Goal: Task Accomplishment & Management: Manage account settings

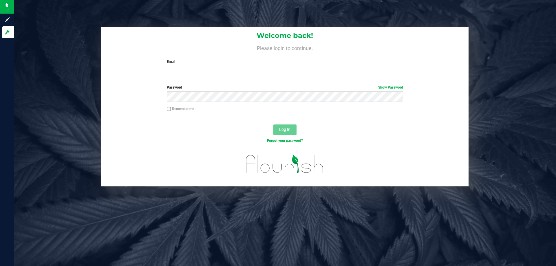
drag, startPoint x: 201, startPoint y: 67, endPoint x: 208, endPoint y: 69, distance: 7.5
click at [202, 68] on input "Email" at bounding box center [285, 71] width 236 height 10
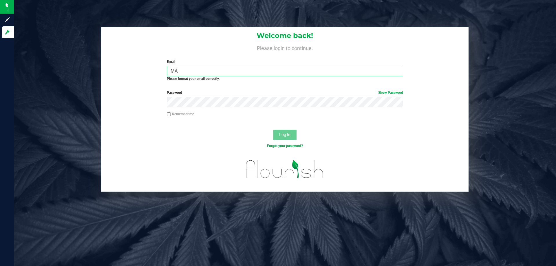
type input "M"
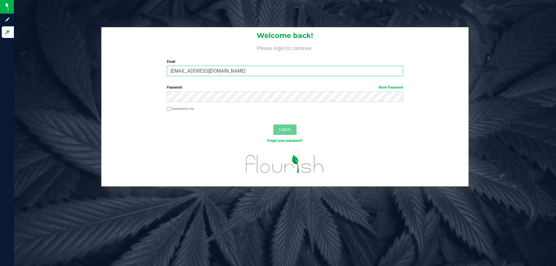
type input "[EMAIL_ADDRESS][DOMAIN_NAME]"
click at [273, 124] on button "Log In" at bounding box center [284, 129] width 23 height 10
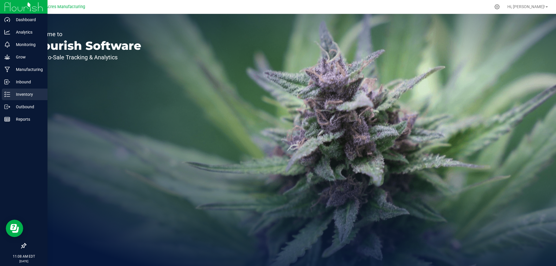
click at [36, 94] on p "Inventory" at bounding box center [27, 94] width 35 height 7
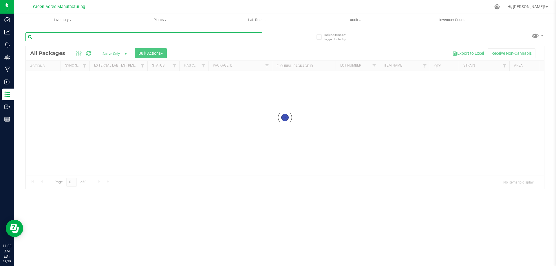
click at [86, 40] on input "text" at bounding box center [143, 36] width 236 height 9
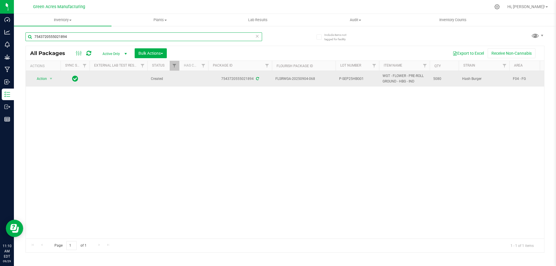
type input "7543720555021894"
click at [367, 79] on span "P-SEP25HBG01" at bounding box center [357, 78] width 36 height 5
type input "P-SEP25HBG01-0930"
click at [45, 80] on div "All Packages Active Only Active Only Lab Samples Locked All External Internal B…" at bounding box center [284, 149] width 519 height 207
click at [52, 78] on span "select" at bounding box center [51, 78] width 5 height 5
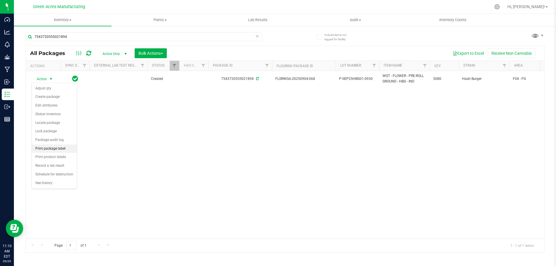
click at [60, 149] on li "Print package label" at bounding box center [54, 148] width 45 height 9
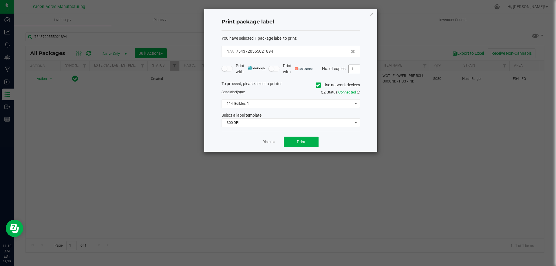
click at [357, 69] on input "1" at bounding box center [353, 69] width 11 height 8
type input "3"
click at [293, 102] on span "114_Edibles_1" at bounding box center [287, 104] width 131 height 8
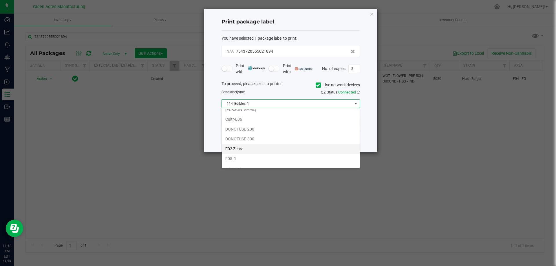
scroll to position [145, 0]
click at [244, 149] on li "F05_2 Zebra" at bounding box center [291, 147] width 138 height 10
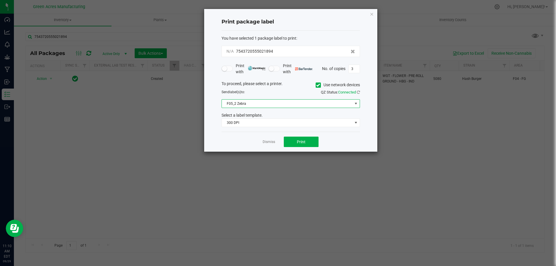
click at [266, 104] on span "F05_2 Zebra" at bounding box center [287, 104] width 131 height 8
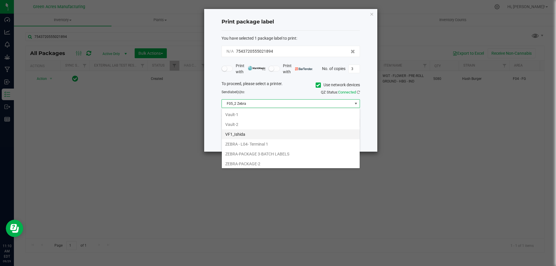
scroll to position [247, 0]
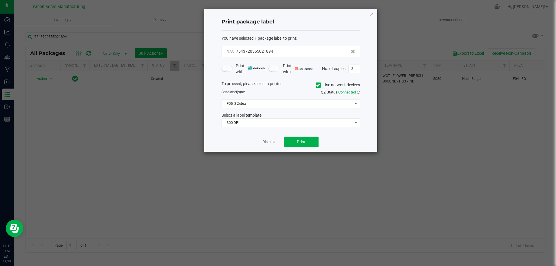
click at [316, 85] on icon at bounding box center [318, 85] width 4 height 0
click at [0, 0] on input "Use network devices" at bounding box center [0, 0] width 0 height 0
click at [319, 102] on span at bounding box center [287, 104] width 131 height 8
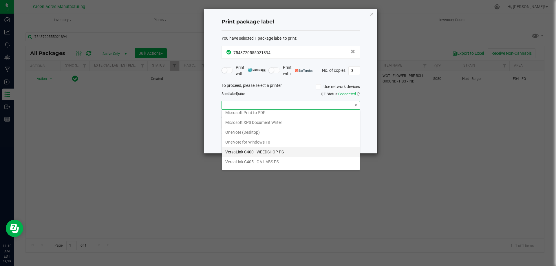
scroll to position [21, 0]
click at [269, 163] on ZPL "ZDesigner ZD410-300dpi ZPL" at bounding box center [291, 164] width 138 height 10
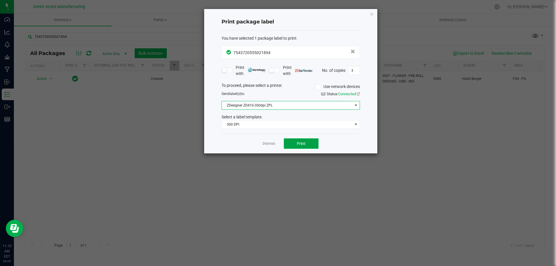
click at [295, 143] on button "Print" at bounding box center [301, 143] width 35 height 10
click at [370, 11] on icon "button" at bounding box center [372, 13] width 4 height 7
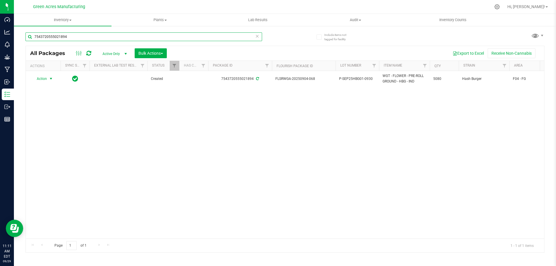
click at [69, 36] on input "7543720555021894" at bounding box center [143, 36] width 236 height 9
type input "7"
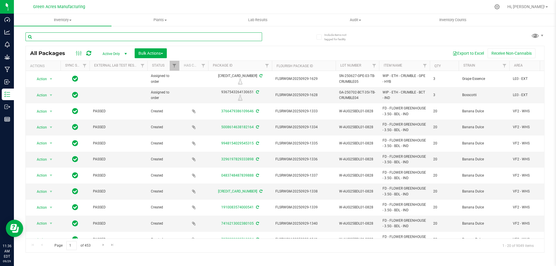
click at [71, 34] on input "text" at bounding box center [143, 36] width 236 height 9
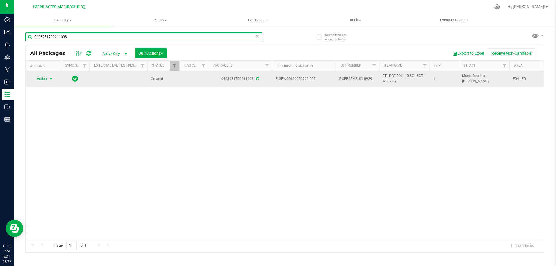
type input "0463931700211608"
click at [51, 79] on span "select" at bounding box center [51, 78] width 5 height 5
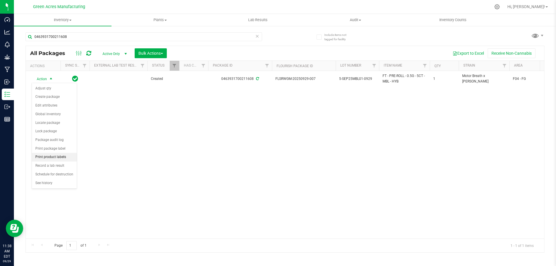
click at [66, 158] on li "Print product labels" at bounding box center [54, 157] width 45 height 9
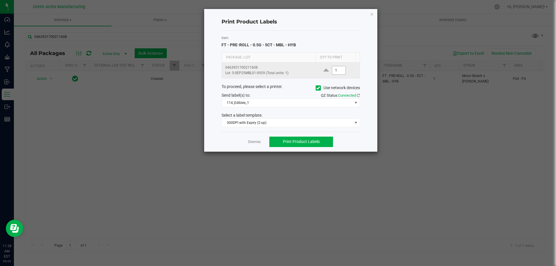
click at [338, 73] on input "1" at bounding box center [338, 70] width 13 height 8
type input "4"
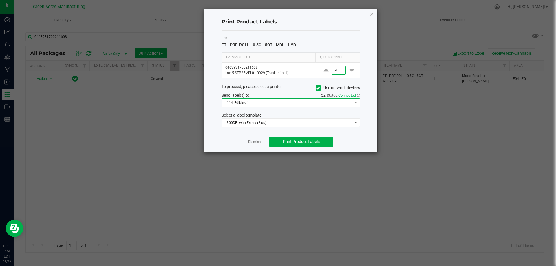
click at [277, 103] on span "114_Edibles_1" at bounding box center [287, 103] width 131 height 8
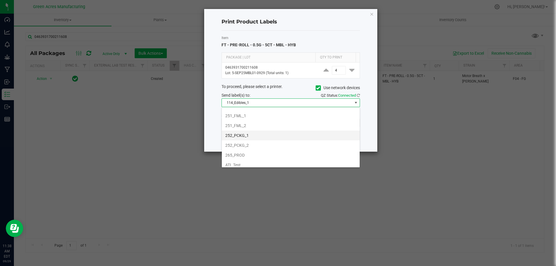
scroll to position [58, 0]
click at [315, 87] on span at bounding box center [317, 87] width 5 height 5
click at [0, 0] on input "Use network devices" at bounding box center [0, 0] width 0 height 0
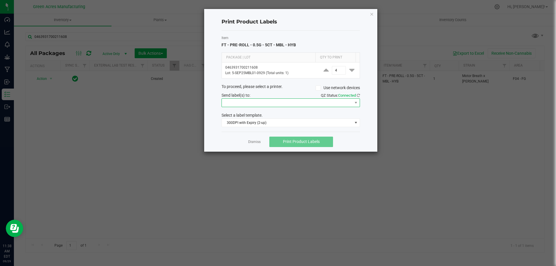
click at [310, 107] on span at bounding box center [290, 102] width 138 height 9
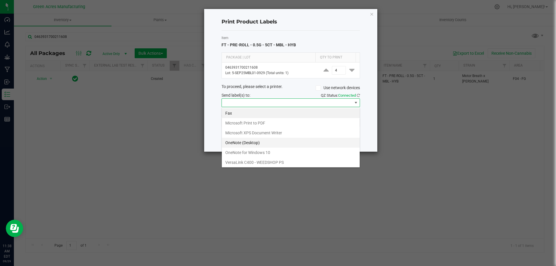
scroll to position [21, 0]
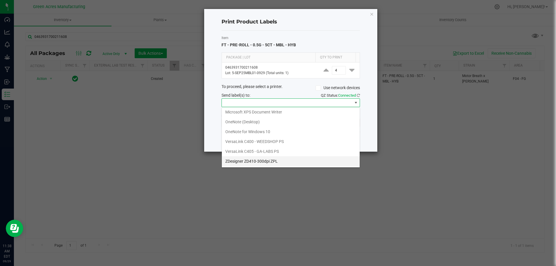
click at [258, 164] on ZPL "ZDesigner ZD410-300dpi ZPL" at bounding box center [291, 161] width 138 height 10
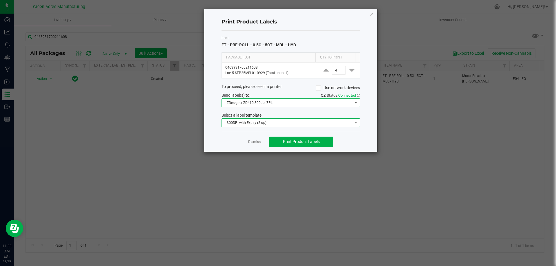
click at [266, 122] on span "300DPI with Expiry (2-up)" at bounding box center [287, 123] width 131 height 8
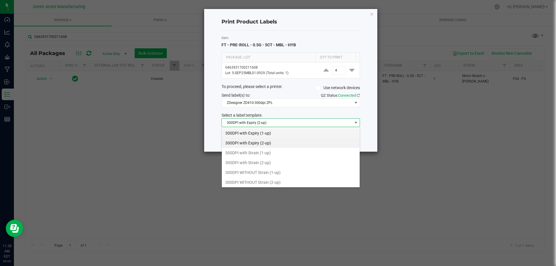
scroll to position [9, 138]
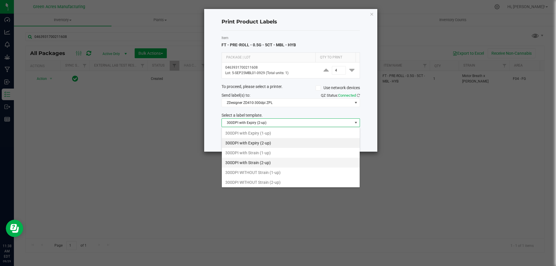
click at [263, 162] on li "300DPI with Strain (2-up)" at bounding box center [291, 163] width 138 height 10
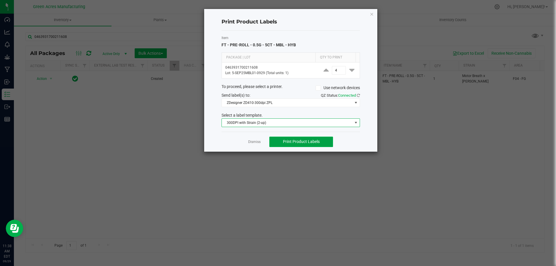
click at [320, 143] on button "Print Product Labels" at bounding box center [301, 142] width 64 height 10
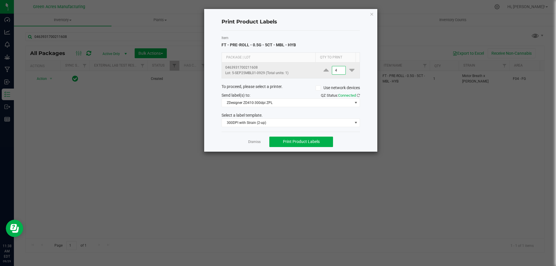
click at [339, 69] on input "4" at bounding box center [338, 70] width 13 height 8
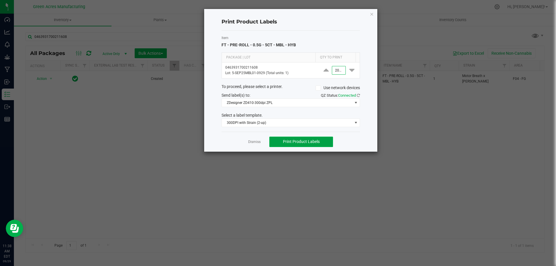
type input "2,000"
click at [319, 144] on span "Print Product Labels" at bounding box center [301, 141] width 37 height 5
click at [372, 14] on icon "button" at bounding box center [372, 13] width 4 height 7
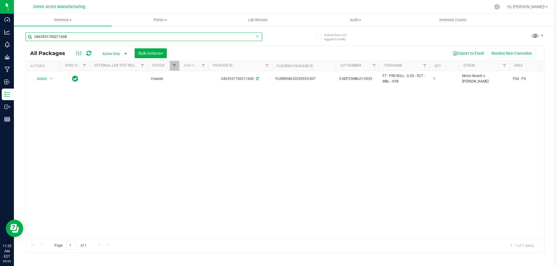
click at [78, 36] on input "0463931700211608" at bounding box center [143, 36] width 236 height 9
type input "0"
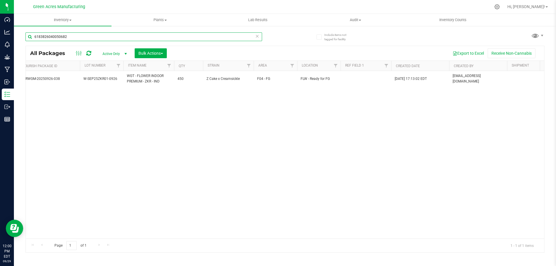
scroll to position [0, 267]
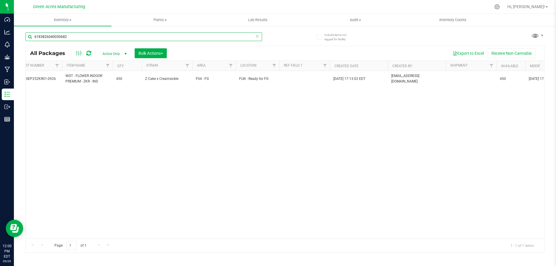
type input "6183826040050682"
drag, startPoint x: 196, startPoint y: 232, endPoint x: 178, endPoint y: 232, distance: 17.4
click at [178, 232] on div "Action Action Adjust qty Create package Edit attributes Global inventory Locate…" at bounding box center [285, 155] width 518 height 168
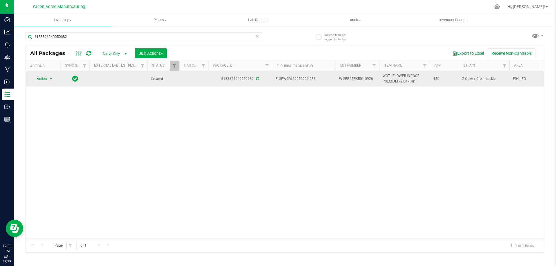
click at [43, 79] on span "Action" at bounding box center [40, 79] width 16 height 8
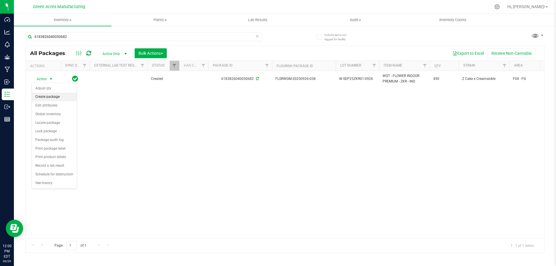
click at [49, 96] on li "Create package" at bounding box center [54, 97] width 45 height 9
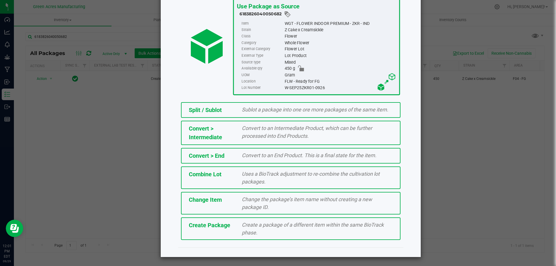
click at [232, 231] on div "Create Package Create a package of a different item within the same BioTrack ph…" at bounding box center [290, 228] width 219 height 23
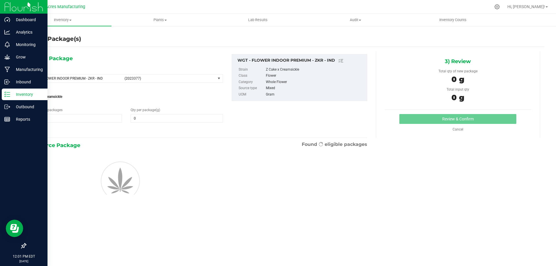
type input "0.0000"
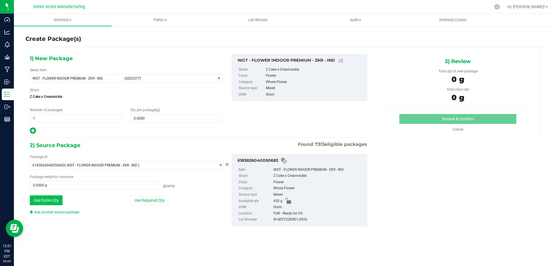
click at [38, 199] on button "Use Entire Qty" at bounding box center [46, 200] width 33 height 10
type input "450.0000 g"
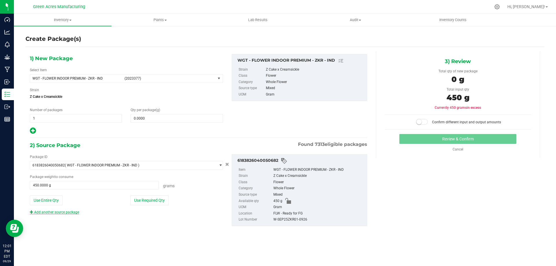
click at [67, 214] on link "Add another source package" at bounding box center [54, 212] width 49 height 4
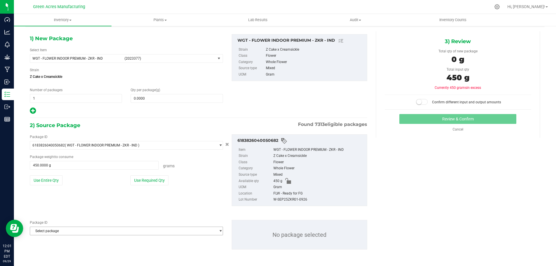
click at [71, 230] on span "Select package" at bounding box center [122, 231] width 185 height 8
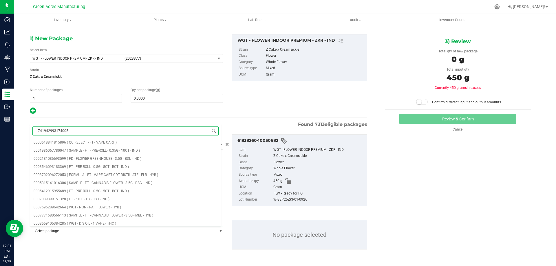
type input "7419429931740058"
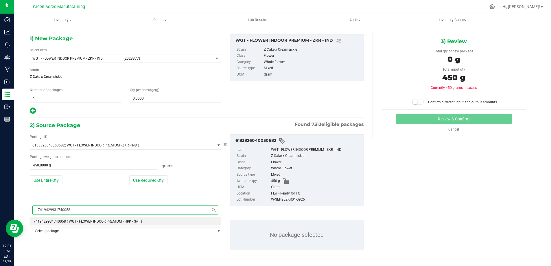
click at [70, 223] on span "( WGT - FLOWER INDOOR PREMIUM - HRK - SAT )" at bounding box center [104, 221] width 75 height 4
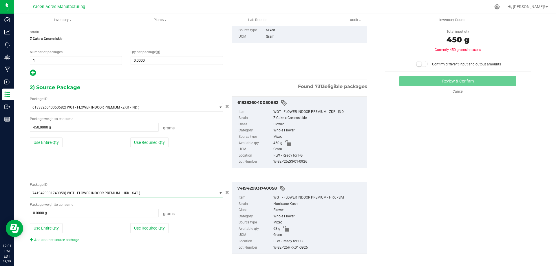
scroll to position [62, 0]
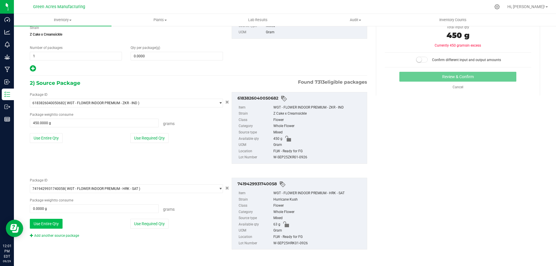
click at [46, 224] on button "Use Entire Qty" at bounding box center [46, 224] width 33 height 10
type input "63.0000 g"
click at [75, 235] on link "Add another source package" at bounding box center [54, 236] width 49 height 4
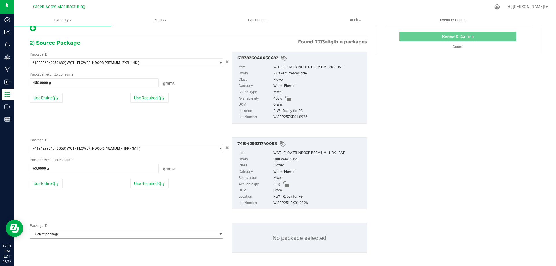
scroll to position [106, 0]
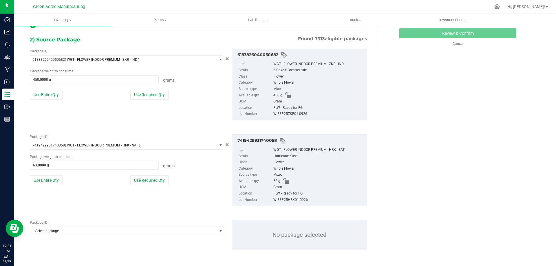
click at [84, 230] on span "Select package" at bounding box center [122, 231] width 185 height 8
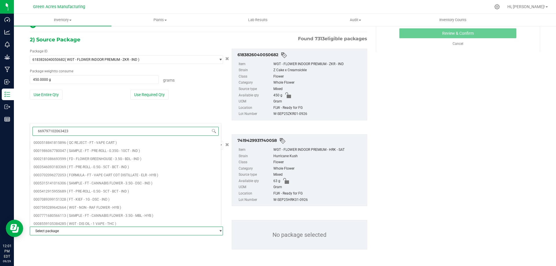
type input "6697971020634238"
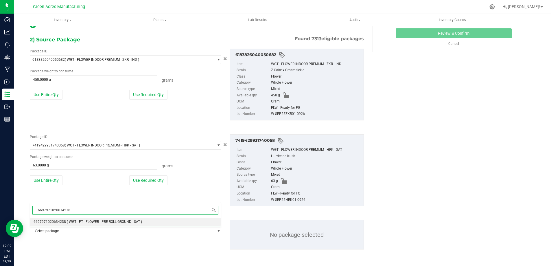
click at [85, 221] on span "( WGT - FT - FLOWER - PRE-ROLL GROUND - SAT )" at bounding box center [104, 222] width 75 height 4
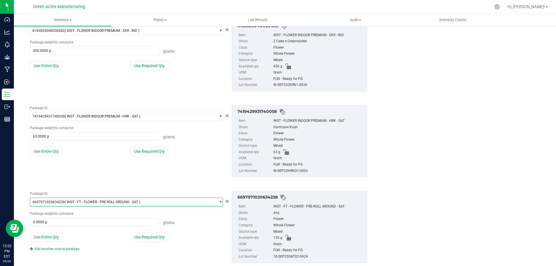
scroll to position [148, 0]
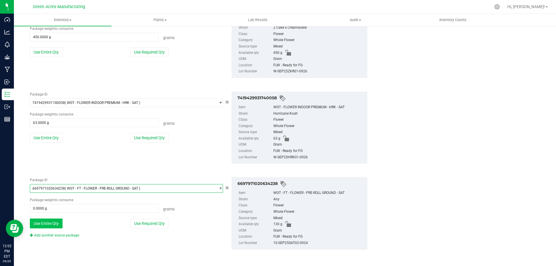
click at [57, 223] on button "Use Entire Qty" at bounding box center [46, 223] width 33 height 10
type input "130.0000 g"
click at [73, 235] on link "Add another source package" at bounding box center [54, 235] width 49 height 4
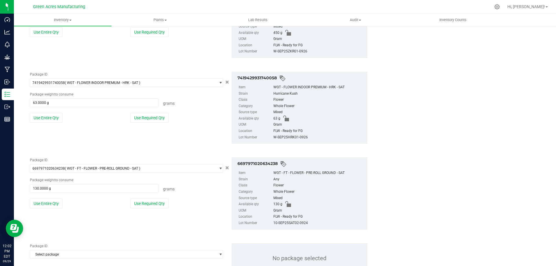
scroll to position [177, 0]
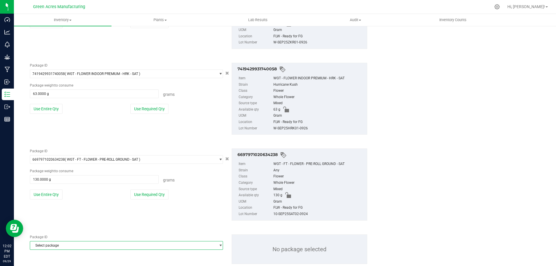
click at [78, 246] on span "Select package" at bounding box center [122, 245] width 185 height 8
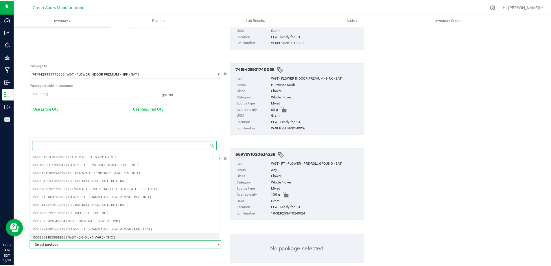
scroll to position [29, 0]
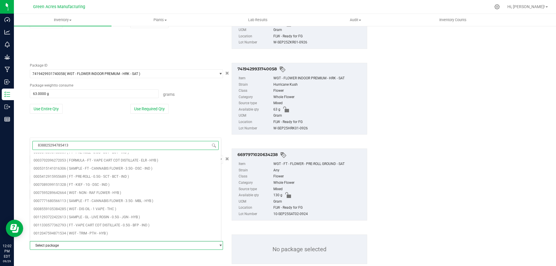
type input "8388252947854139"
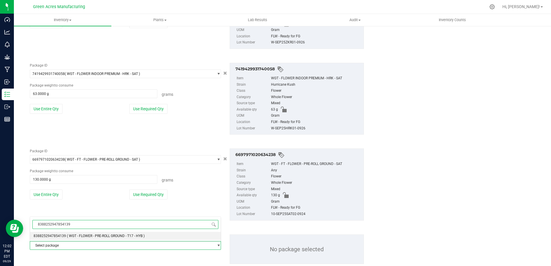
click at [55, 238] on span "8388252947854139" at bounding box center [50, 236] width 32 height 4
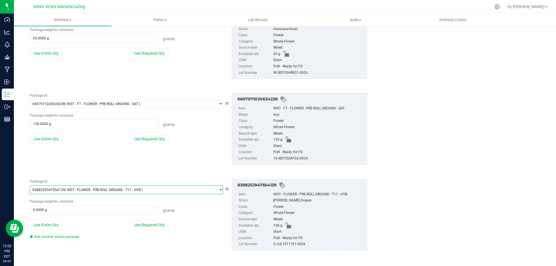
scroll to position [234, 0]
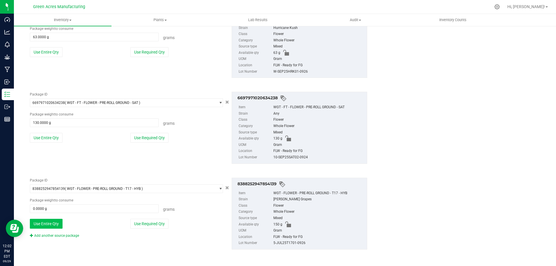
click at [44, 225] on button "Use Entire Qty" at bounding box center [46, 224] width 33 height 10
type input "150.0000 g"
click at [60, 235] on link "Add another source package" at bounding box center [54, 236] width 49 height 4
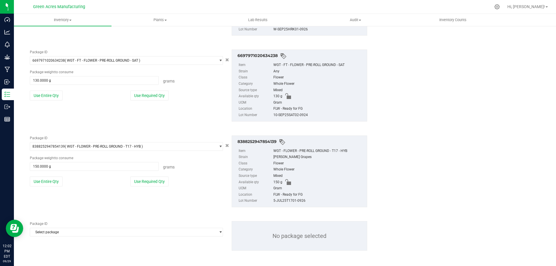
scroll to position [277, 0]
click at [62, 232] on span "Select package" at bounding box center [122, 231] width 185 height 8
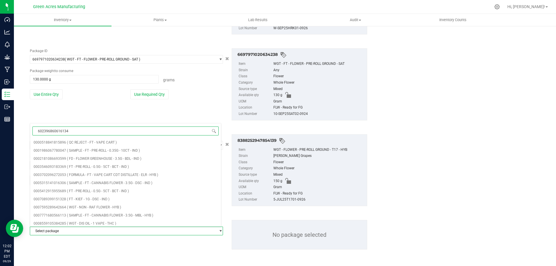
type input "6023968606161340"
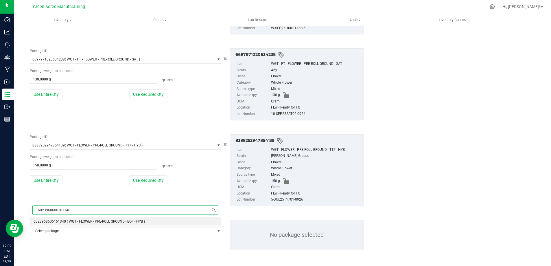
click at [63, 221] on span "6023968606161340" at bounding box center [50, 221] width 32 height 4
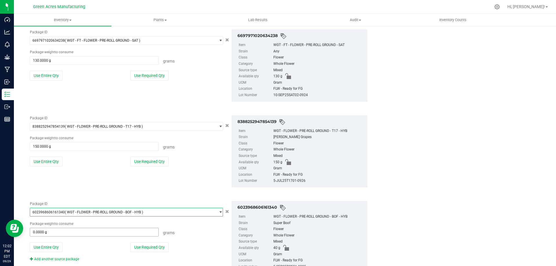
scroll to position [306, 0]
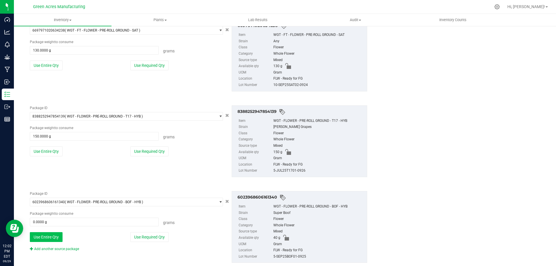
click at [52, 238] on button "Use Entire Qty" at bounding box center [46, 237] width 33 height 10
type input "40.0000 g"
click at [75, 250] on link "Add another source package" at bounding box center [54, 249] width 49 height 4
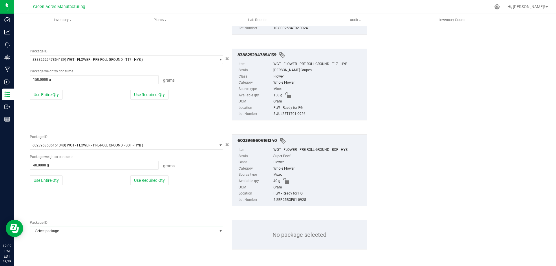
click at [74, 230] on span "Select package" at bounding box center [122, 231] width 185 height 8
type input "0"
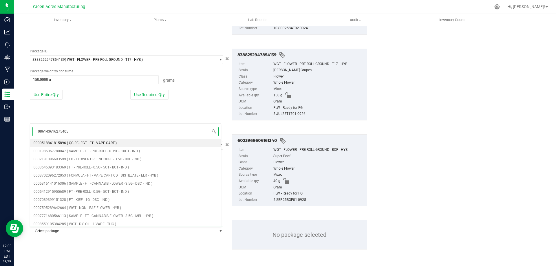
type input "0861436162754054"
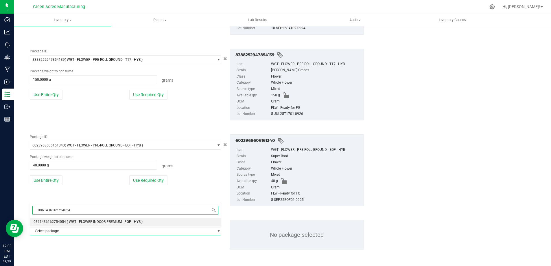
click at [177, 221] on li "0861436162754054 ( WGT - FLOWER INDOOR PREMIUM - PGP - HYB )" at bounding box center [125, 222] width 191 height 8
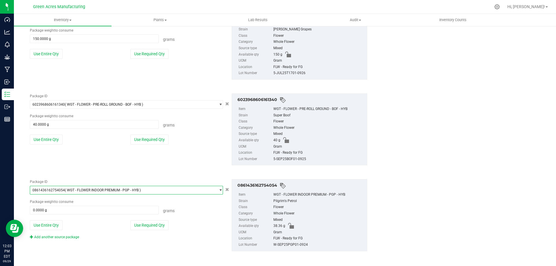
scroll to position [405, 0]
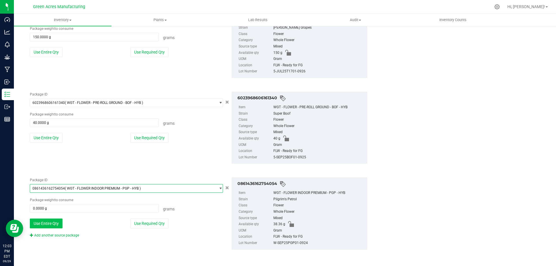
click at [50, 227] on button "Use Entire Qty" at bounding box center [46, 223] width 33 height 10
type input "38.3600 g"
click at [65, 235] on link "Add another source package" at bounding box center [54, 235] width 49 height 4
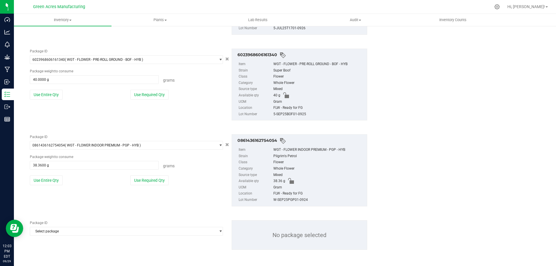
scroll to position [449, 0]
click at [97, 229] on span "Select package" at bounding box center [122, 231] width 185 height 8
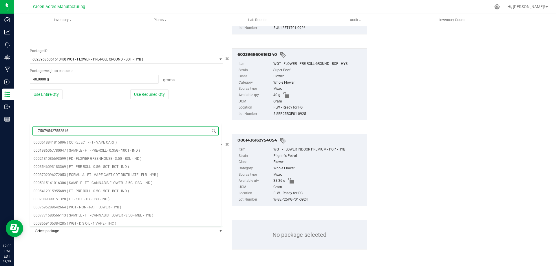
type input "7587954275528161"
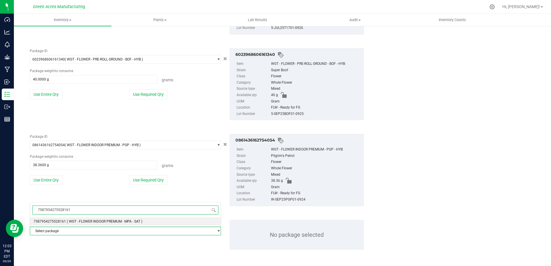
click at [96, 223] on span "( WGT - FLOWER INDOOR PREMIUM - MPA - SAT )" at bounding box center [105, 221] width 76 height 4
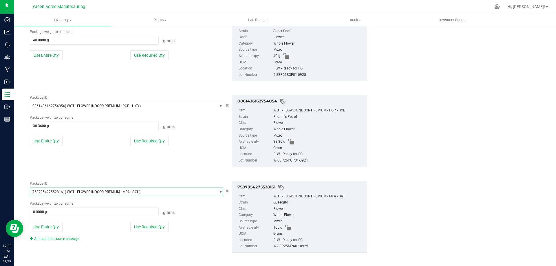
scroll to position [491, 0]
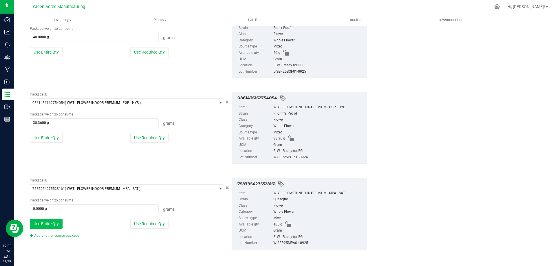
click at [48, 225] on button "Use Entire Qty" at bounding box center [46, 224] width 33 height 10
type input "105.0000 g"
click at [71, 230] on div "Package ID 7587954275528161 ( WGT - FLOWER INDOOR PREMIUM - MPA - SAT ) 7573150…" at bounding box center [126, 208] width 202 height 60
click at [70, 235] on link "Add another source package" at bounding box center [54, 236] width 49 height 4
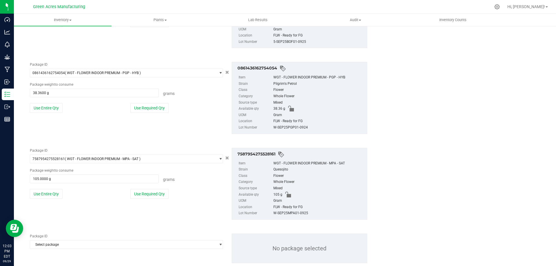
scroll to position [534, 0]
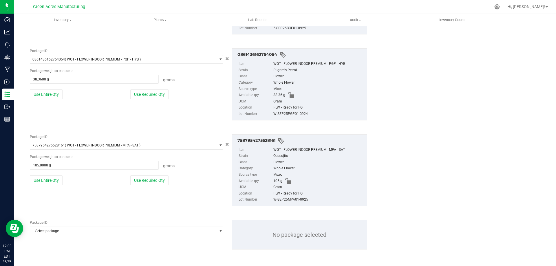
click at [77, 231] on span "Select package" at bounding box center [122, 231] width 185 height 8
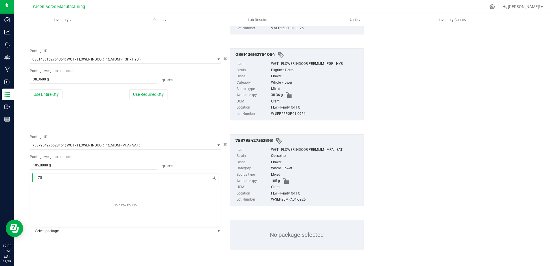
type input "7"
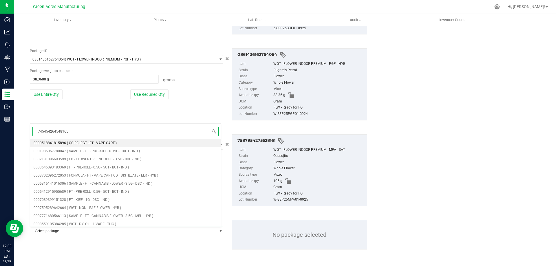
type input "7454542645481657"
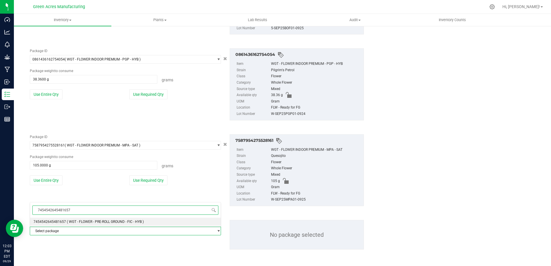
click at [78, 223] on span "( WGT - FLOWER - PRE-ROLL GROUND - FIC - HYB )" at bounding box center [105, 222] width 77 height 4
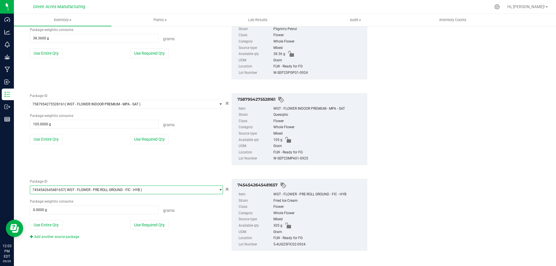
scroll to position [577, 0]
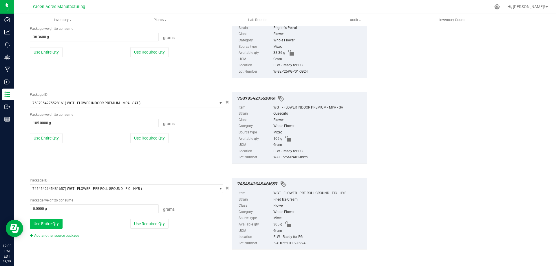
click at [50, 226] on button "Use Entire Qty" at bounding box center [46, 224] width 33 height 10
type input "305.0000 g"
click at [76, 234] on link "Add another source package" at bounding box center [54, 236] width 49 height 4
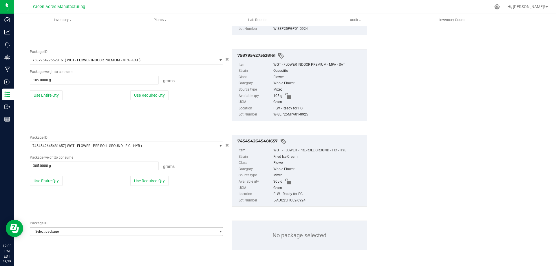
scroll to position [620, 0]
click at [84, 233] on span "Select package" at bounding box center [122, 231] width 185 height 8
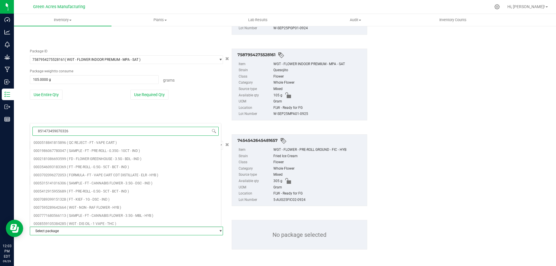
type input "8514734590703268"
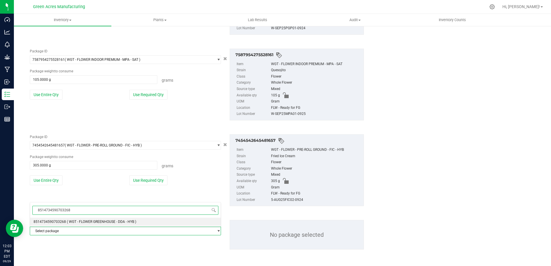
click at [77, 222] on span "( WGT - FLOWER GREENHOUSE - DDA - HYB )" at bounding box center [101, 222] width 69 height 4
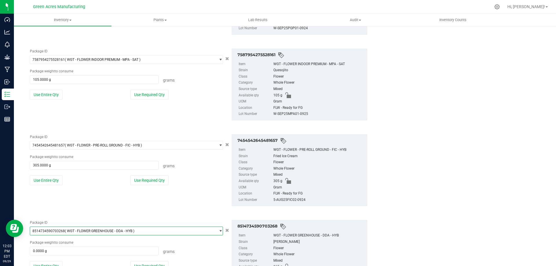
scroll to position [663, 0]
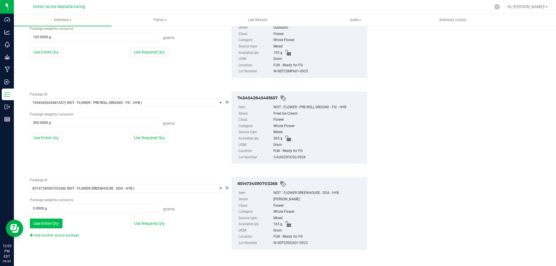
click at [47, 227] on button "Use Entire Qty" at bounding box center [46, 223] width 33 height 10
type input "165.0000 g"
click at [76, 237] on link "Add another source package" at bounding box center [54, 235] width 49 height 4
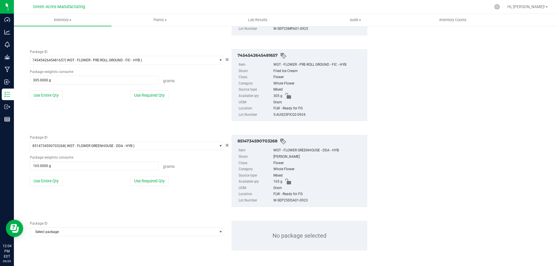
scroll to position [706, 0]
click at [64, 231] on span "Select package" at bounding box center [122, 231] width 185 height 8
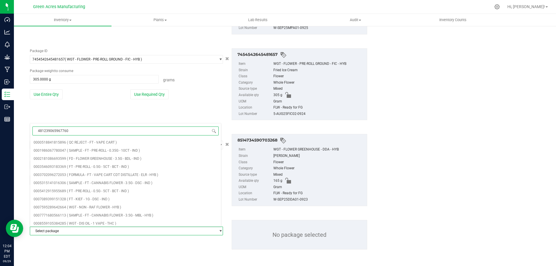
type input "4812390659677606"
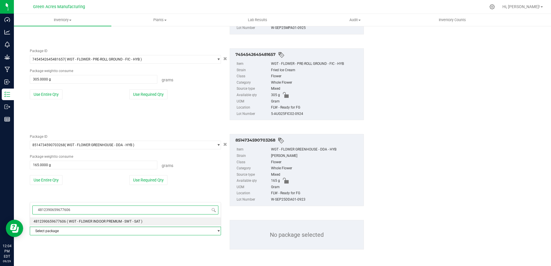
click at [68, 219] on span "( WGT - FLOWER INDOOR PREMIUM - SWT - SAT )" at bounding box center [105, 221] width 76 height 4
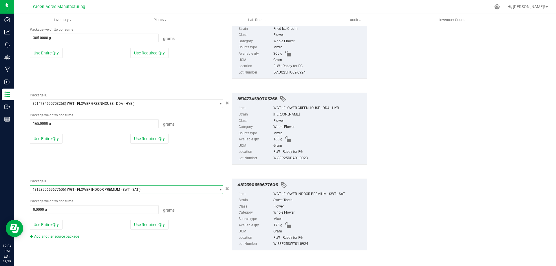
scroll to position [748, 0]
click at [34, 227] on button "Use Entire Qty" at bounding box center [46, 224] width 33 height 10
type input "175.0000 g"
click at [67, 236] on link "Add another source package" at bounding box center [54, 236] width 49 height 4
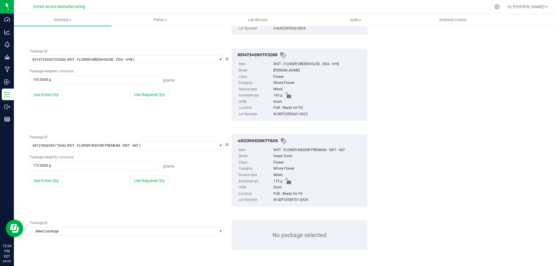
scroll to position [792, 0]
click at [89, 232] on span "Select package" at bounding box center [122, 231] width 185 height 8
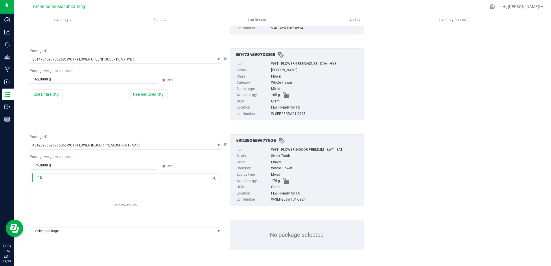
type input "1"
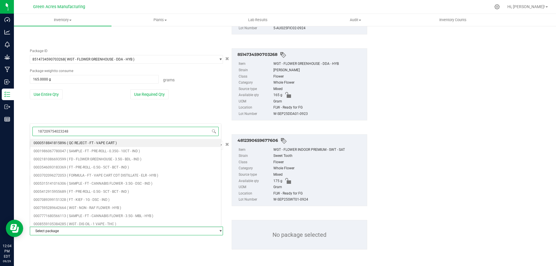
type input "1872097540232488"
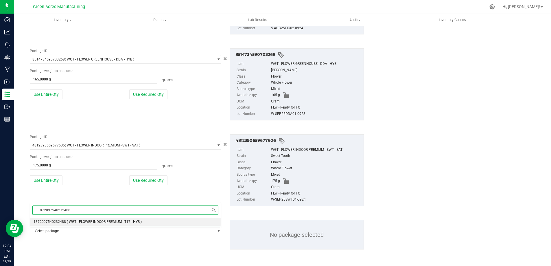
click at [100, 219] on li "1872097540232488 ( WGT - FLOWER INDOOR PREMIUM - T17 - HYB )" at bounding box center [125, 222] width 191 height 8
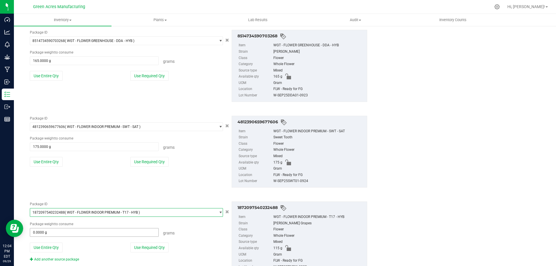
scroll to position [834, 0]
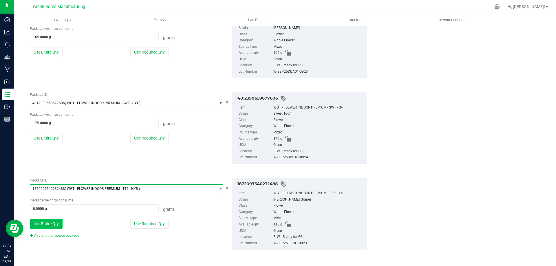
click at [53, 222] on button "Use Entire Qty" at bounding box center [46, 224] width 33 height 10
type input "115.0000 g"
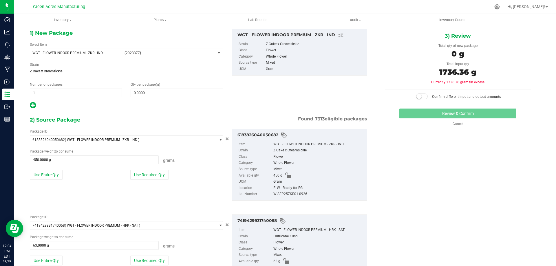
scroll to position [24, 0]
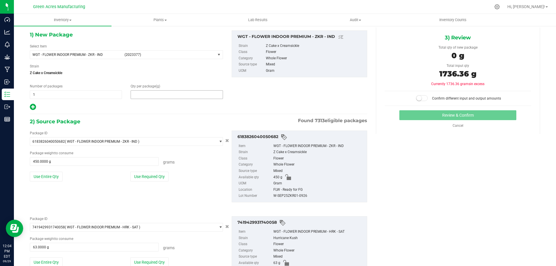
click at [162, 97] on span at bounding box center [177, 94] width 92 height 9
type input "1736.36"
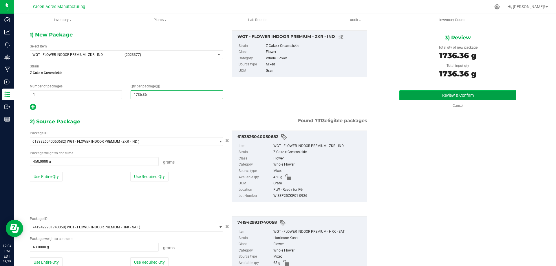
type input "1,736.3600"
click at [435, 92] on button "Review & Confirm" at bounding box center [457, 95] width 117 height 10
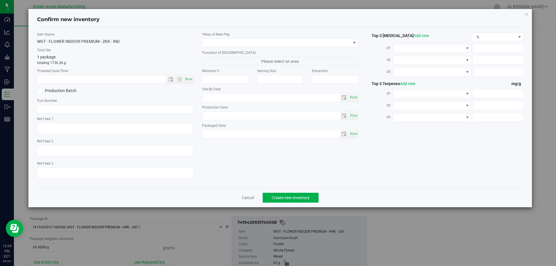
type textarea "17.7%"
click at [184, 79] on span "Now" at bounding box center [188, 79] width 10 height 8
type input "9/29/2025 12:04 PM"
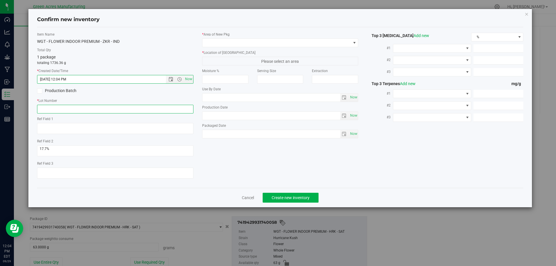
click at [109, 112] on input "text" at bounding box center [115, 109] width 156 height 9
type input "l"
type input "L"
type input "MIXED LOT - THC05"
click at [526, 16] on icon "button" at bounding box center [526, 13] width 4 height 7
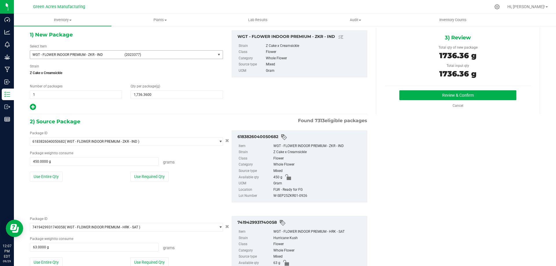
click at [77, 53] on span "WGT - FLOWER INDOOR PREMIUM - ZKR - IND" at bounding box center [76, 55] width 89 height 4
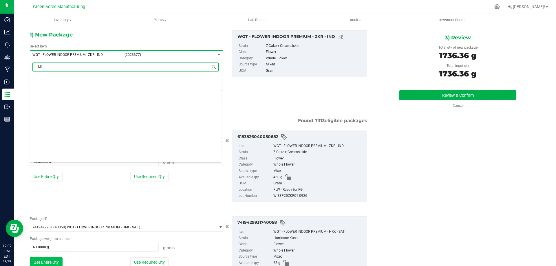
scroll to position [0, 0]
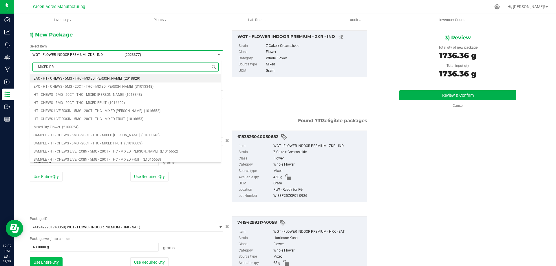
type input "MIXED DRY"
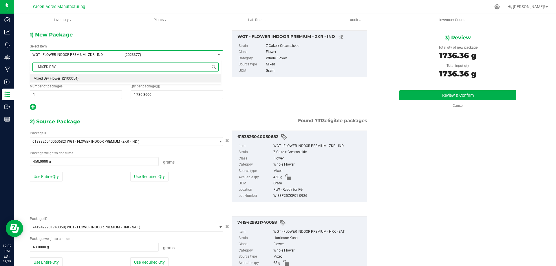
click at [103, 77] on li "Mixed Dry Flower (2100054)" at bounding box center [125, 78] width 191 height 8
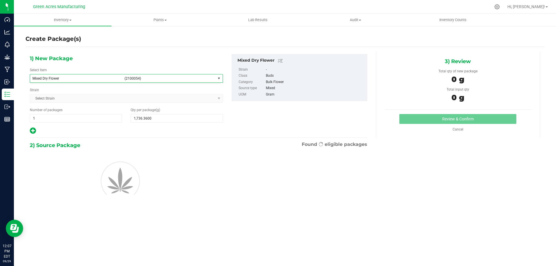
type input "0.0000"
click at [91, 99] on span "Select Strain Select Strain None 007UP 1:1 24K Gold Punch 3D Triangle 3rd Dimen…" at bounding box center [126, 98] width 193 height 9
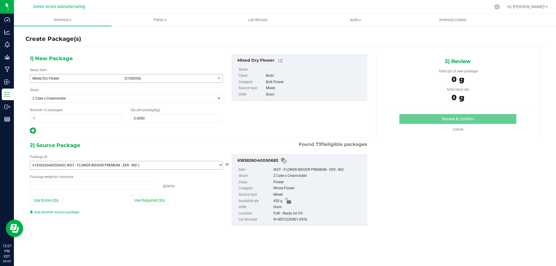
type input "0.0000 g"
click at [226, 163] on icon "Cancel button" at bounding box center [227, 163] width 4 height 3
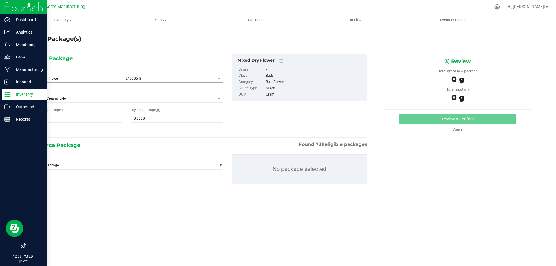
click at [20, 93] on p "Inventory" at bounding box center [27, 94] width 35 height 7
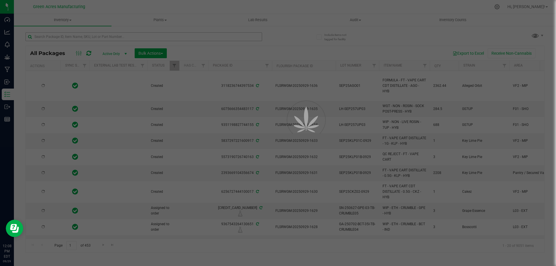
click at [166, 36] on div at bounding box center [278, 133] width 556 height 266
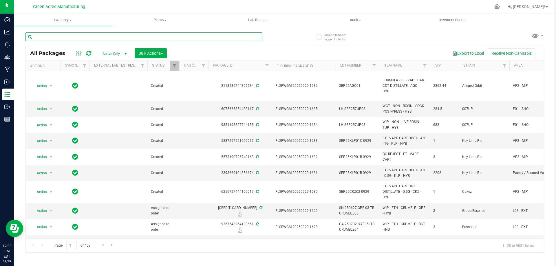
click at [167, 36] on input "text" at bounding box center [143, 36] width 236 height 9
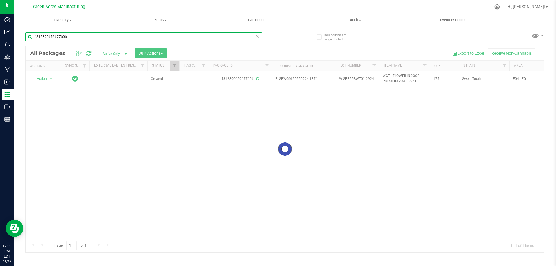
type input "4812390659677606"
click at [151, 171] on div at bounding box center [285, 149] width 518 height 206
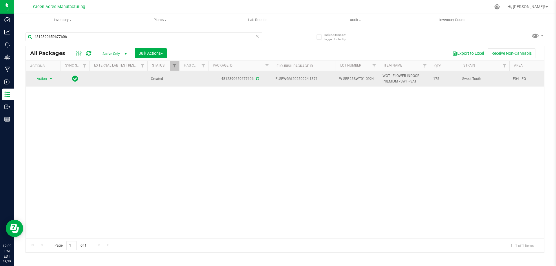
click at [35, 75] on span "Action" at bounding box center [40, 79] width 16 height 8
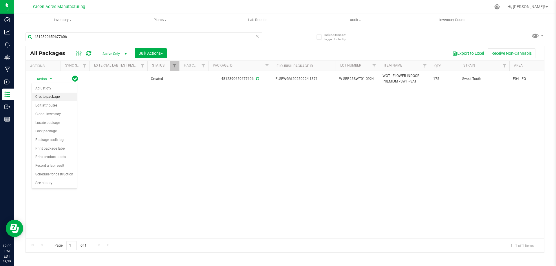
click at [38, 100] on li "Create package" at bounding box center [54, 97] width 45 height 9
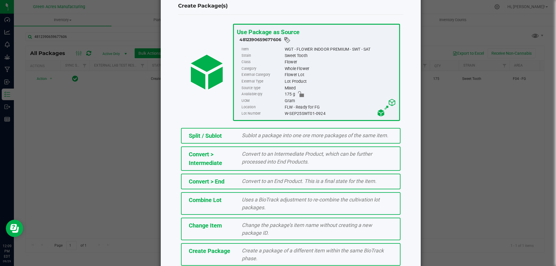
scroll to position [42, 0]
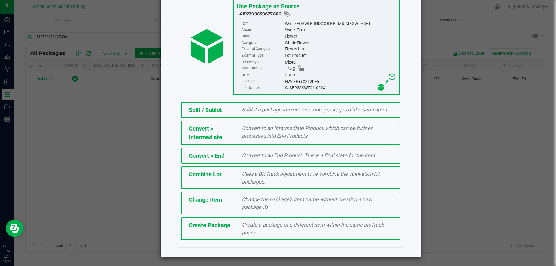
click at [189, 222] on span "Create Package" at bounding box center [209, 225] width 41 height 7
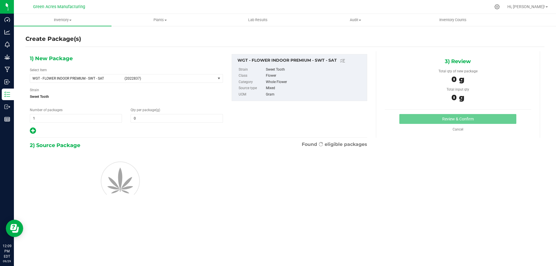
type input "0.0000"
click at [59, 78] on span "WGT - FLOWER INDOOR PREMIUM - SWT - SAT" at bounding box center [76, 78] width 89 height 4
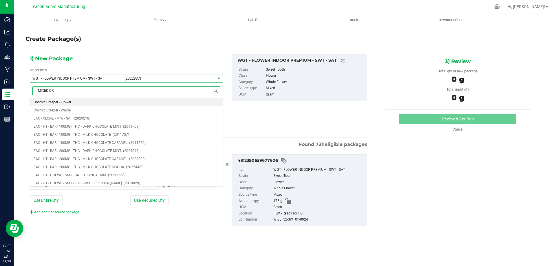
type input "MIXED DRY"
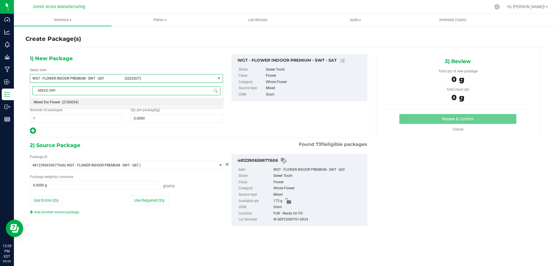
click at [69, 103] on span "(2100054)" at bounding box center [70, 102] width 16 height 4
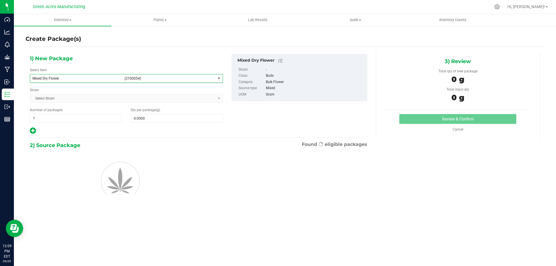
type input "0.0000"
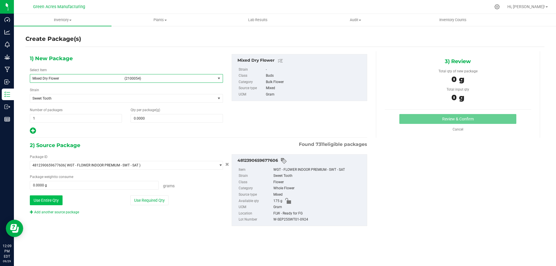
click at [52, 199] on button "Use Entire Qty" at bounding box center [46, 200] width 33 height 10
type input "175.0000 g"
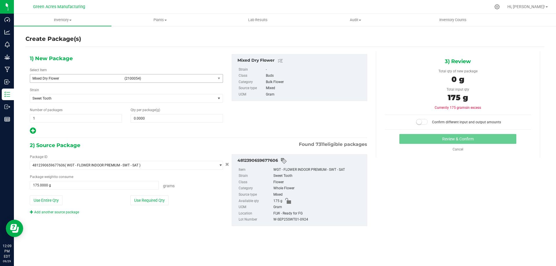
click at [59, 215] on div "Package ID 4812390659677606 ( WGT - FLOWER INDOOR PREMIUM - SWT - SAT ) 0000518…" at bounding box center [198, 190] width 346 height 81
click at [59, 211] on link "Add another source package" at bounding box center [54, 212] width 49 height 4
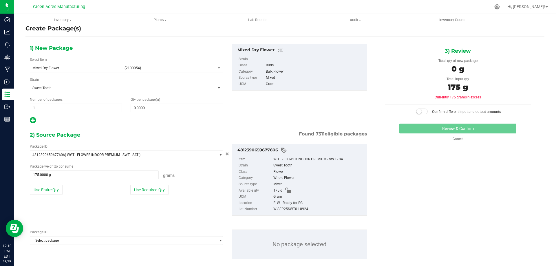
scroll to position [0, 0]
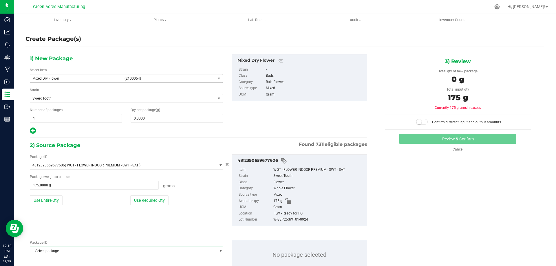
click at [80, 253] on span "Select package" at bounding box center [122, 251] width 185 height 8
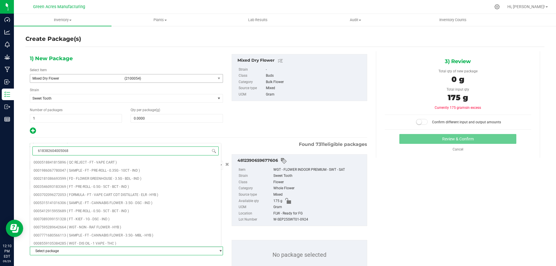
type input "6183826040050682"
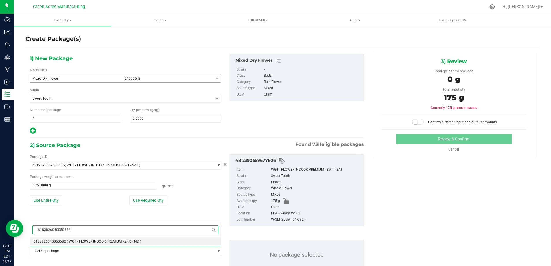
click at [87, 242] on span "( WGT - FLOWER INDOOR PREMIUM - ZKR - IND )" at bounding box center [104, 241] width 74 height 4
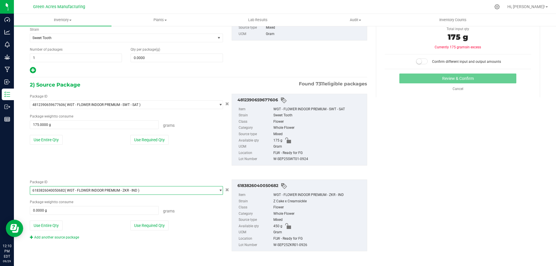
scroll to position [62, 0]
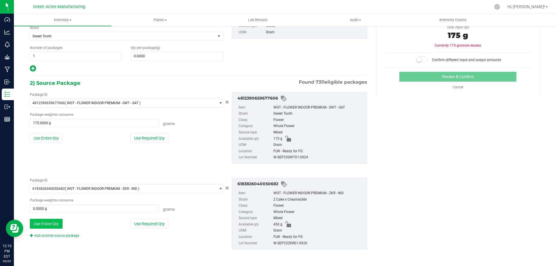
click at [51, 219] on button "Use Entire Qty" at bounding box center [46, 224] width 33 height 10
type input "450.0000 g"
click at [69, 234] on link "Add another source package" at bounding box center [54, 236] width 49 height 4
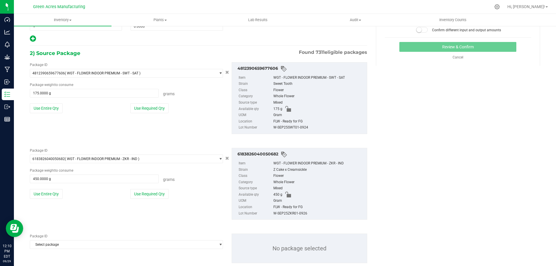
scroll to position [106, 0]
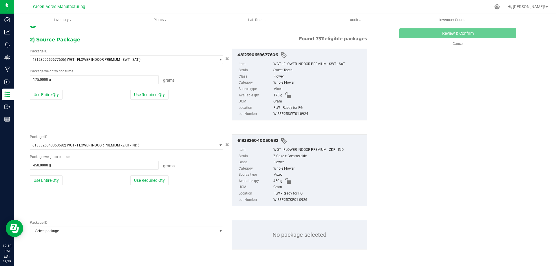
click at [71, 232] on span "Select package" at bounding box center [122, 231] width 185 height 8
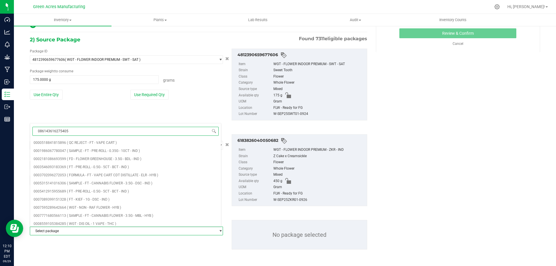
type input "0861436162754054"
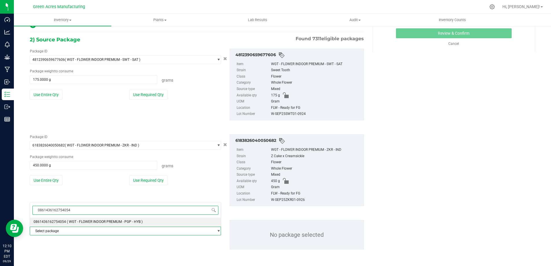
click at [64, 221] on span "0861436162754054" at bounding box center [50, 222] width 32 height 4
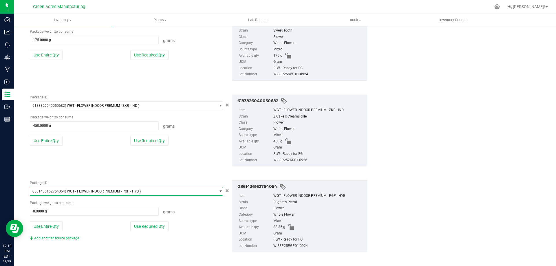
scroll to position [148, 0]
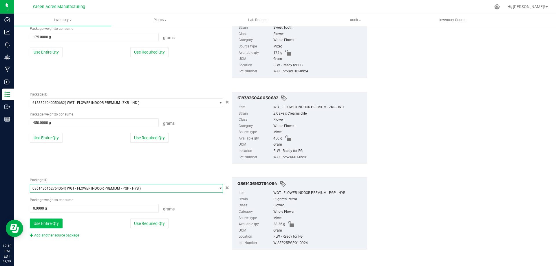
click at [54, 223] on button "Use Entire Qty" at bounding box center [46, 223] width 33 height 10
type input "38.3600 g"
click at [65, 237] on link "Add another source package" at bounding box center [54, 235] width 49 height 4
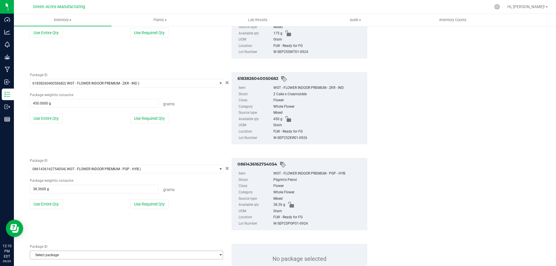
scroll to position [177, 0]
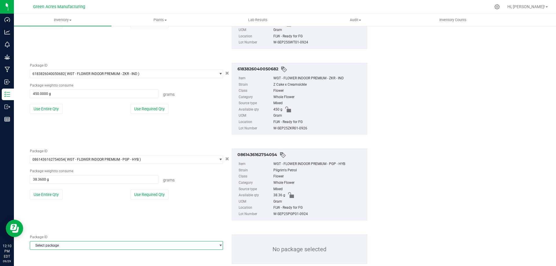
click at [57, 245] on span "Select package" at bounding box center [122, 245] width 185 height 8
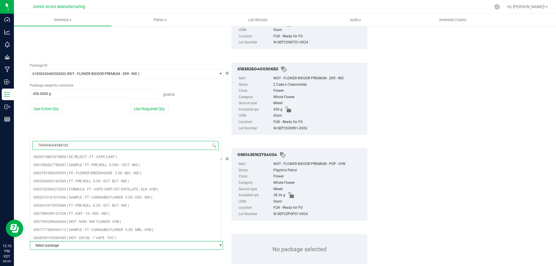
type input "7454542645481657"
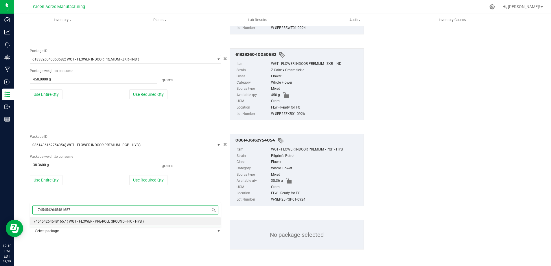
click at [65, 223] on li "7454542645481657 ( WGT - FLOWER - PRE-ROLL GROUND - FIC - HYB )" at bounding box center [125, 221] width 191 height 8
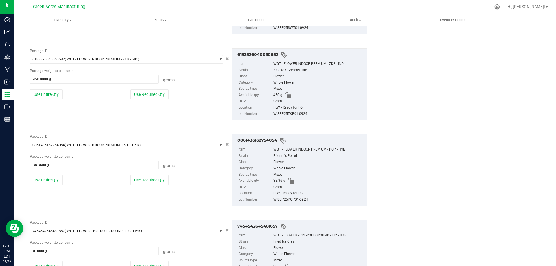
scroll to position [234, 0]
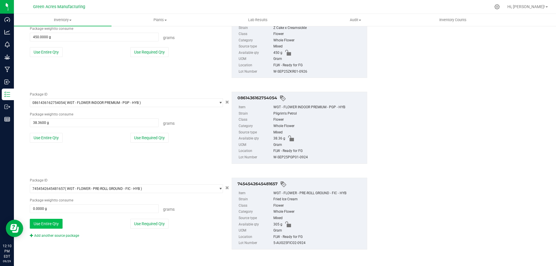
click at [57, 227] on button "Use Entire Qty" at bounding box center [46, 224] width 33 height 10
type input "305.0000 g"
click at [62, 237] on link "Add another source package" at bounding box center [54, 236] width 49 height 4
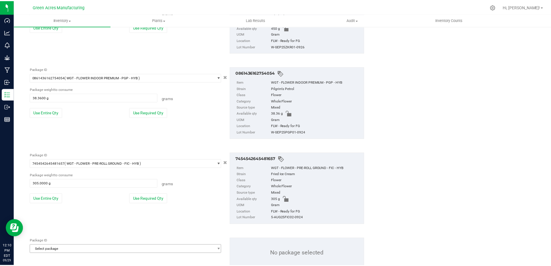
scroll to position [263, 0]
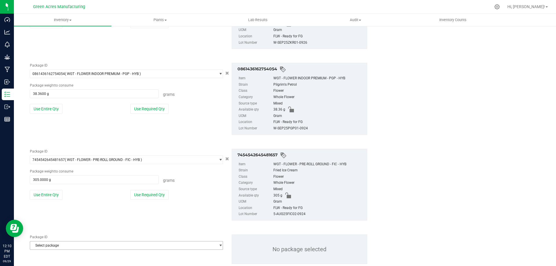
click at [65, 244] on span "Select package" at bounding box center [122, 245] width 185 height 8
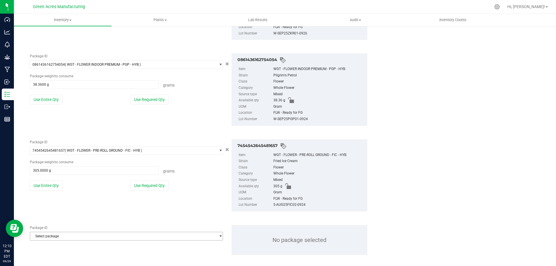
scroll to position [277, 0]
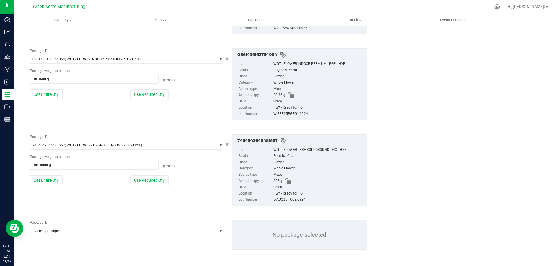
click at [70, 232] on span "Select package" at bounding box center [122, 231] width 185 height 8
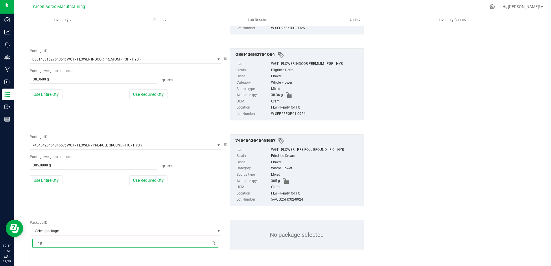
type input "1"
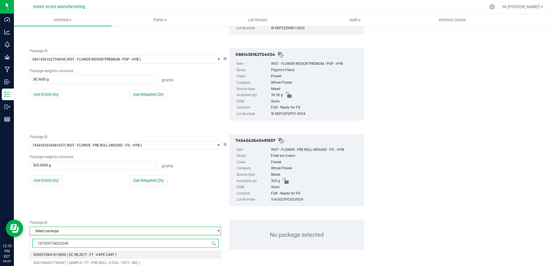
type input "1872097540232488"
click at [87, 252] on li "1872097540232488 ( WGT - FLOWER INDOOR PREMIUM - T17 - HYB )" at bounding box center [125, 255] width 191 height 8
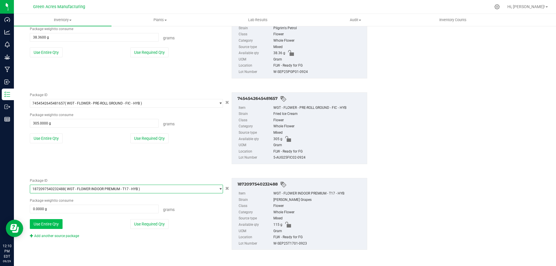
scroll to position [319, 0]
click at [58, 223] on button "Use Entire Qty" at bounding box center [46, 224] width 33 height 10
type input "115.0000 g"
click at [72, 235] on link "Add another source package" at bounding box center [54, 236] width 49 height 4
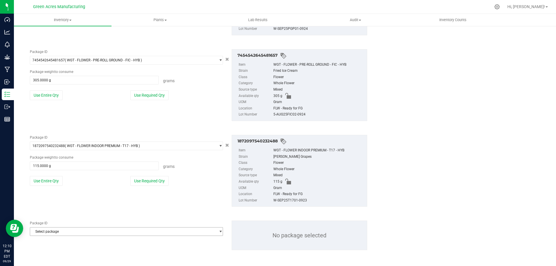
scroll to position [363, 0]
click at [69, 232] on span "Select package" at bounding box center [122, 231] width 185 height 8
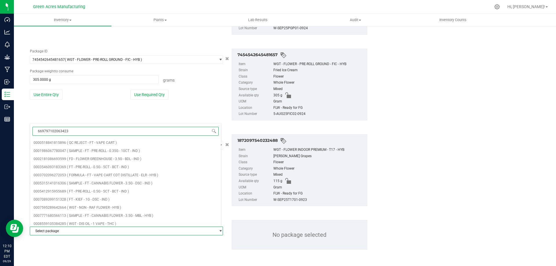
type input "6697971020634238"
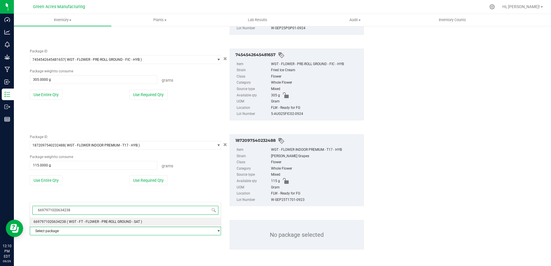
click at [76, 222] on span "( WGT - FT - FLOWER - PRE-ROLL GROUND - SAT )" at bounding box center [104, 222] width 75 height 4
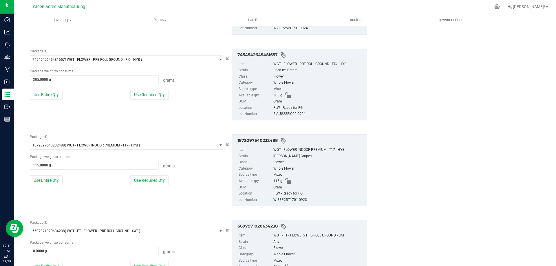
scroll to position [405, 0]
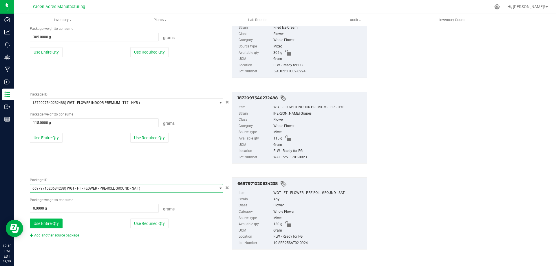
click at [56, 227] on button "Use Entire Qty" at bounding box center [46, 223] width 33 height 10
type input "130.0000 g"
click at [61, 234] on link "Add another source package" at bounding box center [54, 235] width 49 height 4
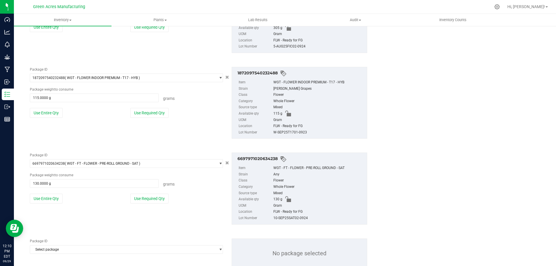
scroll to position [449, 0]
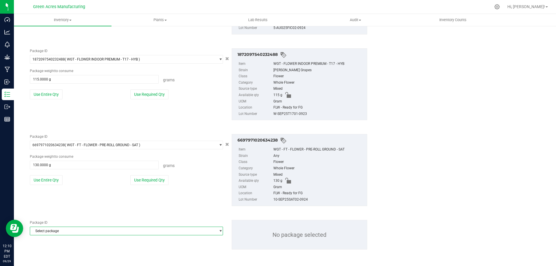
click at [67, 230] on span "Select package" at bounding box center [122, 231] width 185 height 8
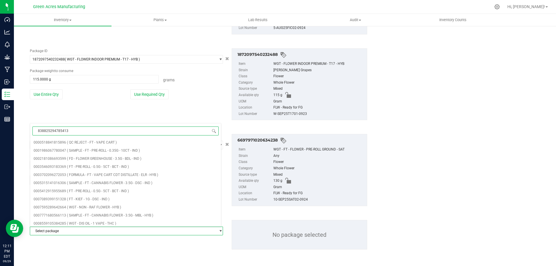
type input "8388252947854139"
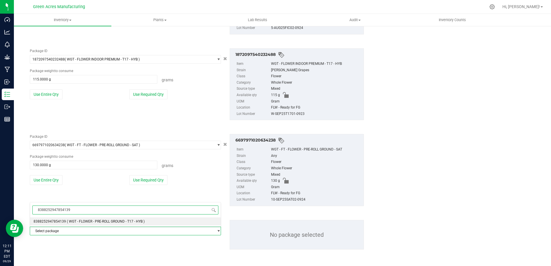
click at [71, 220] on span "( WGT - FLOWER - PRE-ROLL GROUND - T17 - HYB )" at bounding box center [106, 221] width 78 height 4
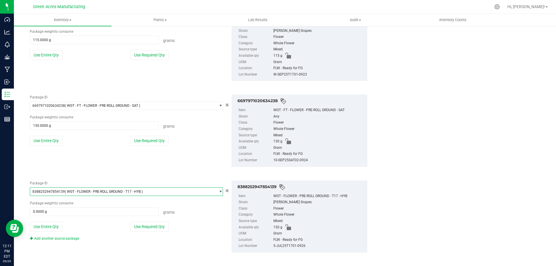
scroll to position [491, 0]
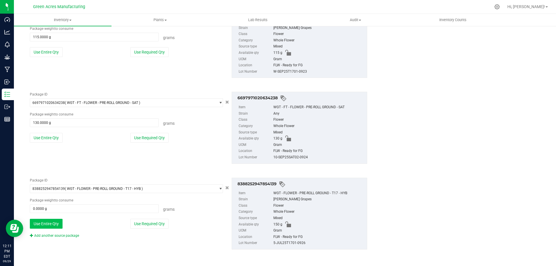
click at [57, 227] on button "Use Entire Qty" at bounding box center [46, 224] width 33 height 10
type input "150.0000 g"
click at [63, 236] on link "Add another source package" at bounding box center [54, 236] width 49 height 4
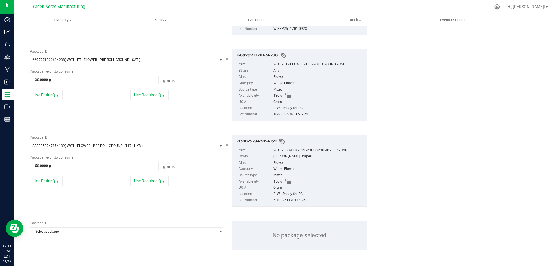
scroll to position [534, 0]
click at [65, 230] on span "Select package" at bounding box center [122, 231] width 185 height 8
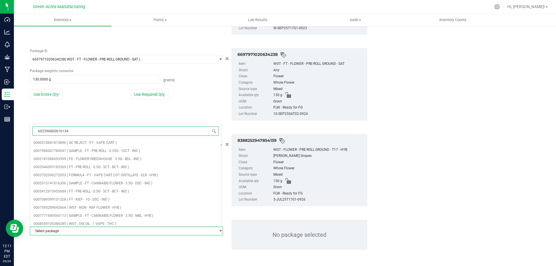
type input "6023968606161340"
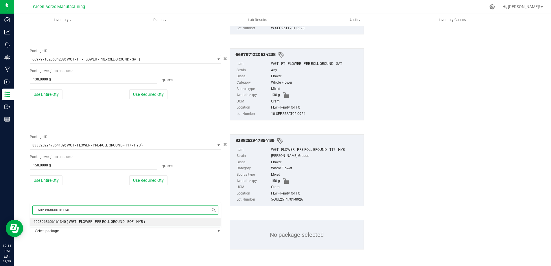
click at [67, 223] on span "( WGT - FLOWER - PRE-ROLL GROUND - BOF - HYB )" at bounding box center [106, 222] width 78 height 4
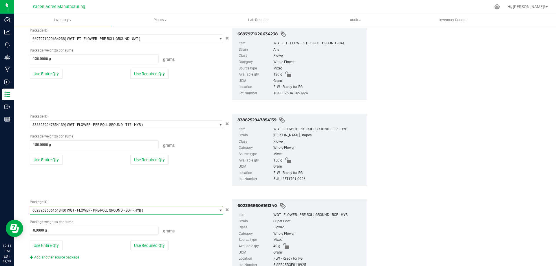
scroll to position [577, 0]
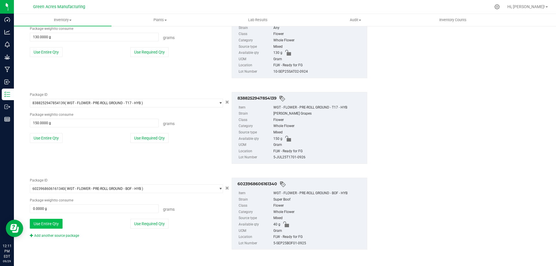
click at [44, 226] on button "Use Entire Qty" at bounding box center [46, 224] width 33 height 10
type input "40.0000 g"
click at [51, 235] on link "Add another source package" at bounding box center [54, 236] width 49 height 4
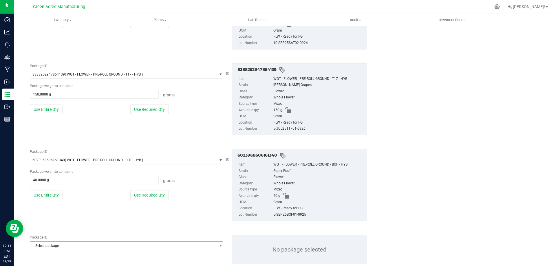
scroll to position [606, 0]
click at [60, 243] on span "Select package" at bounding box center [122, 245] width 185 height 8
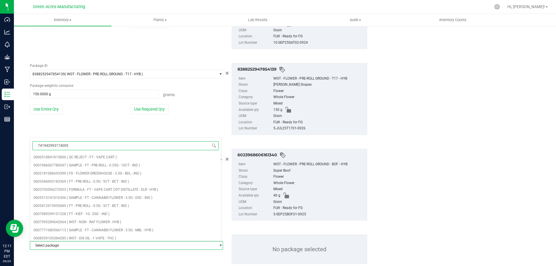
type input "7419429931740058"
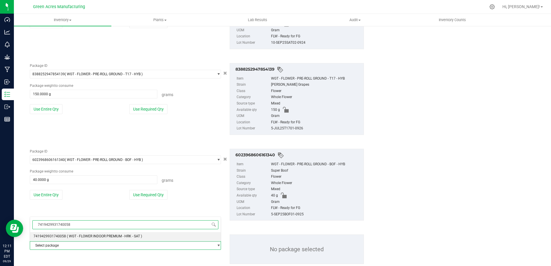
click at [64, 235] on span "7419429931740058" at bounding box center [50, 236] width 32 height 4
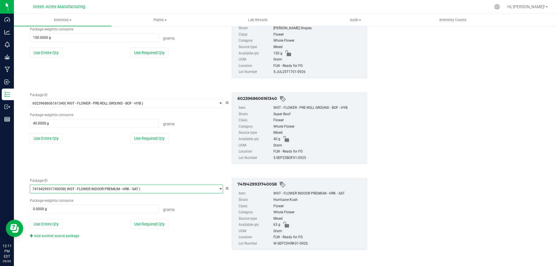
scroll to position [663, 0]
click at [54, 226] on button "Use Entire Qty" at bounding box center [46, 223] width 33 height 10
type input "63.0000 g"
click at [52, 235] on link "Add another source package" at bounding box center [54, 235] width 49 height 4
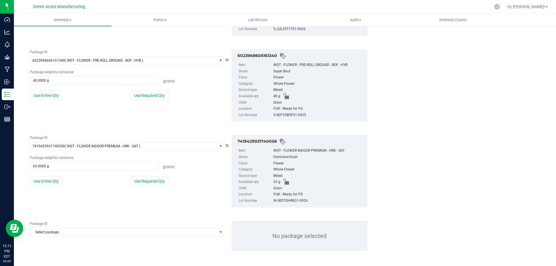
scroll to position [706, 0]
click at [58, 230] on span "Select package" at bounding box center [122, 231] width 185 height 8
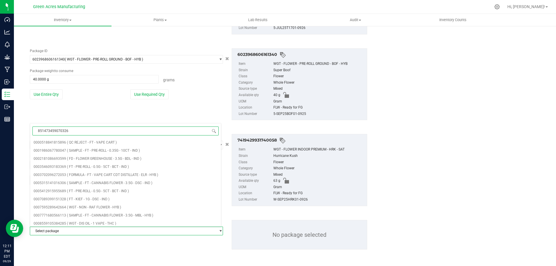
type input "8514734590703268"
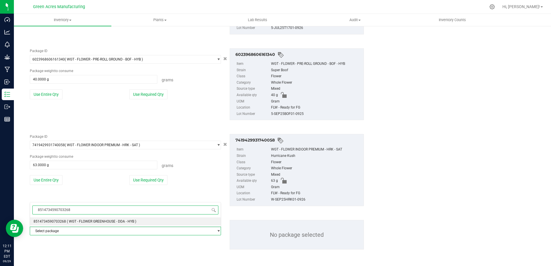
click at [64, 223] on span "8514734590703268" at bounding box center [50, 221] width 32 height 4
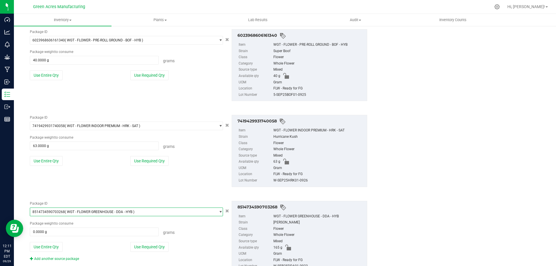
scroll to position [748, 0]
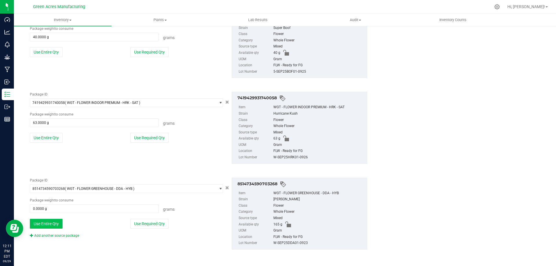
click at [60, 226] on button "Use Entire Qty" at bounding box center [46, 224] width 33 height 10
type input "165.0000 g"
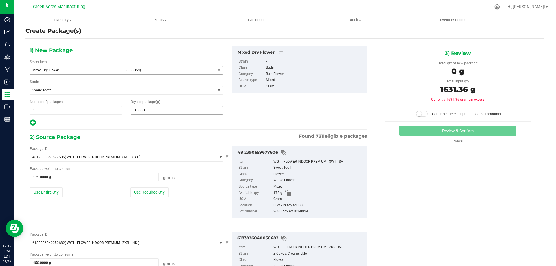
scroll to position [0, 0]
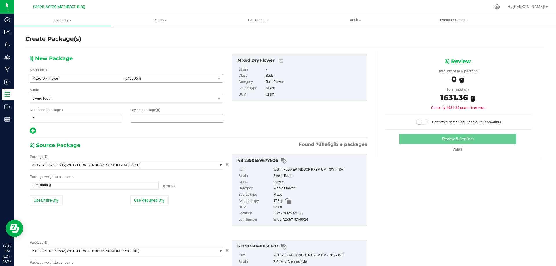
click at [144, 120] on span at bounding box center [177, 118] width 92 height 9
type input "1631.36"
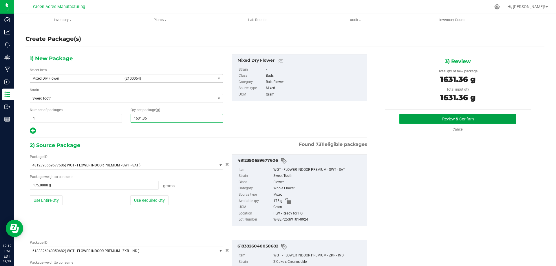
type input "1,631.3600"
click at [482, 120] on button "Review & Confirm" at bounding box center [457, 119] width 117 height 10
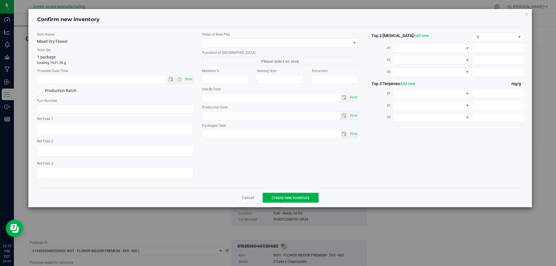
type textarea "17.7%"
drag, startPoint x: 188, startPoint y: 78, endPoint x: 144, endPoint y: 98, distance: 48.3
click at [189, 78] on span "Now" at bounding box center [188, 79] width 10 height 8
type input "9/29/2025 12:12 PM"
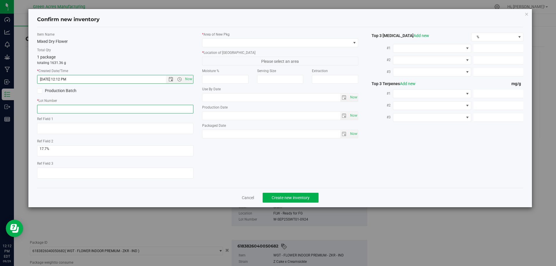
click at [141, 106] on input "text" at bounding box center [115, 109] width 156 height 9
click at [55, 109] on input "MIXED LOT THC05" at bounding box center [115, 109] width 156 height 9
click at [57, 109] on input "MIXED LOT THC05" at bounding box center [115, 109] width 156 height 9
type input "MIXED LOT - THC05"
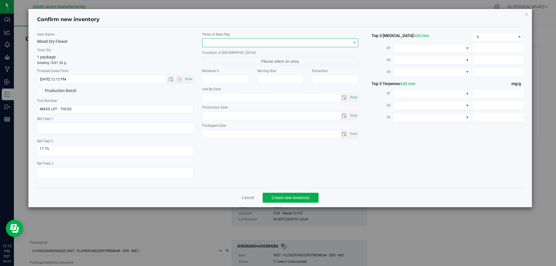
click at [262, 40] on span at bounding box center [276, 43] width 148 height 8
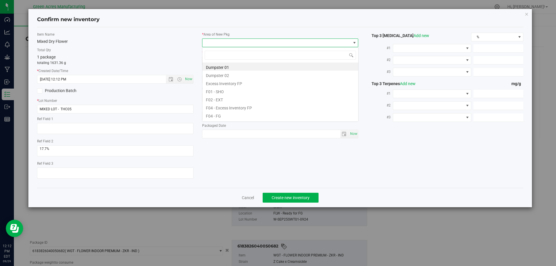
scroll to position [9, 156]
click at [233, 114] on li "F04 - FG" at bounding box center [280, 115] width 156 height 8
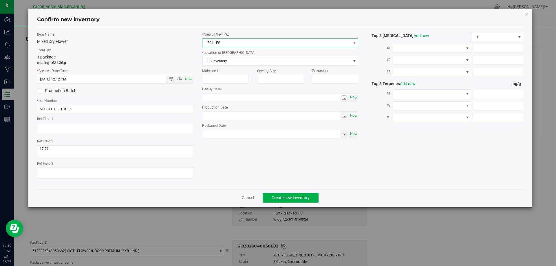
click at [218, 60] on span "FG Inventory" at bounding box center [276, 61] width 148 height 8
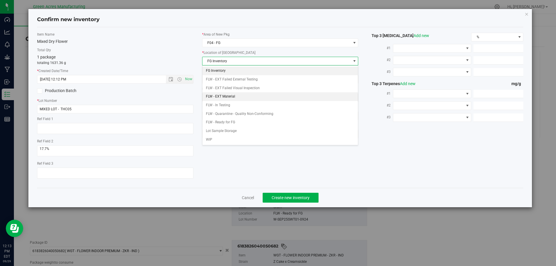
click at [243, 95] on li "FLW - EXT Material" at bounding box center [280, 96] width 156 height 9
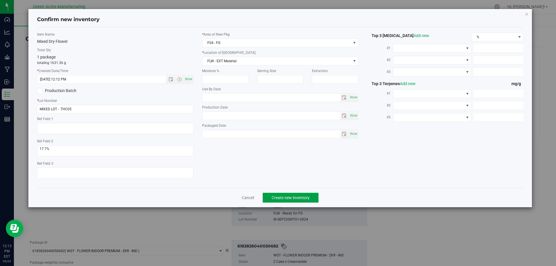
click at [288, 201] on button "Create new inventory" at bounding box center [290, 198] width 56 height 10
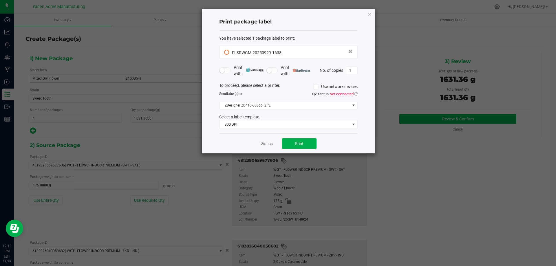
click at [357, 95] on div "QZ Status: Not connected" at bounding box center [325, 94] width 74 height 6
click at [356, 95] on icon at bounding box center [355, 94] width 3 height 4
click at [312, 147] on button "Print" at bounding box center [299, 143] width 35 height 10
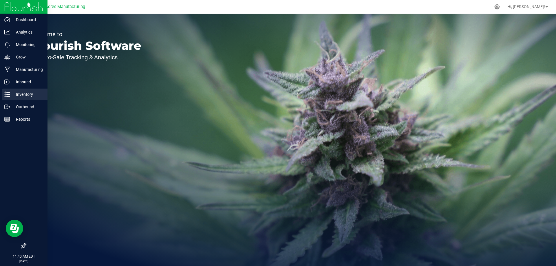
click at [23, 95] on p "Inventory" at bounding box center [27, 94] width 35 height 7
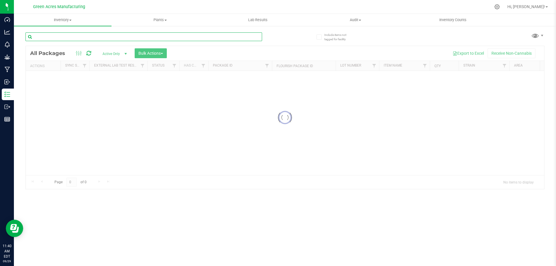
click at [81, 37] on input "text" at bounding box center [143, 36] width 236 height 9
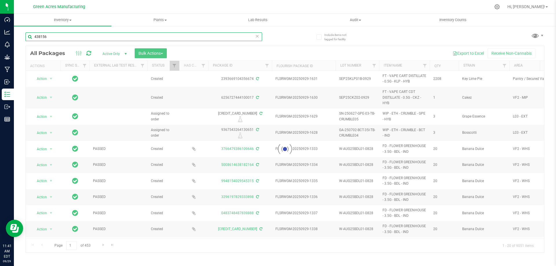
click at [64, 36] on input "438156" at bounding box center [143, 36] width 236 height 9
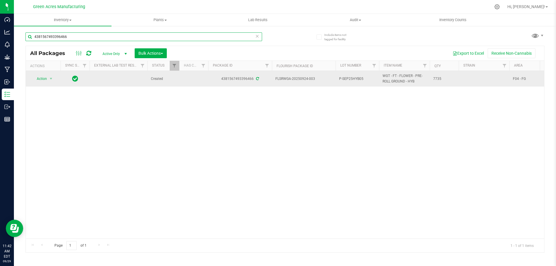
type input "4381567493396466"
click at [363, 79] on span "P-SEP25HYB05" at bounding box center [357, 78] width 36 height 5
type input "P-SEP25HYB051001"
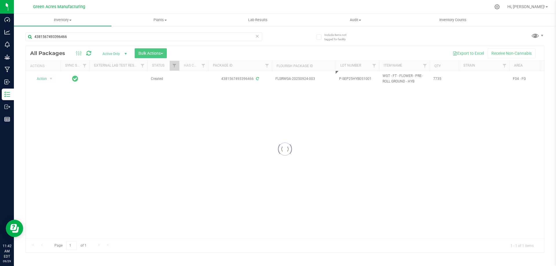
click at [460, 138] on div "Loading... All Packages Active Only Active Only Lab Samples Locked All External…" at bounding box center [284, 149] width 519 height 207
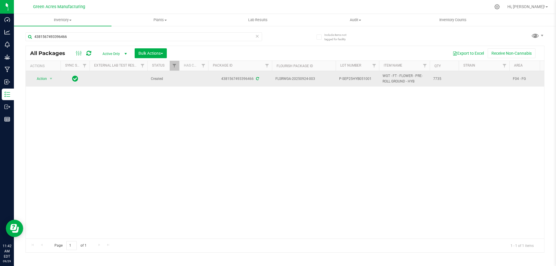
click at [362, 77] on span "P-SEP25HYB051001" at bounding box center [357, 78] width 36 height 5
click at [364, 79] on input "P-SEP25HYB051001" at bounding box center [355, 78] width 41 height 9
type input "P-SEP25HYB05-1001"
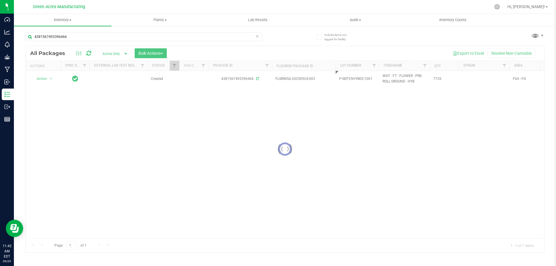
click at [368, 101] on div "Loading... All Packages Active Only Active Only Lab Samples Locked All External…" at bounding box center [284, 149] width 519 height 207
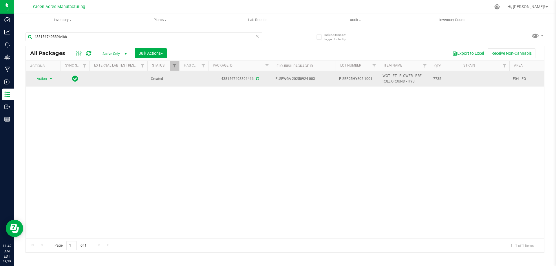
click at [39, 82] on span "Action" at bounding box center [40, 79] width 16 height 8
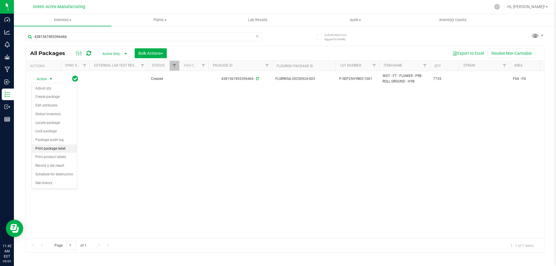
click at [65, 149] on li "Print package label" at bounding box center [54, 148] width 45 height 9
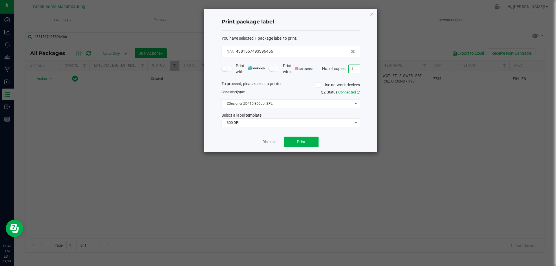
click at [350, 70] on input "1" at bounding box center [353, 69] width 11 height 8
type input "3"
click at [306, 143] on button "Print" at bounding box center [301, 142] width 35 height 10
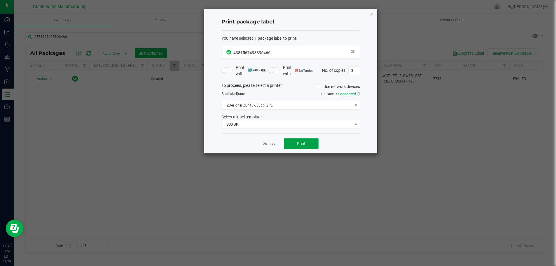
click at [307, 143] on button "Print" at bounding box center [301, 143] width 35 height 10
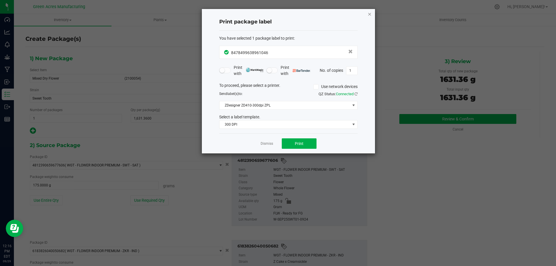
click at [370, 13] on icon "button" at bounding box center [369, 13] width 4 height 7
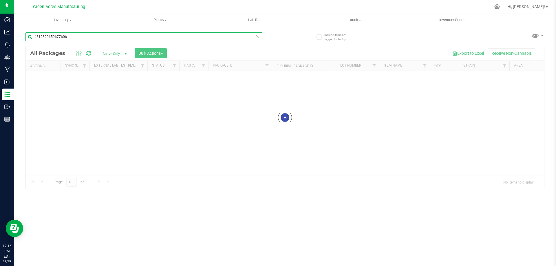
click at [96, 40] on input "4812390659677606" at bounding box center [143, 36] width 236 height 9
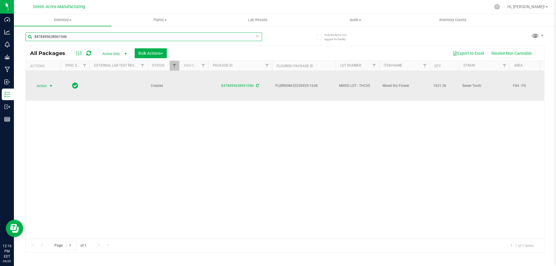
type input "8478499638961046"
click at [48, 87] on span "select" at bounding box center [50, 86] width 7 height 8
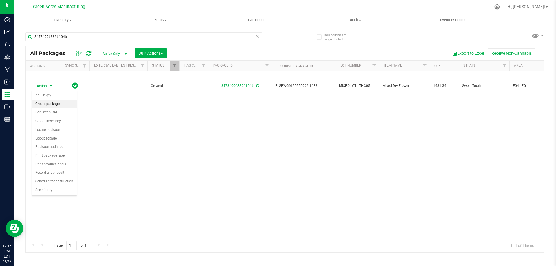
click at [55, 105] on li "Create package" at bounding box center [54, 104] width 45 height 9
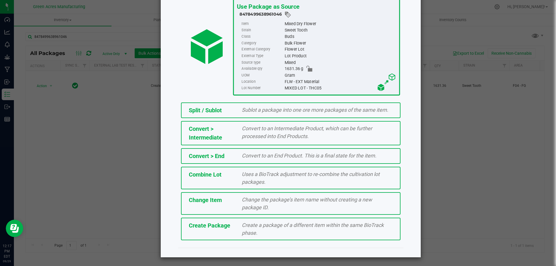
scroll to position [42, 0]
click at [252, 228] on span "Create a package of a different item within the same BioTrack phase." at bounding box center [313, 229] width 142 height 14
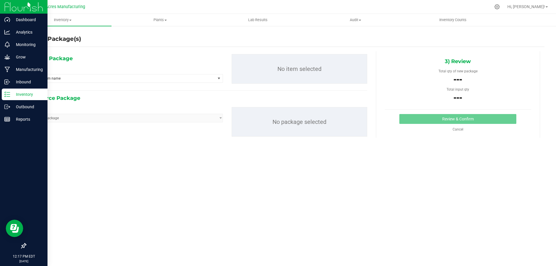
click at [13, 95] on p "Inventory" at bounding box center [27, 94] width 35 height 7
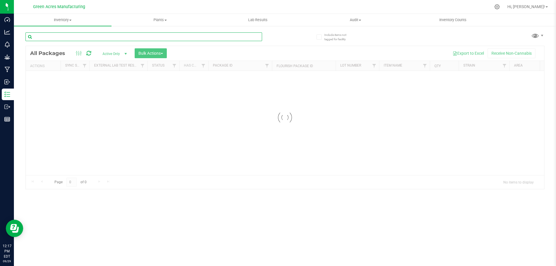
click at [72, 33] on input "text" at bounding box center [143, 36] width 236 height 9
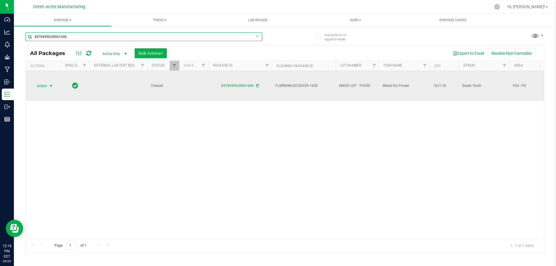
type input "8478499638961046"
click at [47, 88] on span "select" at bounding box center [50, 86] width 7 height 8
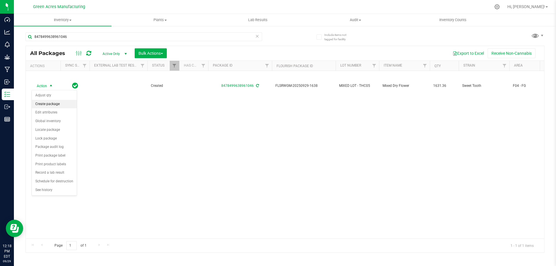
click at [62, 100] on li "Create package" at bounding box center [54, 104] width 45 height 9
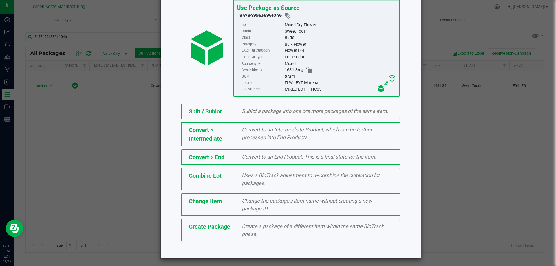
scroll to position [42, 0]
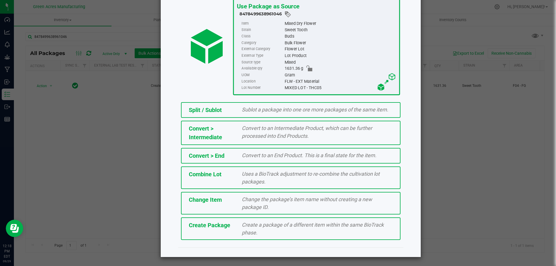
click at [215, 226] on span "Create Package" at bounding box center [209, 225] width 41 height 7
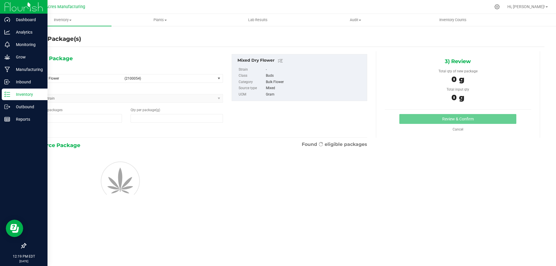
type input "1"
type input "0.0000"
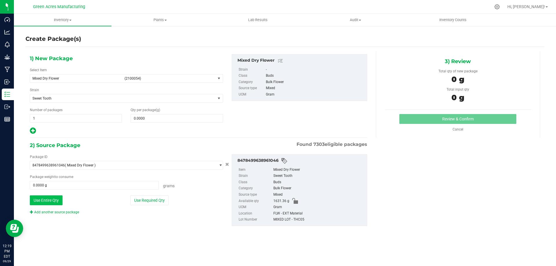
click at [56, 200] on button "Use Entire Qty" at bounding box center [46, 200] width 33 height 10
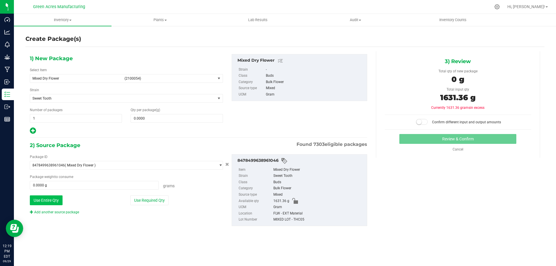
type input "1631.3600 g"
click at [56, 211] on link "Add another source package" at bounding box center [54, 212] width 49 height 4
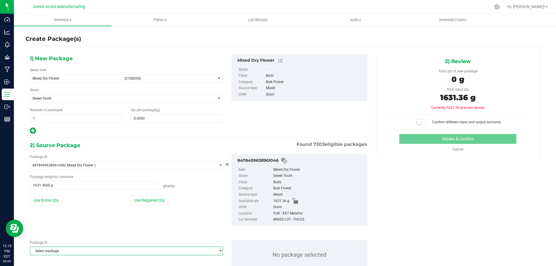
click at [82, 250] on span "Select package" at bounding box center [122, 251] width 185 height 8
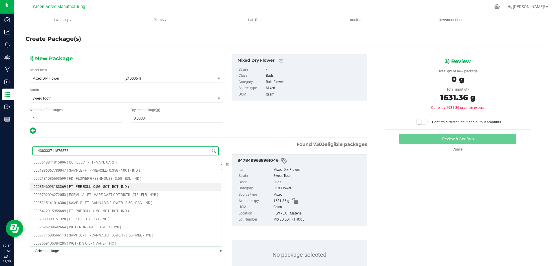
type input "4383337118765751"
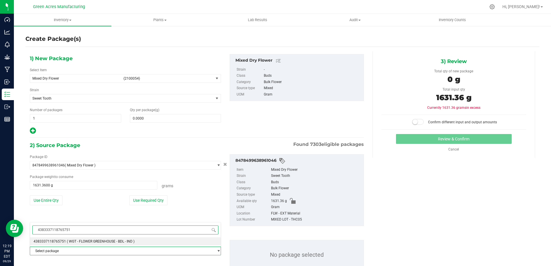
click at [58, 242] on span "4383337118765751" at bounding box center [50, 241] width 32 height 4
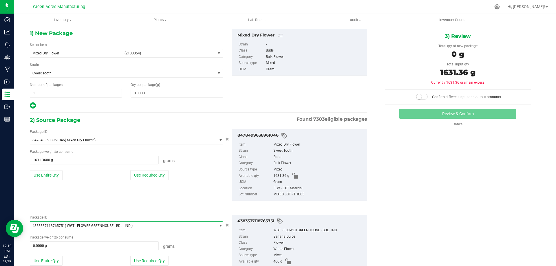
scroll to position [62, 0]
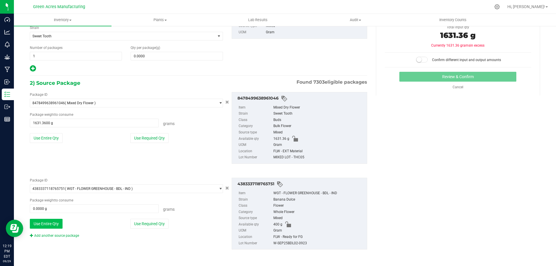
click at [53, 224] on button "Use Entire Qty" at bounding box center [46, 224] width 33 height 10
type input "400.0000 g"
click at [63, 236] on link "Add another source package" at bounding box center [54, 236] width 49 height 4
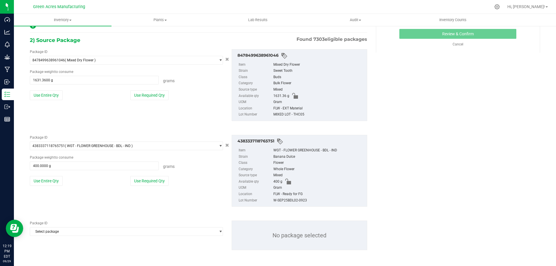
scroll to position [106, 0]
click at [72, 229] on span "Select package" at bounding box center [122, 231] width 185 height 8
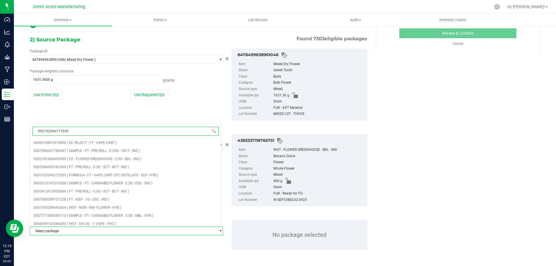
type input "9921526661719307"
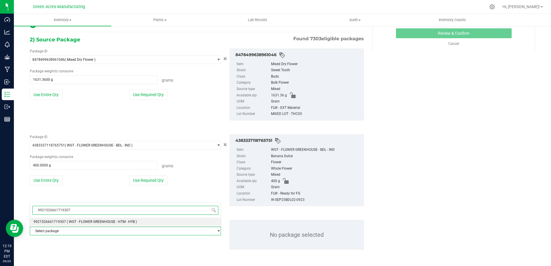
click at [87, 221] on span "( WGT - FLOWER GREENHOUSE - HTM - HYB )" at bounding box center [102, 222] width 70 height 4
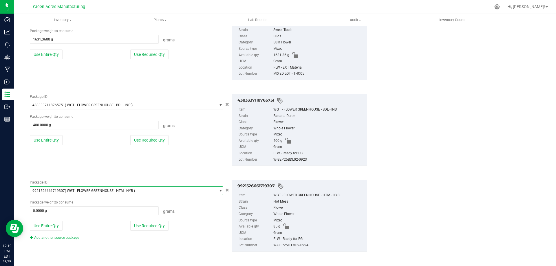
scroll to position [148, 0]
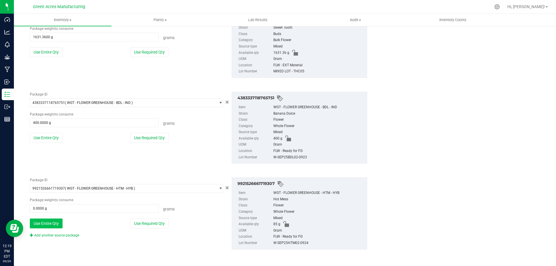
click at [54, 224] on button "Use Entire Qty" at bounding box center [46, 223] width 33 height 10
type input "85.0000 g"
click at [62, 236] on link "Add another source package" at bounding box center [54, 235] width 49 height 4
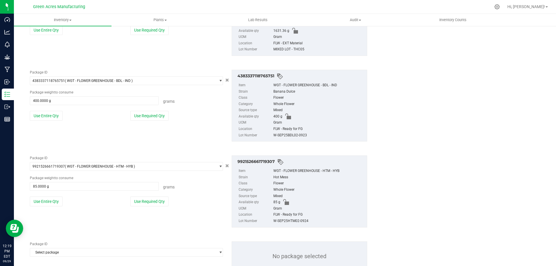
scroll to position [192, 0]
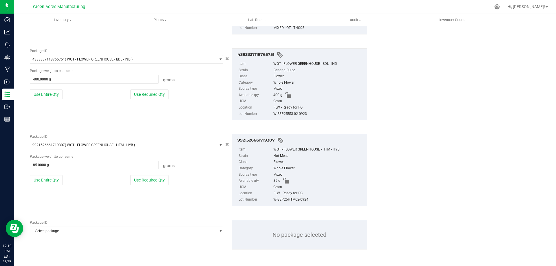
click at [68, 231] on span "Select package" at bounding box center [122, 231] width 185 height 8
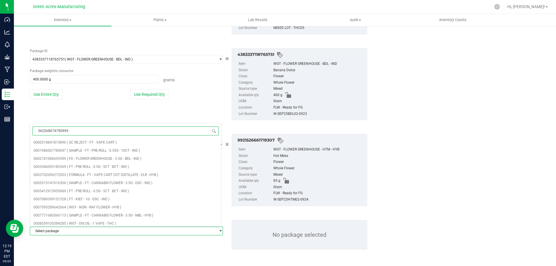
type input "3622686747909959"
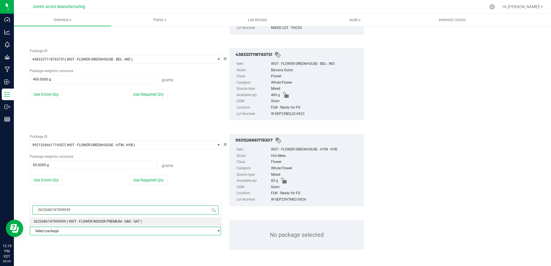
click at [74, 221] on span "( WGT - FLOWER INDOOR PREMIUM - GBO - SAT )" at bounding box center [104, 221] width 75 height 4
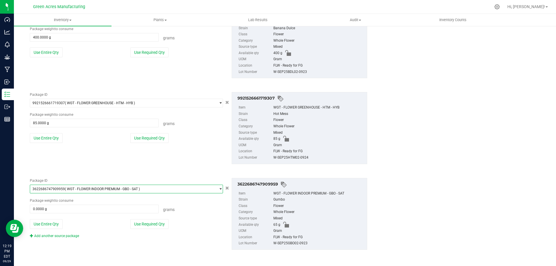
scroll to position [234, 0]
click at [59, 221] on button "Use Entire Qty" at bounding box center [46, 224] width 33 height 10
type input "65.0000 g"
click at [74, 235] on link "Add another source package" at bounding box center [54, 236] width 49 height 4
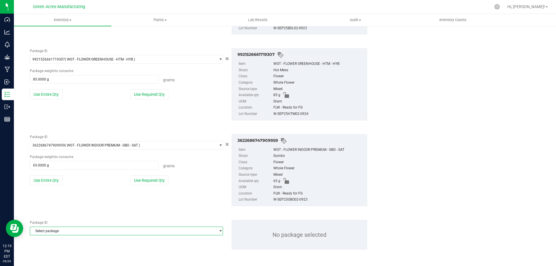
click at [74, 232] on span "Select package" at bounding box center [122, 231] width 185 height 8
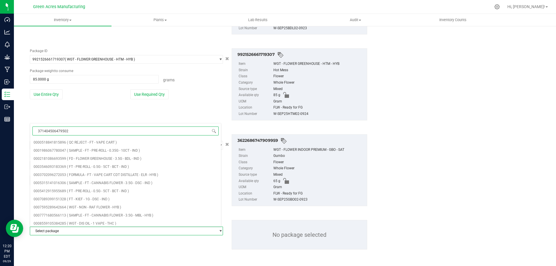
type input "3714045064795025"
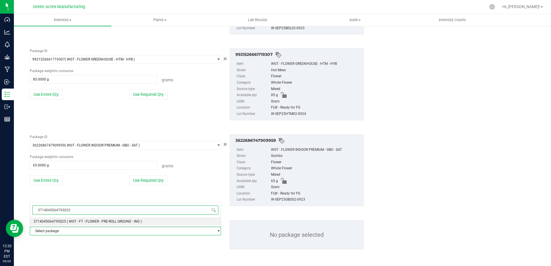
click at [81, 218] on li "3714045064795025 ( WGT - FT - FLOWER - PRE-ROLL GROUND - IND )" at bounding box center [125, 221] width 191 height 8
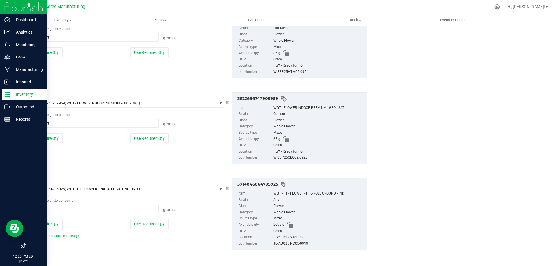
scroll to position [319, 0]
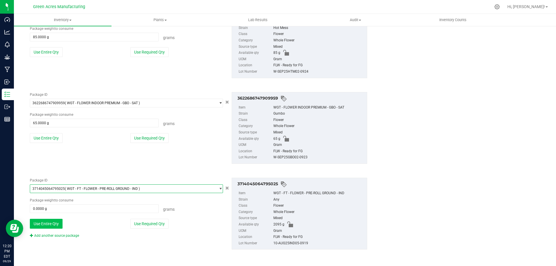
click at [57, 222] on button "Use Entire Qty" at bounding box center [46, 224] width 33 height 10
type input "2095.0000 g"
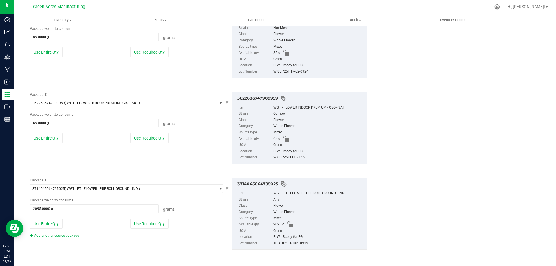
click at [72, 238] on div "Add another source package" at bounding box center [59, 235] width 58 height 5
click at [73, 237] on link "Add another source package" at bounding box center [54, 236] width 49 height 4
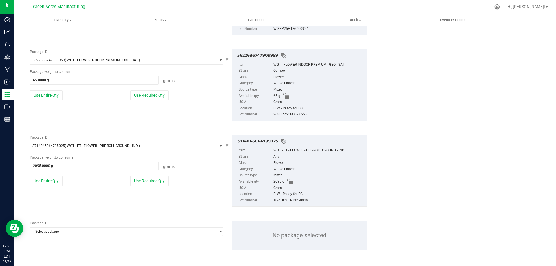
scroll to position [363, 0]
click at [79, 229] on span "Select package" at bounding box center [122, 231] width 185 height 8
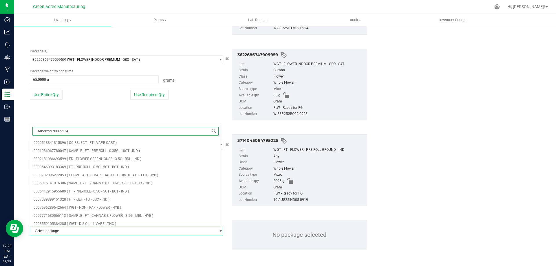
type input "6859259700092345"
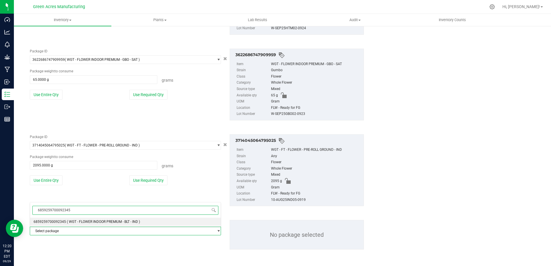
click at [81, 223] on span "( WGT - FLOWER INDOOR PREMIUM - BLT - IND )" at bounding box center [103, 222] width 73 height 4
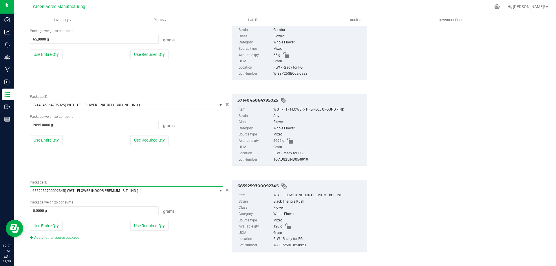
scroll to position [405, 0]
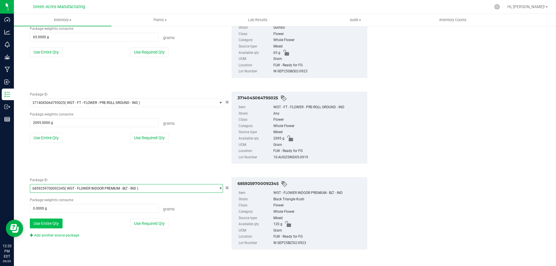
click at [58, 223] on button "Use Entire Qty" at bounding box center [46, 223] width 33 height 10
type input "120.0000 g"
click at [69, 235] on link "Add another source package" at bounding box center [54, 235] width 49 height 4
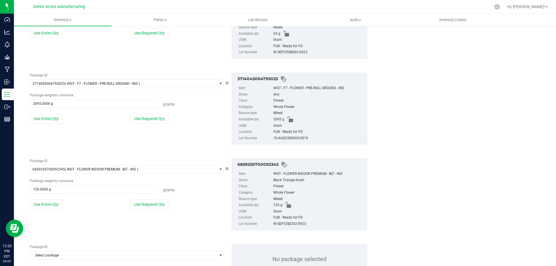
scroll to position [449, 0]
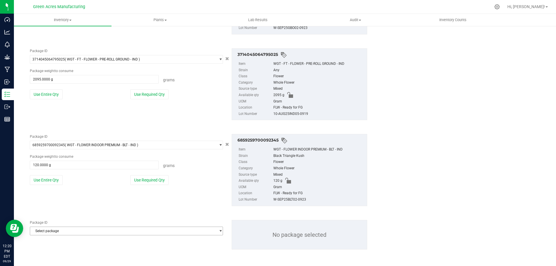
click at [76, 233] on span "Select package" at bounding box center [122, 231] width 185 height 8
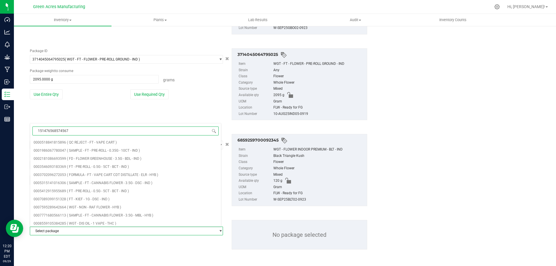
type input "1514765685745678"
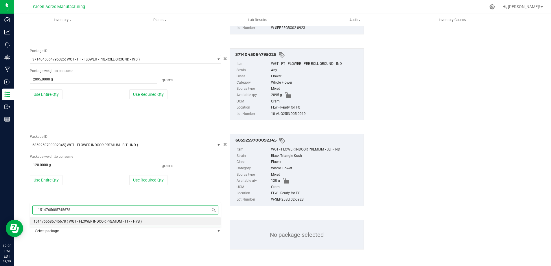
click at [77, 222] on span "( WGT - FLOWER INDOOR PREMIUM - T17 - HYB )" at bounding box center [104, 221] width 75 height 4
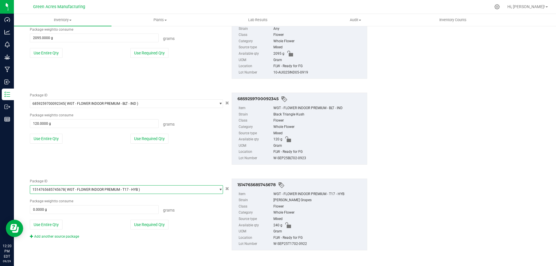
scroll to position [491, 0]
click at [59, 225] on button "Use Entire Qty" at bounding box center [46, 224] width 33 height 10
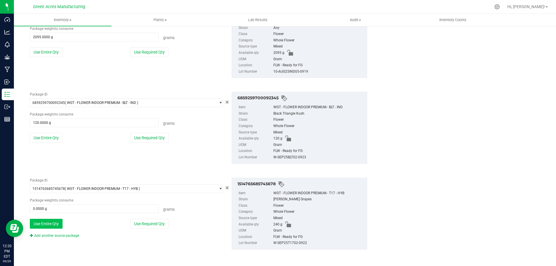
type input "240.0000 g"
click at [73, 237] on link "Add another source package" at bounding box center [54, 236] width 49 height 4
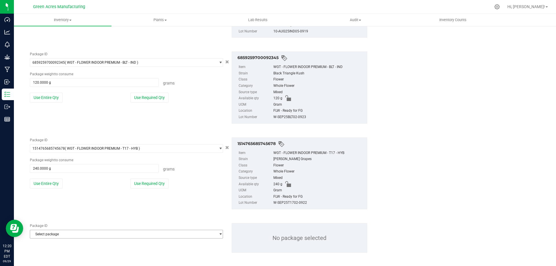
scroll to position [534, 0]
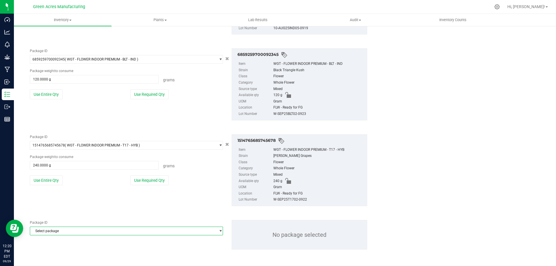
click at [76, 230] on span "Select package" at bounding box center [122, 231] width 185 height 8
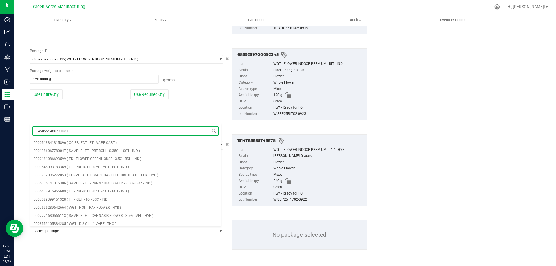
type input "4505554807310811"
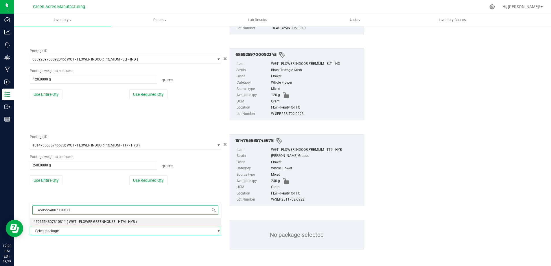
click at [77, 222] on span "( WGT - FLOWER GREENHOUSE - HTM - HYB )" at bounding box center [102, 222] width 70 height 4
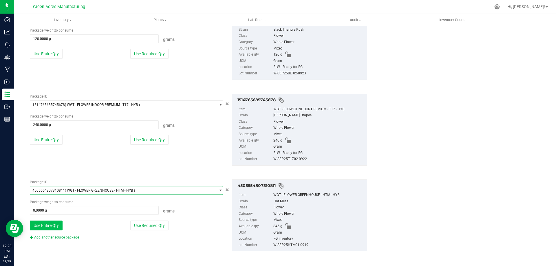
scroll to position [577, 0]
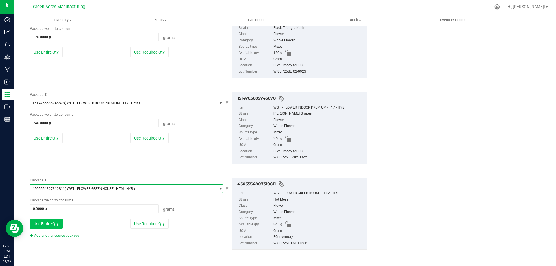
click at [60, 227] on button "Use Entire Qty" at bounding box center [46, 224] width 33 height 10
type input "845.0000 g"
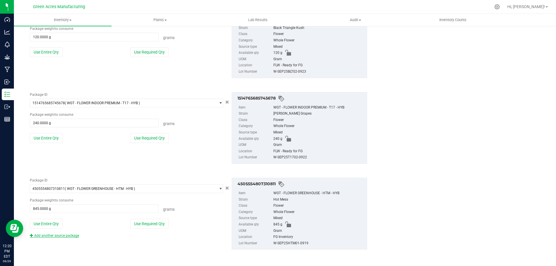
click at [62, 236] on link "Add another source package" at bounding box center [54, 236] width 49 height 4
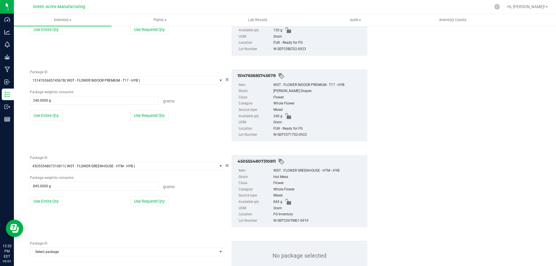
scroll to position [620, 0]
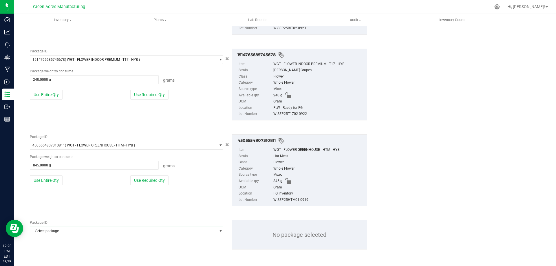
click at [67, 233] on span "Select package" at bounding box center [122, 231] width 185 height 8
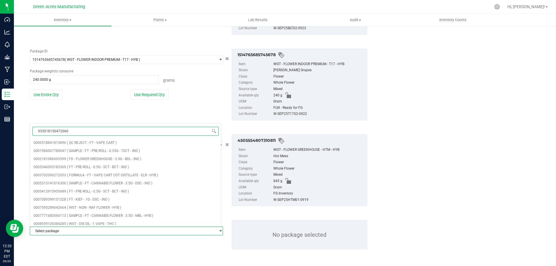
type input "9330181504720604"
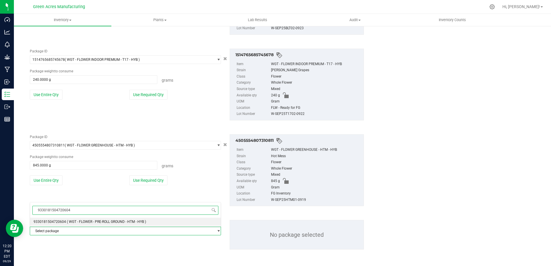
click at [71, 223] on span "( WGT - FLOWER - PRE-ROLL GROUND - HTM - HYB )" at bounding box center [106, 222] width 79 height 4
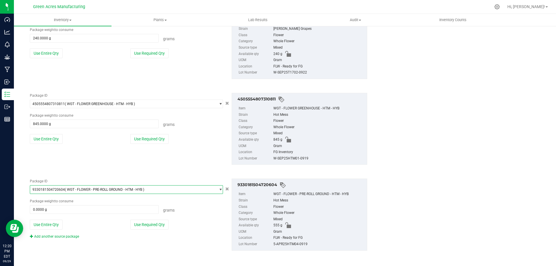
scroll to position [663, 0]
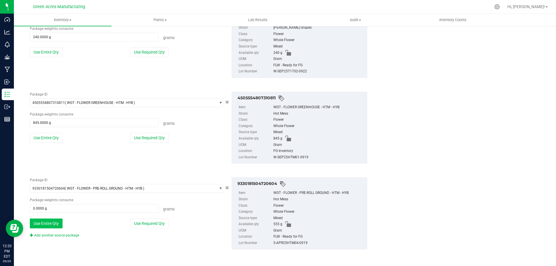
click at [53, 224] on button "Use Entire Qty" at bounding box center [46, 223] width 33 height 10
type input "555.0000 g"
click at [67, 238] on div "Add another source package" at bounding box center [59, 235] width 58 height 5
click at [71, 236] on link "Add another source package" at bounding box center [54, 235] width 49 height 4
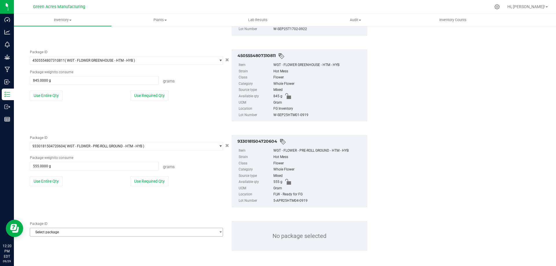
scroll to position [706, 0]
click at [72, 232] on span "Select package" at bounding box center [122, 231] width 185 height 8
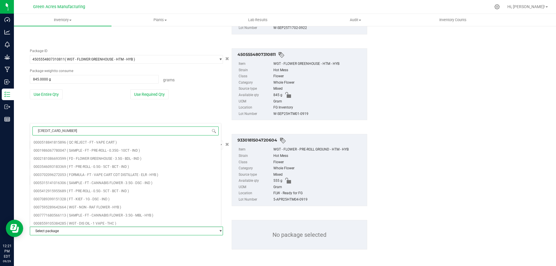
type input "6493985273667493"
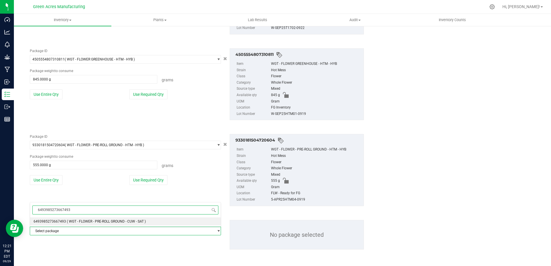
click at [75, 221] on span "( WGT - FLOWER - PRE-ROLL GROUND - CUW - SAT )" at bounding box center [106, 221] width 79 height 4
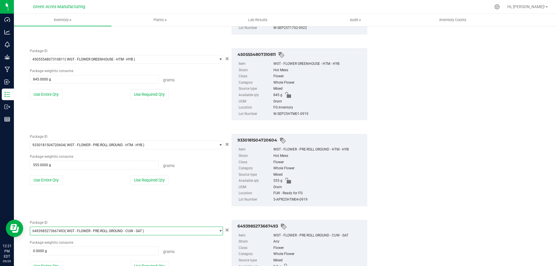
scroll to position [748, 0]
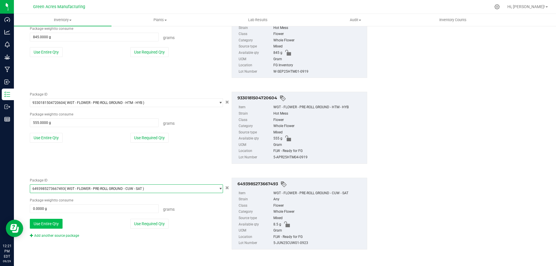
click at [59, 224] on button "Use Entire Qty" at bounding box center [46, 224] width 33 height 10
type input "8.5000 g"
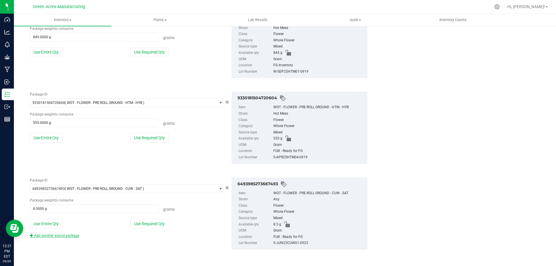
click at [73, 236] on link "Add another source package" at bounding box center [54, 236] width 49 height 4
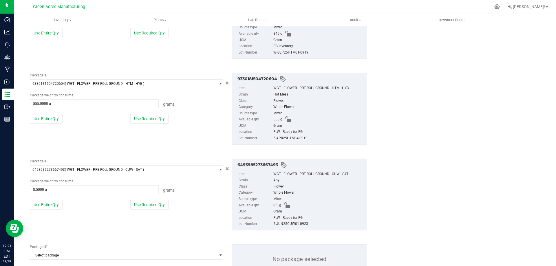
scroll to position [792, 0]
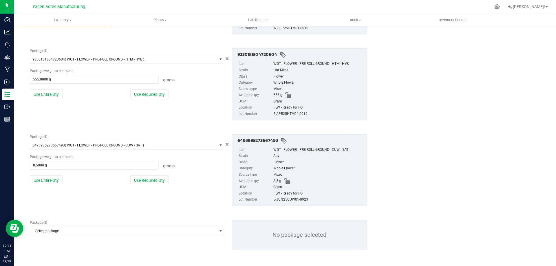
click at [88, 229] on span "Select package" at bounding box center [122, 231] width 185 height 8
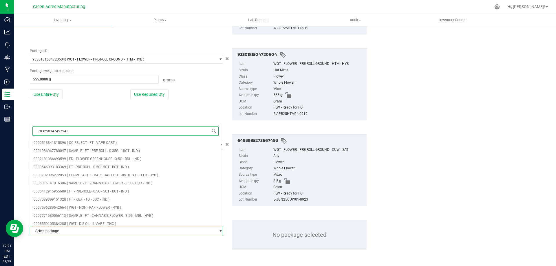
type input "7832583474979439"
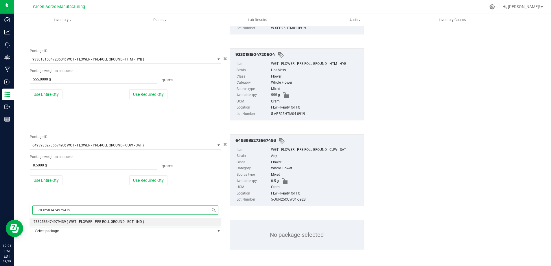
click at [74, 222] on span "( WGT - FLOWER - PRE-ROLL GROUND - BCT - IND )" at bounding box center [105, 222] width 77 height 4
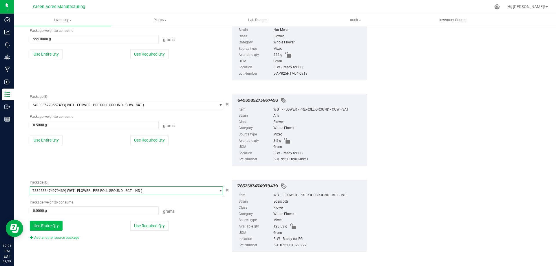
scroll to position [834, 0]
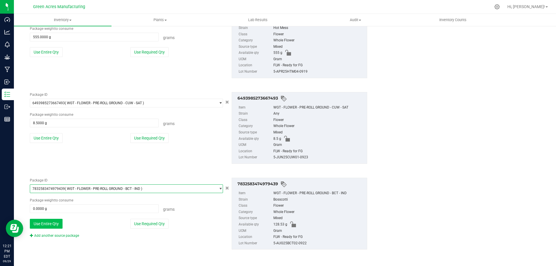
click at [60, 225] on button "Use Entire Qty" at bounding box center [46, 224] width 33 height 10
type input "128.5300 g"
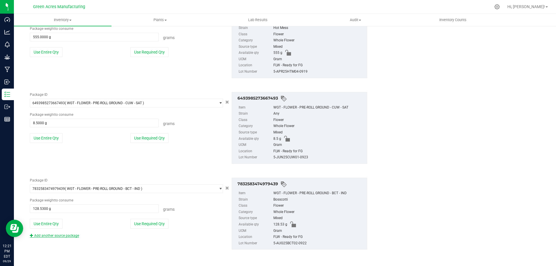
click at [59, 236] on link "Add another source package" at bounding box center [54, 236] width 49 height 4
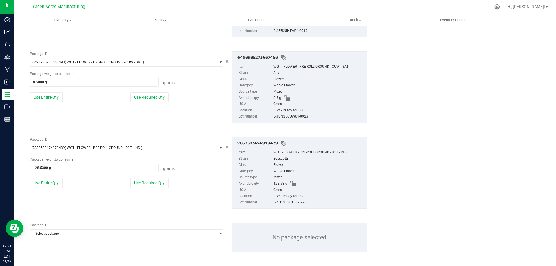
scroll to position [877, 0]
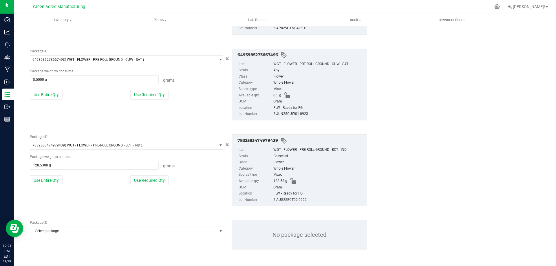
click at [68, 234] on span "Select package" at bounding box center [122, 231] width 185 height 8
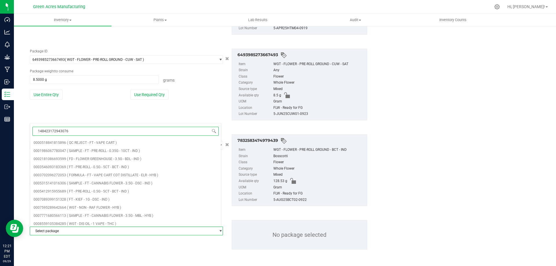
type input "1484231729430760"
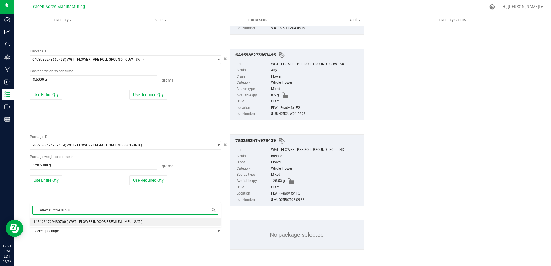
click at [76, 221] on span "( WGT - FLOWER INDOOR PREMIUM - MFU - SAT )" at bounding box center [105, 222] width 76 height 4
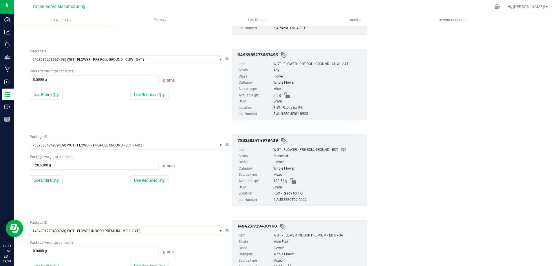
scroll to position [920, 0]
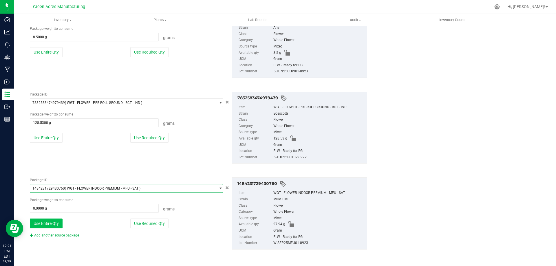
click at [56, 225] on button "Use Entire Qty" at bounding box center [46, 223] width 33 height 10
type input "27.9400 g"
click at [56, 234] on link "Add another source package" at bounding box center [54, 235] width 49 height 4
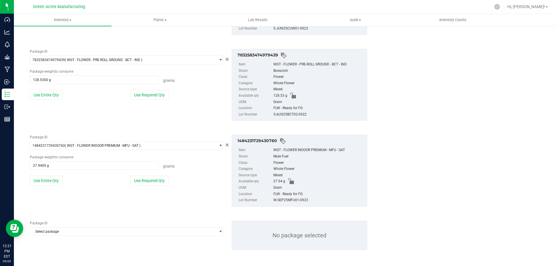
scroll to position [963, 0]
click at [87, 230] on span "Select package" at bounding box center [122, 231] width 185 height 8
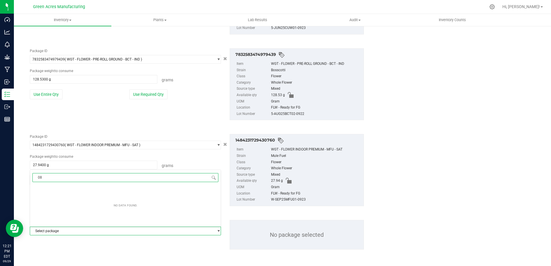
type input "0"
click at [105, 249] on div "Package ID Select package 0000518841815896 0001986067780047 0002181086693599 00…" at bounding box center [198, 234] width 346 height 39
click at [134, 227] on span "Select package" at bounding box center [122, 231] width 185 height 8
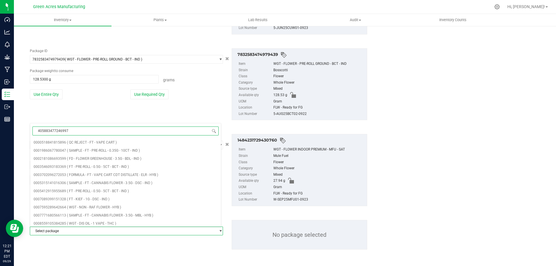
type input "4058834772469970"
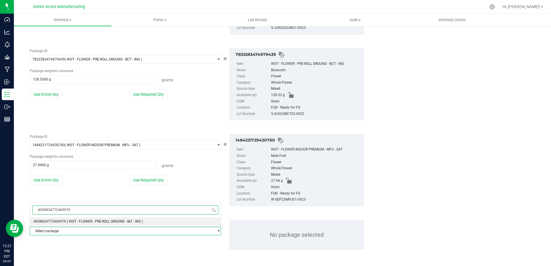
click at [109, 220] on span "( WGT - FLOWER - PRE-ROLL GROUND - BLT - IND )" at bounding box center [105, 221] width 76 height 4
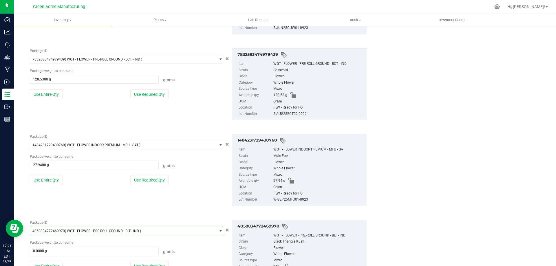
scroll to position [1006, 0]
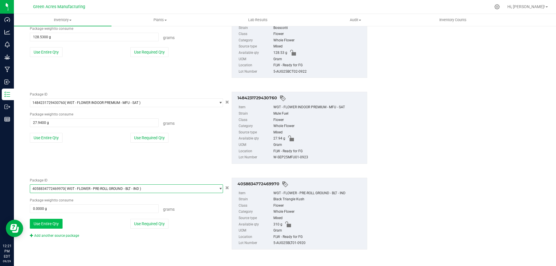
click at [57, 223] on button "Use Entire Qty" at bounding box center [46, 224] width 33 height 10
type input "310.0000 g"
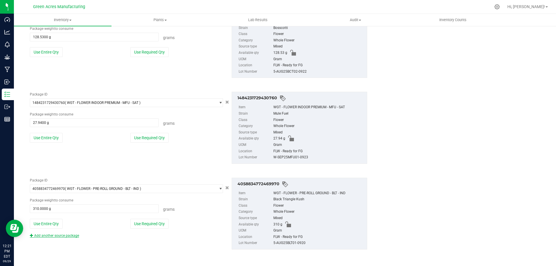
click at [64, 234] on link "Add another source package" at bounding box center [54, 236] width 49 height 4
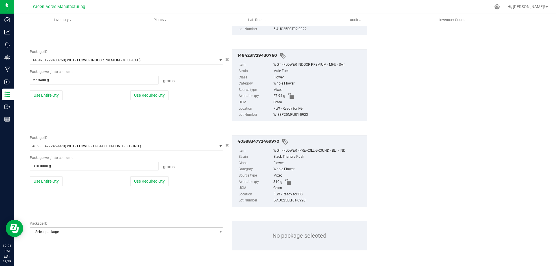
scroll to position [1049, 0]
click at [76, 233] on span "Select package" at bounding box center [122, 231] width 185 height 8
click at [76, 242] on div "Package ID Select package 0000518841815896 0001986067780047 0002181086693599 00…" at bounding box center [198, 234] width 346 height 39
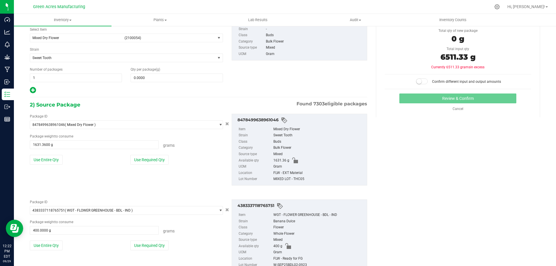
scroll to position [0, 0]
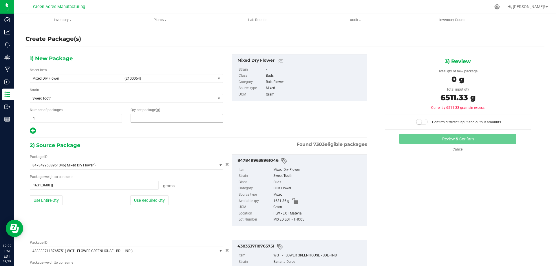
click at [157, 120] on span at bounding box center [177, 118] width 92 height 9
type input "6511.33"
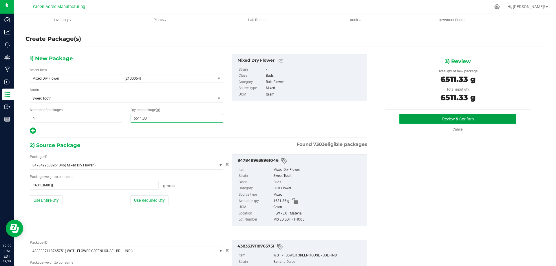
type input "6,511.3300"
click at [399, 118] on button "Review & Confirm" at bounding box center [457, 119] width 117 height 10
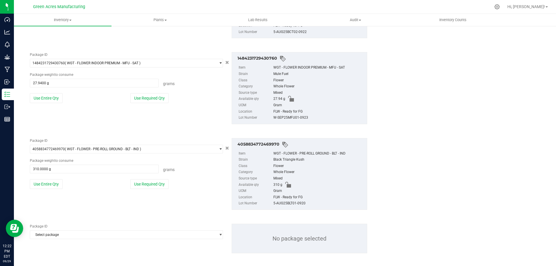
scroll to position [1049, 0]
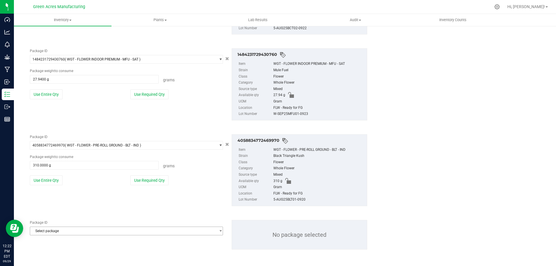
drag, startPoint x: 186, startPoint y: 240, endPoint x: 185, endPoint y: 235, distance: 5.1
click at [186, 239] on div "Package ID Select package 0000518841815896 0001986067780047 0002181086693599 00…" at bounding box center [198, 234] width 346 height 39
click at [215, 233] on span "select" at bounding box center [218, 231] width 7 height 8
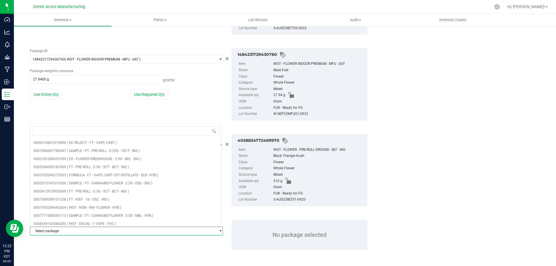
click at [212, 232] on span "Select package" at bounding box center [122, 231] width 185 height 8
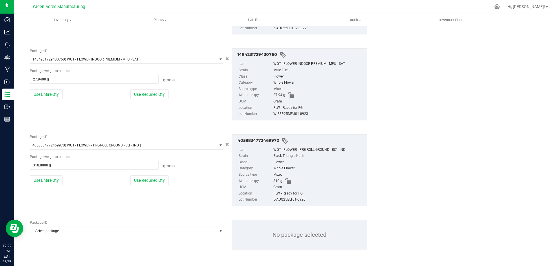
click at [144, 226] on div "Package ID Select package 0000518841815896 0001986067780047 0002181086693599 00…" at bounding box center [126, 227] width 193 height 15
click at [142, 230] on span "Select package" at bounding box center [122, 231] width 185 height 8
type input "0"
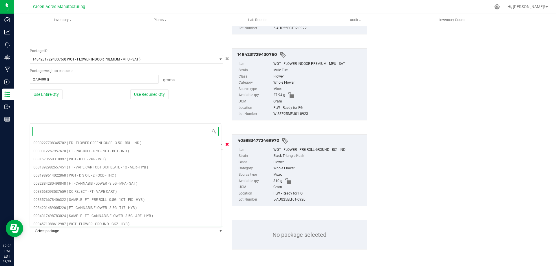
scroll to position [318, 0]
click at [225, 145] on icon "Cancel button" at bounding box center [227, 143] width 4 height 3
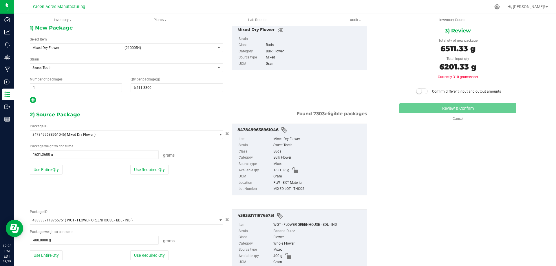
scroll to position [29, 0]
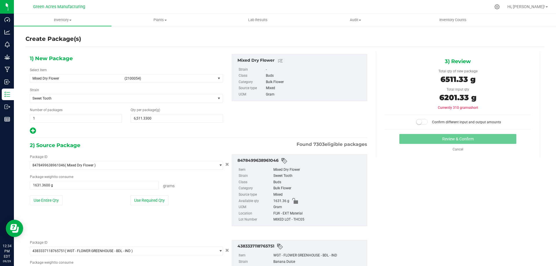
scroll to position [29, 0]
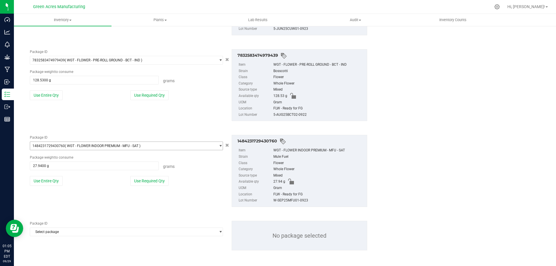
scroll to position [963, 0]
click at [68, 232] on span "Select package" at bounding box center [122, 231] width 185 height 8
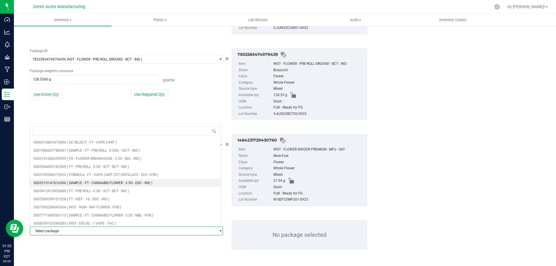
scroll to position [0, 0]
type input "4058834772469970"
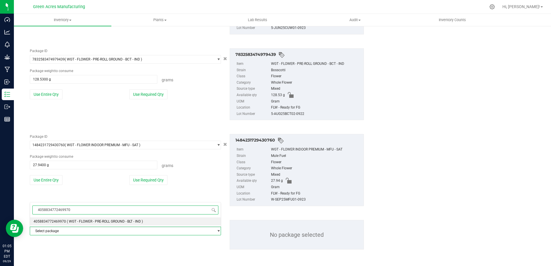
click at [78, 220] on span "( WGT - FLOWER - PRE-ROLL GROUND - BLT - IND )" at bounding box center [105, 221] width 76 height 4
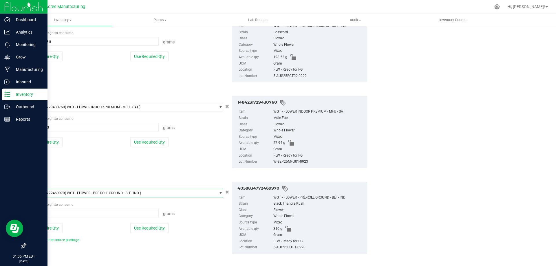
scroll to position [1006, 0]
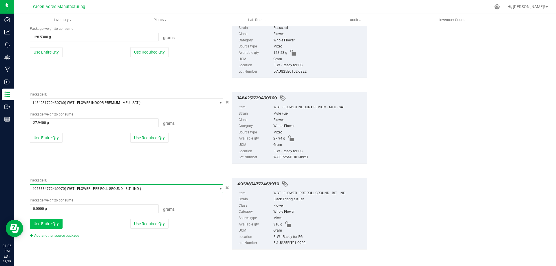
click at [38, 224] on button "Use Entire Qty" at bounding box center [46, 224] width 33 height 10
type input "310.0000 g"
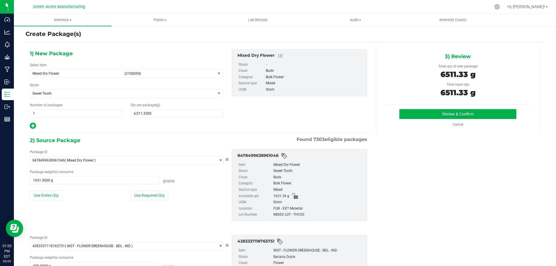
scroll to position [0, 0]
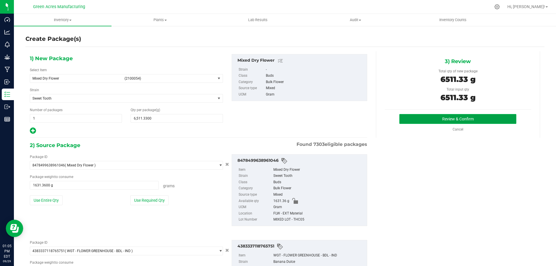
click at [454, 117] on button "Review & Confirm" at bounding box center [457, 119] width 117 height 10
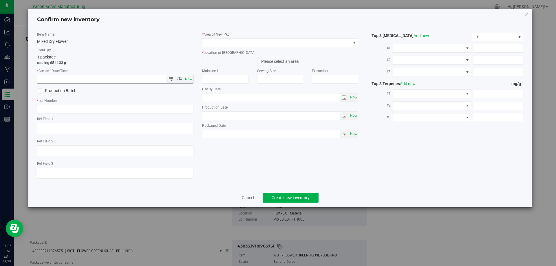
click at [189, 83] on span "Now" at bounding box center [188, 79] width 10 height 8
type input "9/29/2025 1:05 PM"
click at [137, 110] on input "text" at bounding box center [115, 109] width 156 height 9
type input "MIXED LOT - THC05"
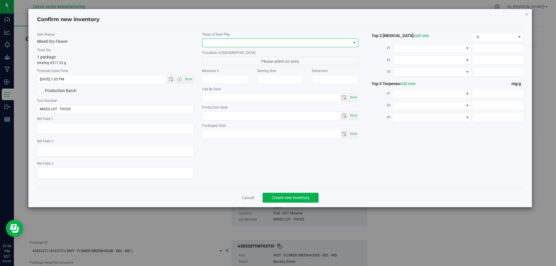
click at [273, 44] on span at bounding box center [276, 43] width 148 height 8
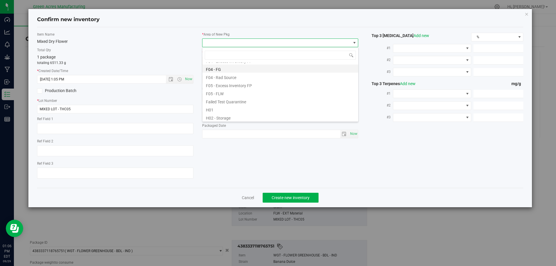
scroll to position [29, 0]
click at [231, 89] on li "F04 - FG" at bounding box center [280, 86] width 156 height 8
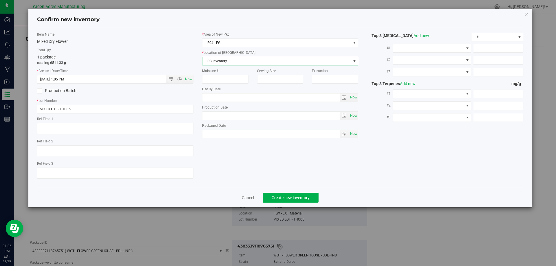
click at [218, 62] on span "FG Inventory" at bounding box center [276, 61] width 148 height 8
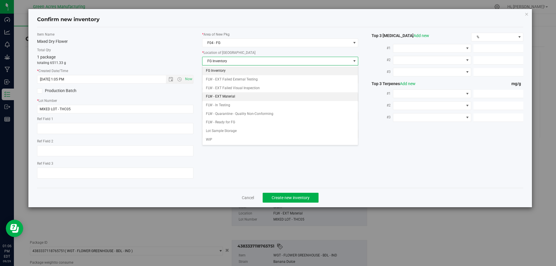
click at [237, 96] on li "FLW - EXT Material" at bounding box center [280, 96] width 156 height 9
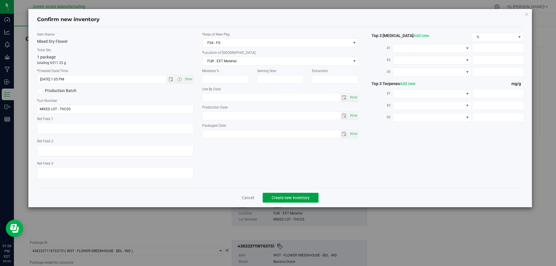
click at [290, 195] on span "Create new inventory" at bounding box center [290, 197] width 38 height 5
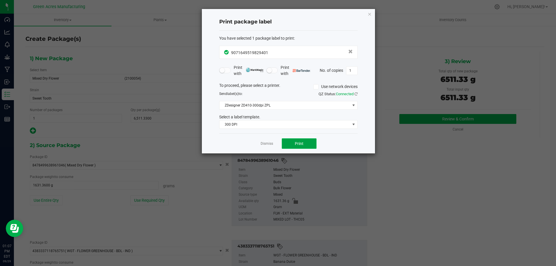
click at [306, 140] on button "Print" at bounding box center [299, 143] width 35 height 10
click at [368, 14] on icon "button" at bounding box center [369, 13] width 4 height 7
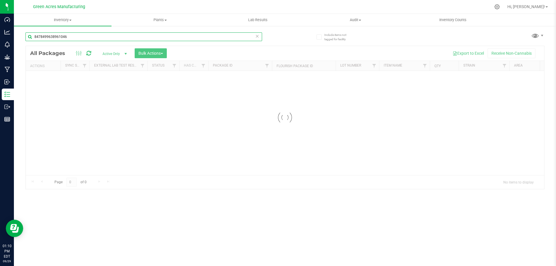
click at [78, 39] on input "8478499638961046" at bounding box center [143, 36] width 236 height 9
type input "0803787821956750"
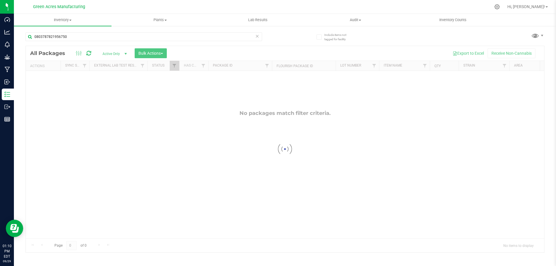
click at [122, 52] on div at bounding box center [285, 149] width 518 height 206
click at [125, 56] on div at bounding box center [285, 149] width 518 height 206
click at [126, 54] on div at bounding box center [285, 149] width 518 height 206
click at [119, 35] on input "0803787821956750" at bounding box center [143, 36] width 236 height 9
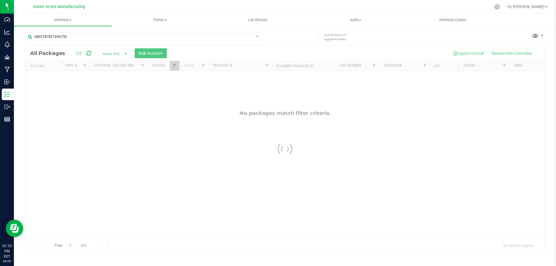
click at [125, 54] on div at bounding box center [285, 149] width 518 height 206
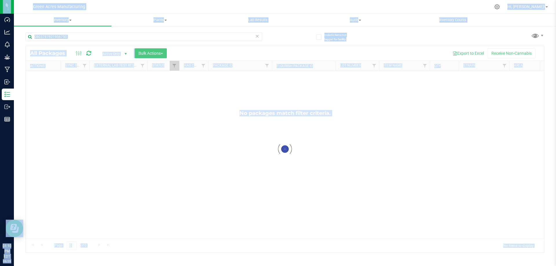
drag, startPoint x: 138, startPoint y: 122, endPoint x: 139, endPoint y: 110, distance: 11.9
click at [139, 122] on div at bounding box center [285, 149] width 518 height 206
click at [84, 37] on input "0803787821956750" at bounding box center [143, 36] width 236 height 9
click at [111, 80] on div at bounding box center [285, 149] width 518 height 206
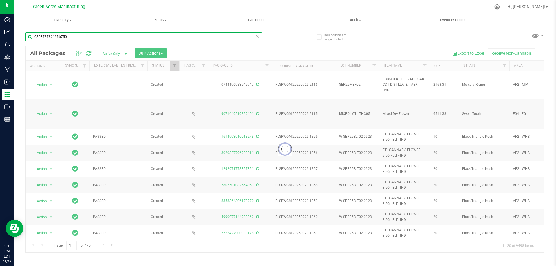
click at [73, 33] on input "0803787821956750" at bounding box center [143, 36] width 236 height 9
click at [306, 47] on div at bounding box center [285, 149] width 518 height 206
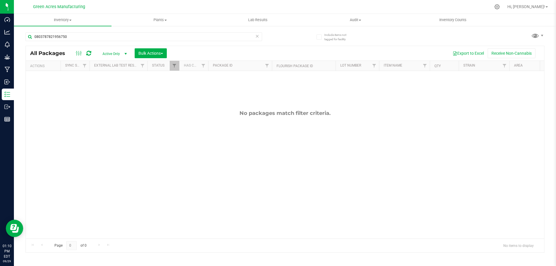
click at [118, 55] on span "Active Only" at bounding box center [114, 54] width 32 height 8
click at [106, 86] on li "All" at bounding box center [113, 88] width 31 height 9
click at [118, 55] on div at bounding box center [285, 117] width 518 height 143
click at [126, 56] on div at bounding box center [285, 117] width 518 height 143
drag, startPoint x: 123, startPoint y: 56, endPoint x: 100, endPoint y: 72, distance: 27.9
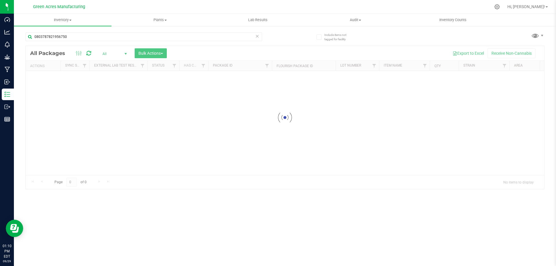
click at [122, 57] on div at bounding box center [285, 117] width 518 height 143
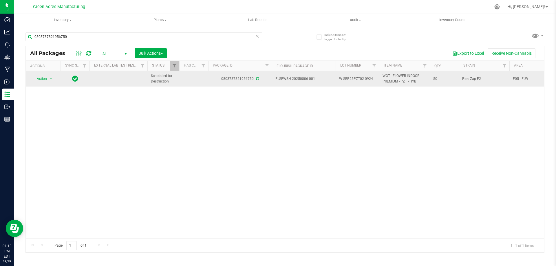
click at [539, 75] on td "F05 - FLW" at bounding box center [530, 79] width 43 height 16
click at [50, 78] on span "select" at bounding box center [51, 78] width 5 height 5
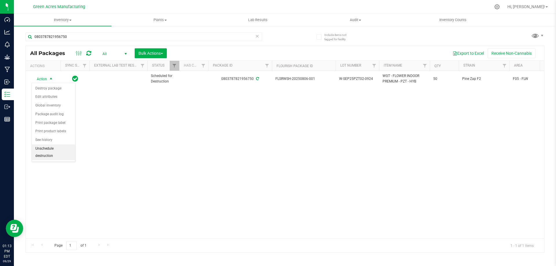
click at [57, 153] on li "Unschedule destruction" at bounding box center [53, 152] width 43 height 16
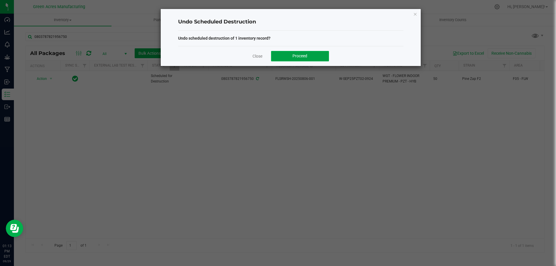
click at [312, 56] on button "Proceed" at bounding box center [300, 56] width 58 height 10
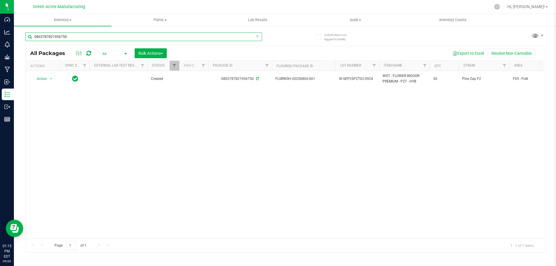
click at [85, 39] on input "0803787821956750" at bounding box center [143, 36] width 236 height 9
type input "9071649519829401"
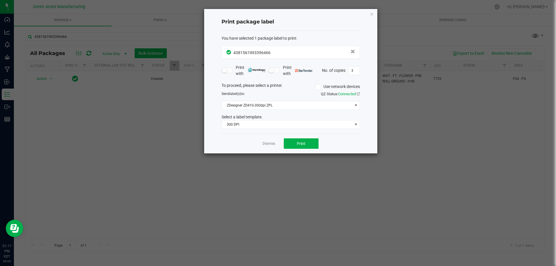
click at [372, 21] on div "Print package label You have selected 1 package label to print : 43815674933964…" at bounding box center [290, 81] width 173 height 144
click at [369, 14] on div "Print package label You have selected 1 package label to print : 43815674933964…" at bounding box center [290, 81] width 173 height 144
click at [371, 14] on icon "button" at bounding box center [372, 13] width 4 height 7
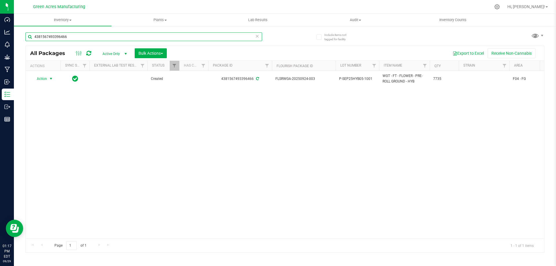
click at [139, 37] on input "4381567493396466" at bounding box center [143, 36] width 236 height 9
type input "9071649519829401"
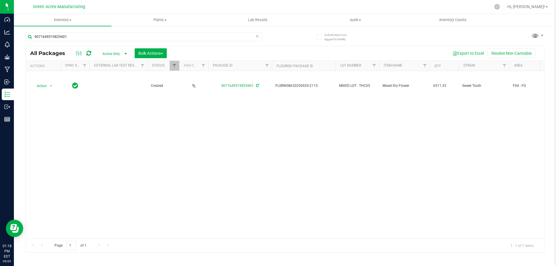
click at [159, 179] on div "Action Action Adjust qty Create package Edit attributes Global inventory Locate…" at bounding box center [285, 155] width 518 height 168
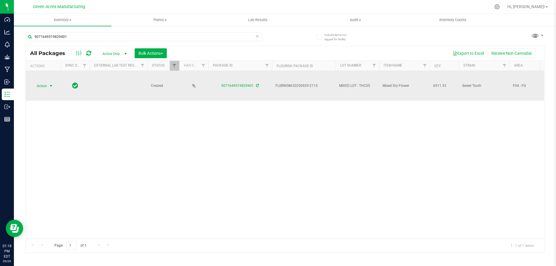
click at [52, 87] on span "select" at bounding box center [51, 86] width 5 height 5
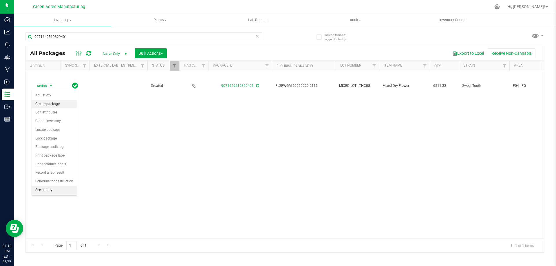
drag, startPoint x: 73, startPoint y: 105, endPoint x: 71, endPoint y: 103, distance: 3.0
click at [72, 105] on li "Create package" at bounding box center [54, 104] width 45 height 9
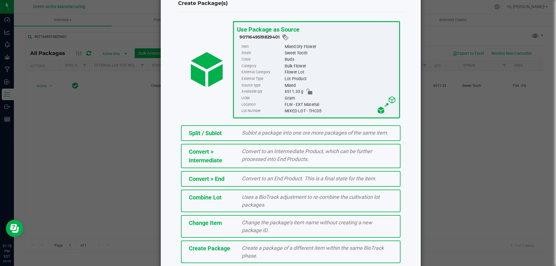
scroll to position [42, 0]
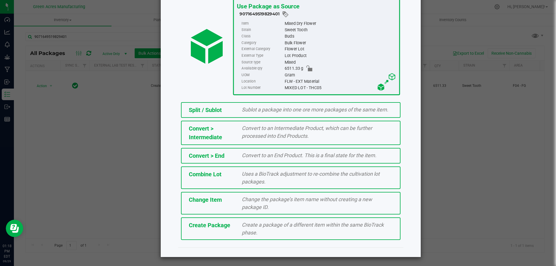
click at [216, 223] on span "Create Package" at bounding box center [209, 225] width 41 height 7
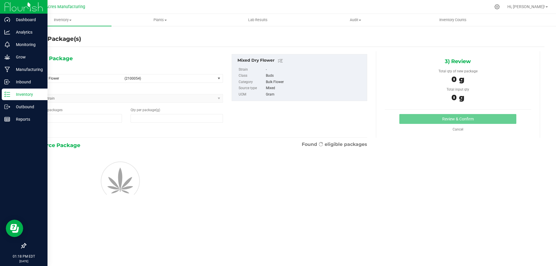
type input "1"
type input "0.0000"
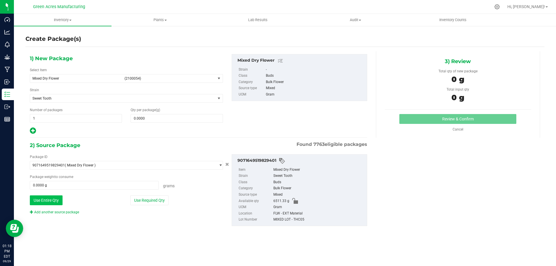
click at [41, 199] on button "Use Entire Qty" at bounding box center [46, 200] width 33 height 10
type input "6511.3300 g"
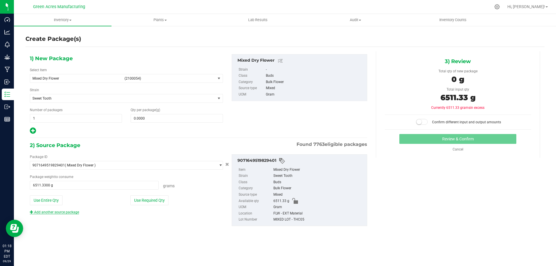
click at [41, 213] on link "Add another source package" at bounding box center [54, 212] width 49 height 4
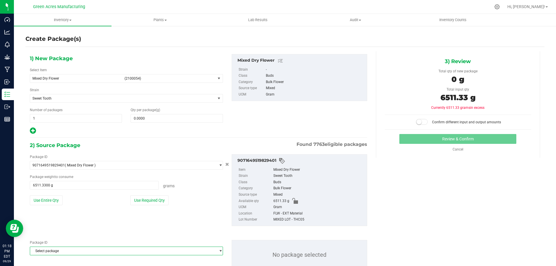
click at [69, 252] on span "Select package" at bounding box center [122, 251] width 185 height 8
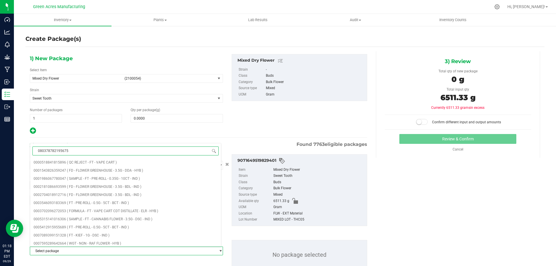
type input "0803787821956750"
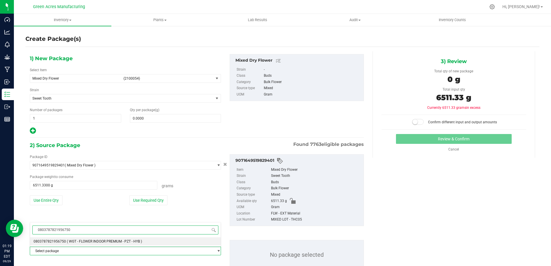
click at [98, 242] on span "( WGT - FLOWER INDOOR PREMIUM - PZT - HYB )" at bounding box center [104, 241] width 75 height 4
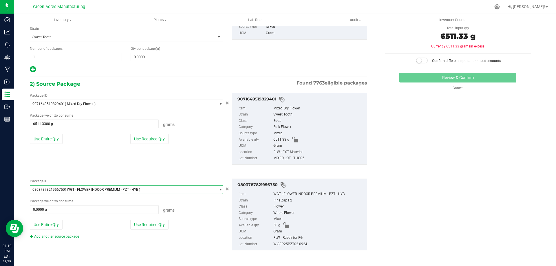
scroll to position [62, 0]
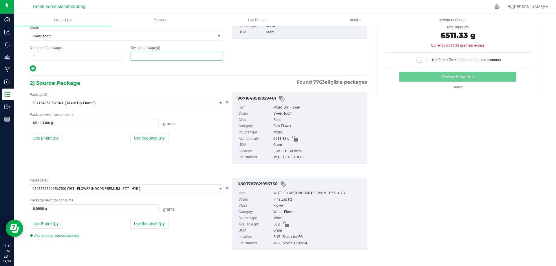
click at [158, 59] on span at bounding box center [177, 56] width 92 height 9
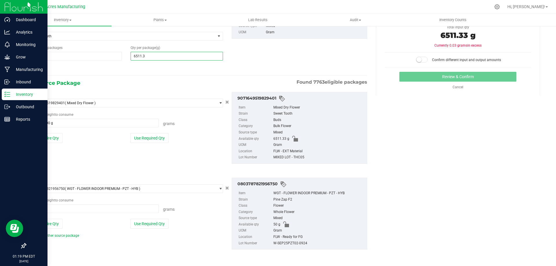
type input "6511.33"
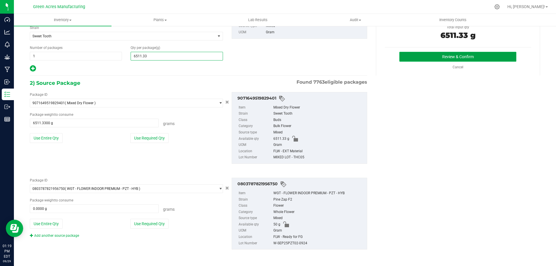
type input "6,511.3300"
click at [456, 59] on button "Review & Confirm" at bounding box center [457, 57] width 117 height 10
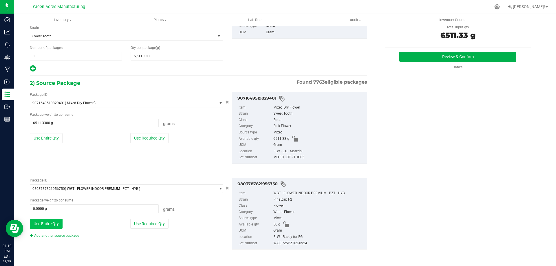
click at [48, 222] on button "Use Entire Qty" at bounding box center [46, 224] width 33 height 10
type input "50.0000 g"
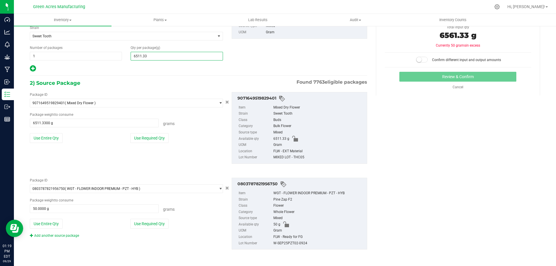
click at [160, 55] on span "6,511.3300 6511.33" at bounding box center [177, 56] width 92 height 9
type input "6561.33"
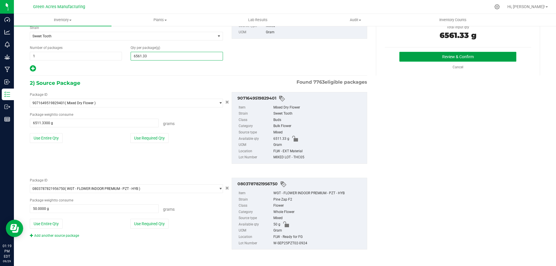
type input "6,561.3300"
click at [409, 56] on button "Review & Confirm" at bounding box center [457, 57] width 117 height 10
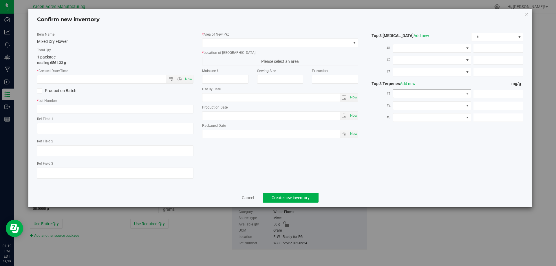
type textarea "472 PBO"
click at [185, 111] on input "text" at bounding box center [115, 109] width 156 height 9
click at [194, 133] on div "Item Name Mixed Dry Flower Total Qty 1 package totaling 6561.33 g * Created Dat…" at bounding box center [115, 107] width 165 height 151
click at [129, 113] on input "text" at bounding box center [115, 109] width 156 height 9
type input "MIXED LOT -THC05"
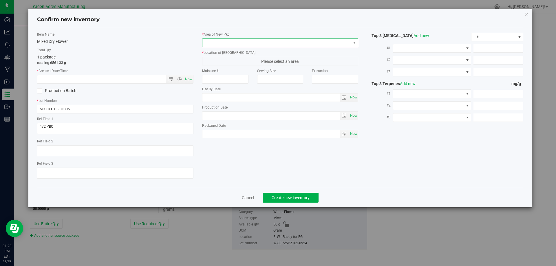
click at [338, 41] on span at bounding box center [276, 43] width 148 height 8
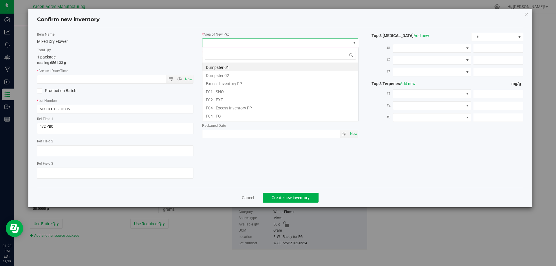
scroll to position [9, 156]
click at [279, 116] on li "F04 - FG" at bounding box center [280, 115] width 156 height 8
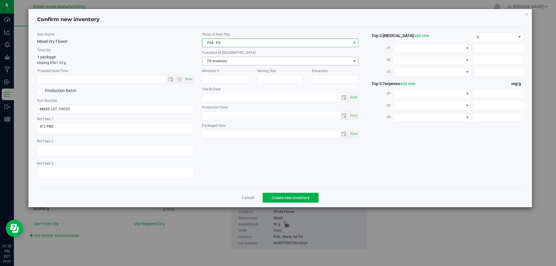
click at [289, 62] on span "FG Inventory" at bounding box center [276, 61] width 148 height 8
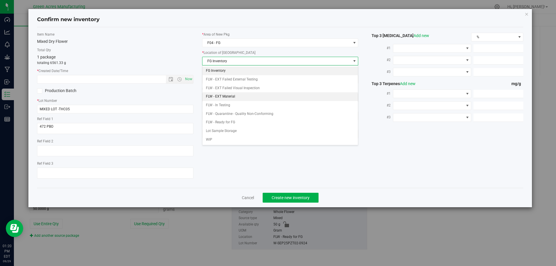
click at [245, 97] on li "FLW - EXT Material" at bounding box center [280, 96] width 156 height 9
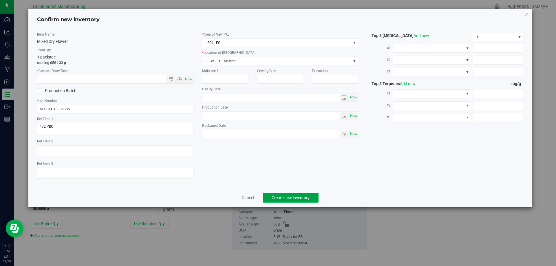
click at [274, 199] on span "Create new inventory" at bounding box center [290, 197] width 38 height 5
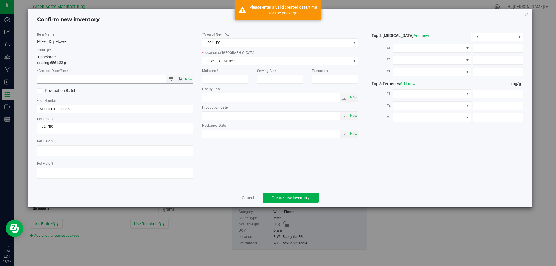
click at [190, 76] on span "Now" at bounding box center [188, 79] width 10 height 8
type input "9/29/2025 1:20 PM"
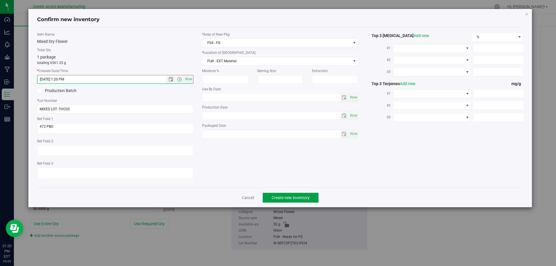
click at [278, 198] on span "Create new inventory" at bounding box center [290, 197] width 38 height 5
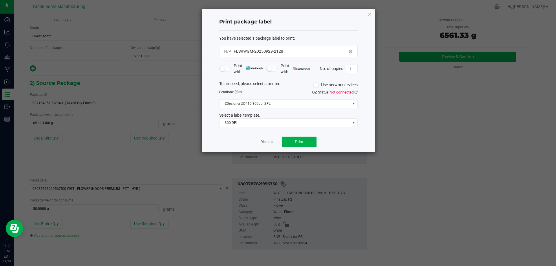
click at [357, 91] on div "QZ Status: Not connected" at bounding box center [325, 92] width 74 height 6
click at [355, 93] on icon at bounding box center [355, 92] width 3 height 4
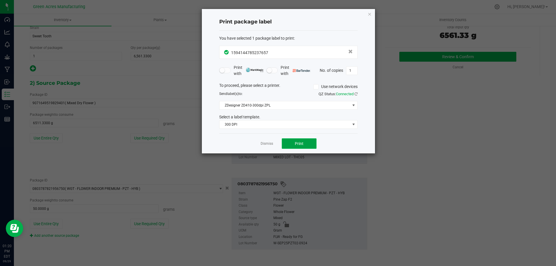
click at [298, 145] on span "Print" at bounding box center [299, 143] width 9 height 5
click at [370, 15] on icon "button" at bounding box center [369, 13] width 4 height 7
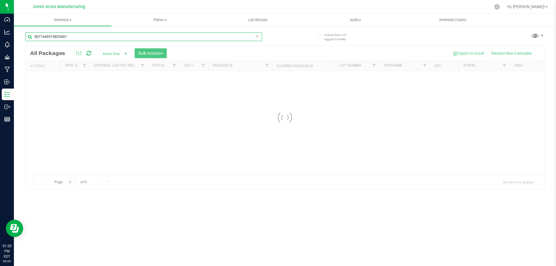
click at [83, 38] on input "9071649519829401" at bounding box center [143, 36] width 236 height 9
type input "9"
type input "1"
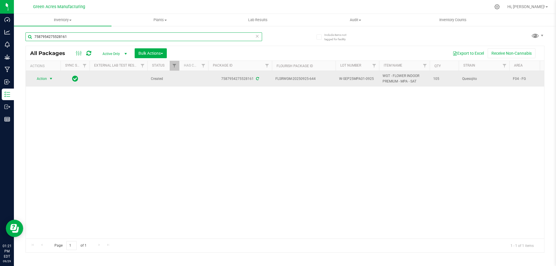
type input "7587954275528161"
click at [46, 76] on span "Action" at bounding box center [40, 79] width 16 height 8
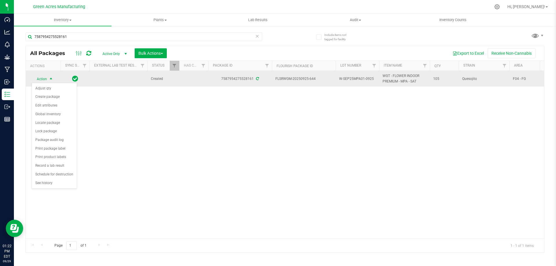
click at [46, 78] on span "Action" at bounding box center [40, 79] width 16 height 8
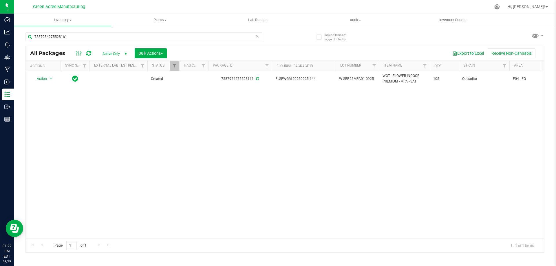
click at [164, 141] on div "Action Action Adjust qty Create package Edit attributes Global inventory Locate…" at bounding box center [285, 155] width 518 height 168
click at [87, 40] on input "7587954275528161" at bounding box center [143, 36] width 236 height 9
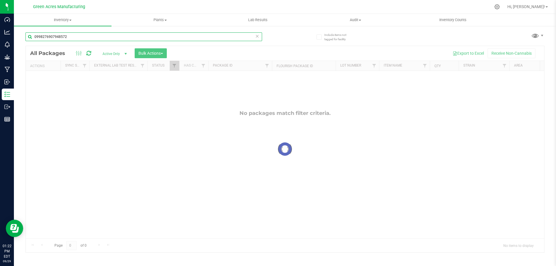
type input "0998276907948572"
click at [123, 54] on div at bounding box center [285, 149] width 518 height 206
click at [127, 54] on div at bounding box center [285, 149] width 518 height 206
click at [125, 54] on div at bounding box center [285, 149] width 518 height 206
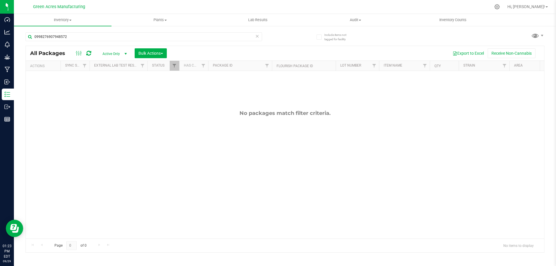
click at [124, 52] on span "select" at bounding box center [125, 54] width 5 height 5
click at [109, 89] on li "All" at bounding box center [113, 88] width 31 height 9
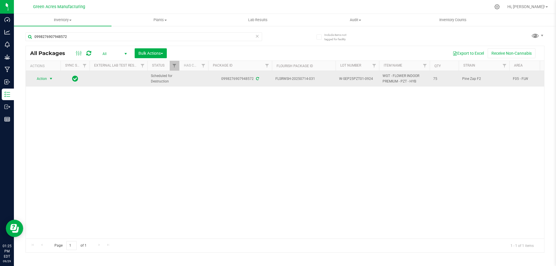
click at [48, 80] on span "select" at bounding box center [50, 79] width 7 height 8
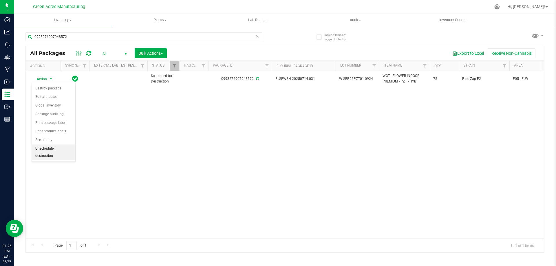
click at [56, 147] on li "Unschedule destruction" at bounding box center [53, 152] width 43 height 16
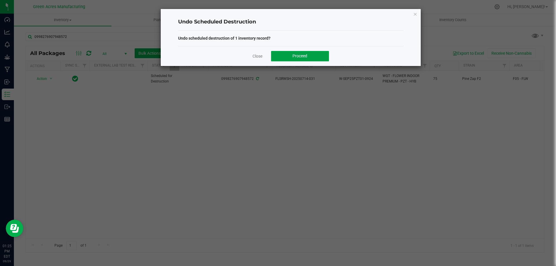
click at [293, 58] on span "Proceed" at bounding box center [299, 56] width 15 height 5
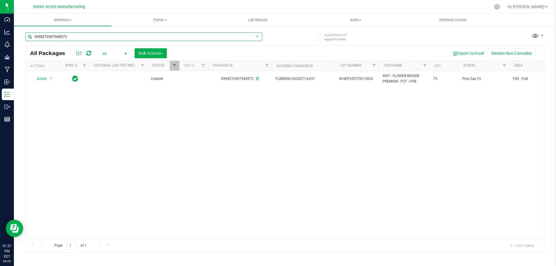
click at [94, 37] on input "0998276907948572" at bounding box center [143, 36] width 236 height 9
type input "0"
type input "1594144785237657"
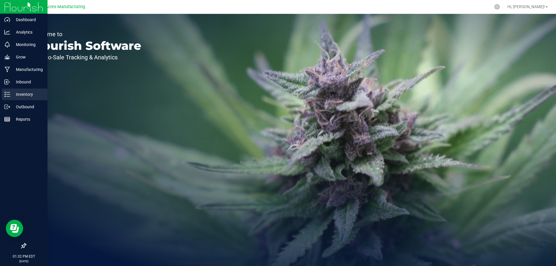
click at [33, 94] on p "Inventory" at bounding box center [27, 94] width 35 height 7
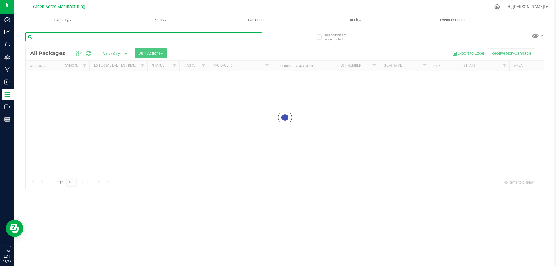
drag, startPoint x: 70, startPoint y: 34, endPoint x: 82, endPoint y: 33, distance: 12.0
click at [70, 34] on input "text" at bounding box center [143, 36] width 236 height 9
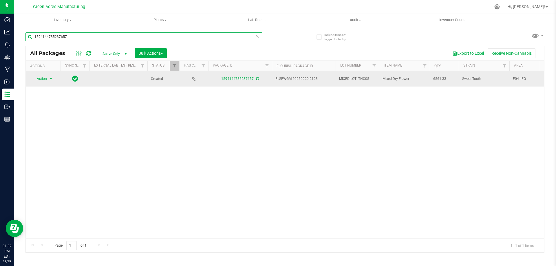
type input "1594144785237657"
click at [49, 80] on span "select" at bounding box center [51, 78] width 5 height 5
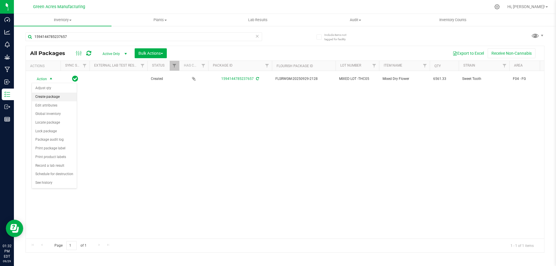
click at [64, 96] on li "Create package" at bounding box center [54, 97] width 45 height 9
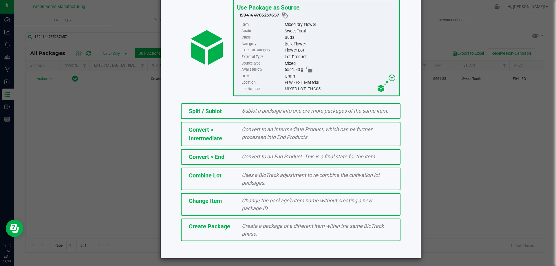
scroll to position [42, 0]
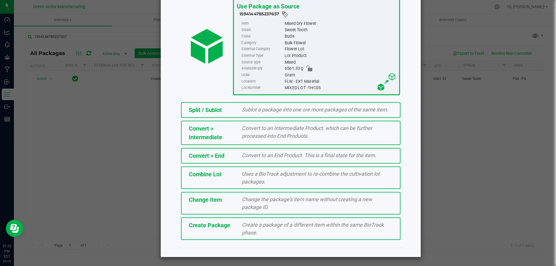
click at [248, 230] on span "Create a package of a different item within the same BioTrack phase." at bounding box center [313, 229] width 142 height 14
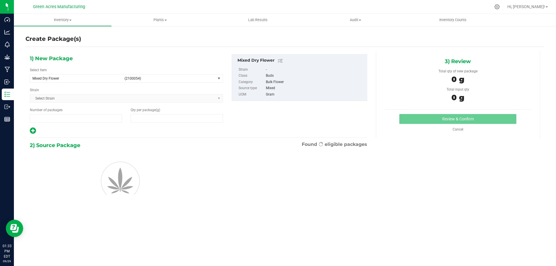
type input "1"
type input "0.0000"
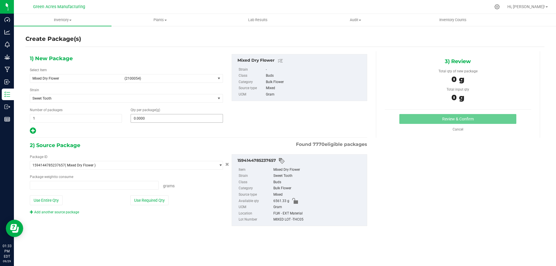
type input "0.0000 g"
click at [169, 101] on span "Sweet Tooth" at bounding box center [122, 98] width 185 height 8
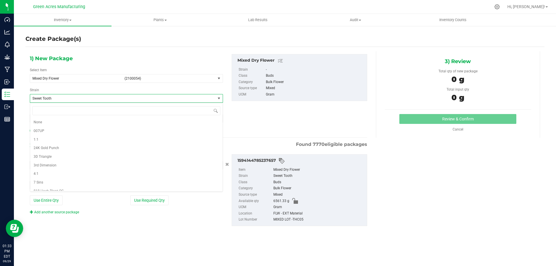
scroll to position [9181, 0]
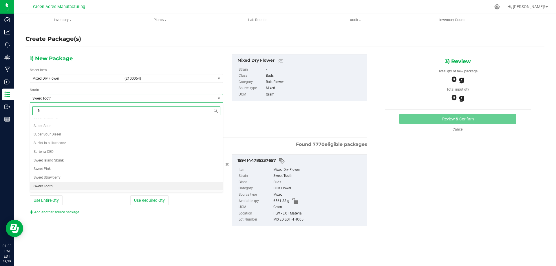
type input "NO"
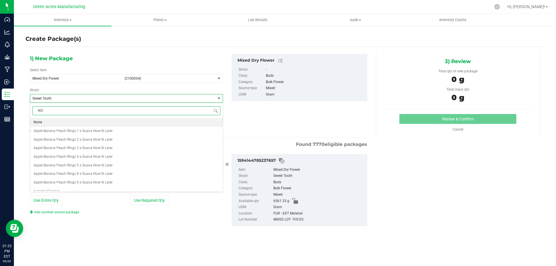
click at [45, 120] on li "None" at bounding box center [126, 122] width 192 height 9
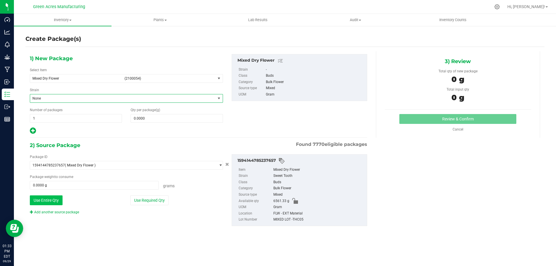
click at [51, 203] on button "Use Entire Qty" at bounding box center [46, 200] width 33 height 10
type input "6561.3300 g"
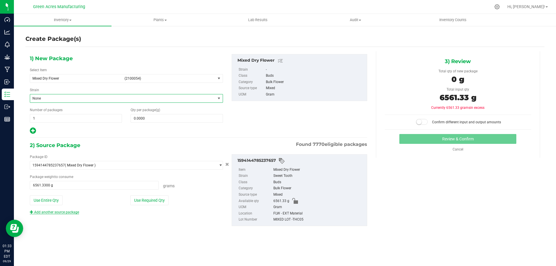
click at [69, 212] on link "Add another source package" at bounding box center [54, 212] width 49 height 4
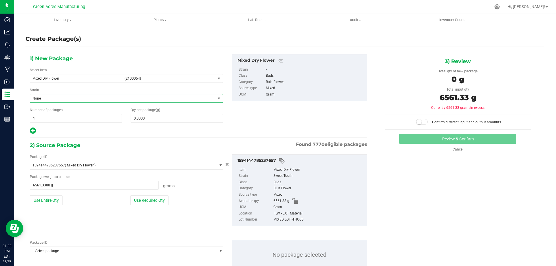
click at [64, 250] on span "Select package" at bounding box center [122, 251] width 185 height 8
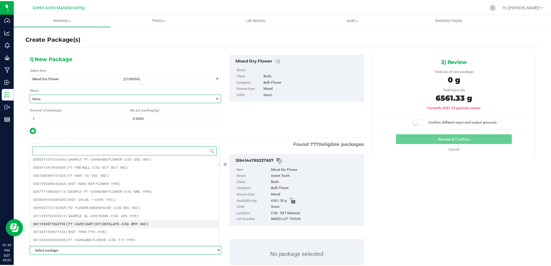
scroll to position [87, 0]
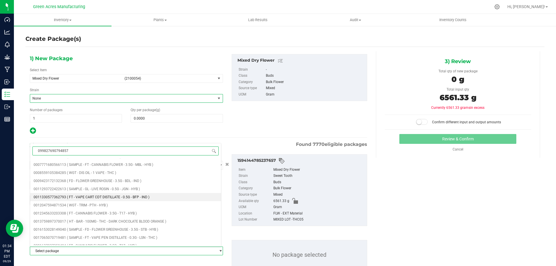
type input "0998276907948572"
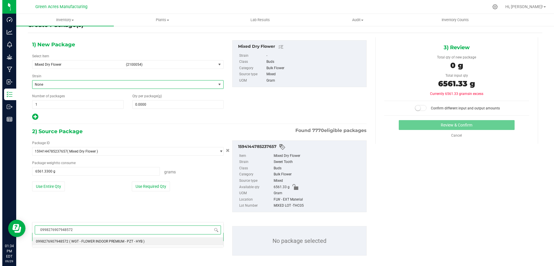
scroll to position [20, 0]
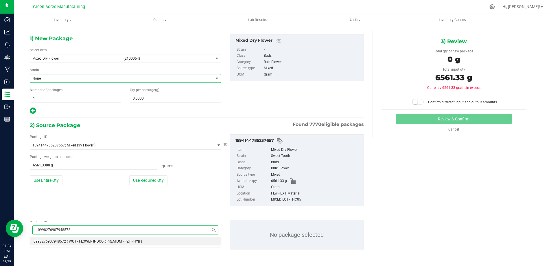
click at [125, 242] on span "( WGT - FLOWER INDOOR PREMIUM - PZT - HYB )" at bounding box center [104, 241] width 75 height 4
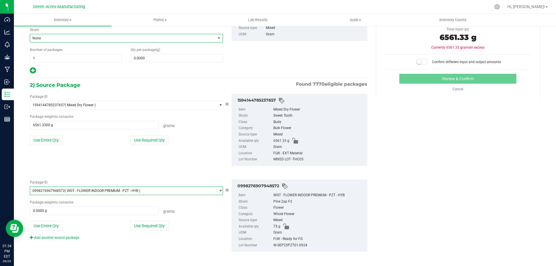
scroll to position [62, 0]
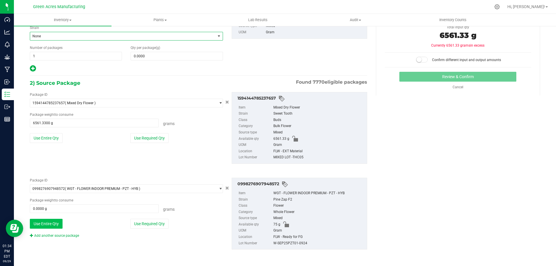
click at [56, 227] on button "Use Entire Qty" at bounding box center [46, 224] width 33 height 10
type input "75.0000 g"
click at [53, 237] on link "Add another source package" at bounding box center [54, 236] width 49 height 4
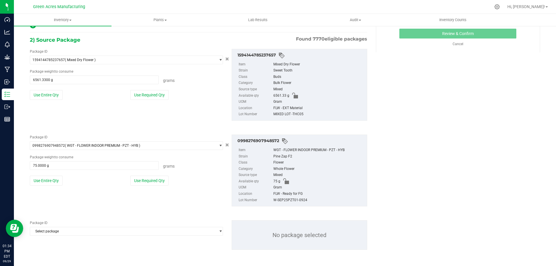
scroll to position [106, 0]
click at [71, 235] on span "Select package" at bounding box center [122, 231] width 185 height 8
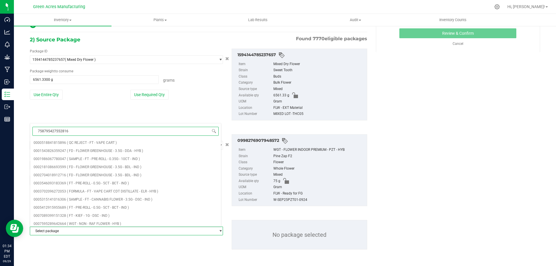
type input "7587954275528161"
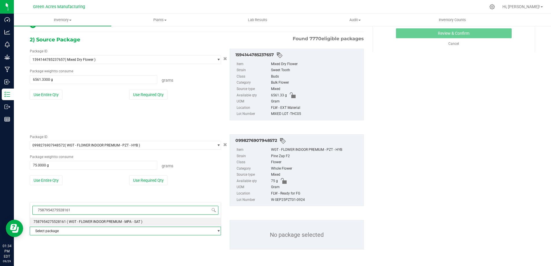
click at [90, 220] on span "( WGT - FLOWER INDOOR PREMIUM - MPA - SAT )" at bounding box center [105, 222] width 76 height 4
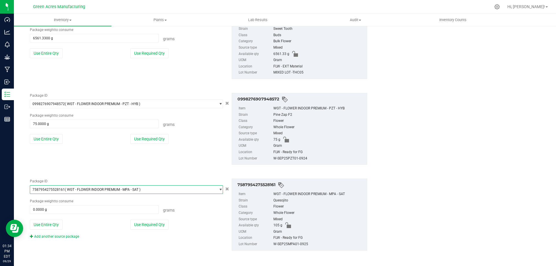
scroll to position [148, 0]
click at [55, 225] on button "Use Entire Qty" at bounding box center [46, 223] width 33 height 10
type input "105.0000 g"
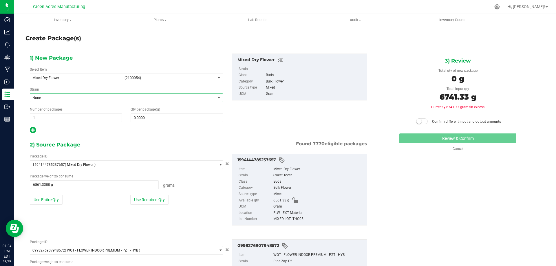
scroll to position [0, 0]
click at [177, 120] on span at bounding box center [177, 118] width 92 height 9
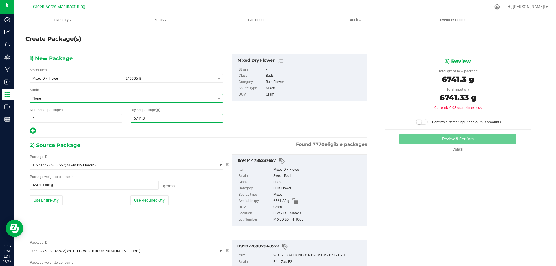
type input "6741.33"
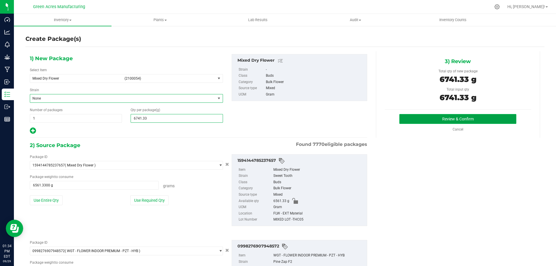
type input "6,741.3300"
click at [449, 118] on button "Review & Confirm" at bounding box center [457, 119] width 117 height 10
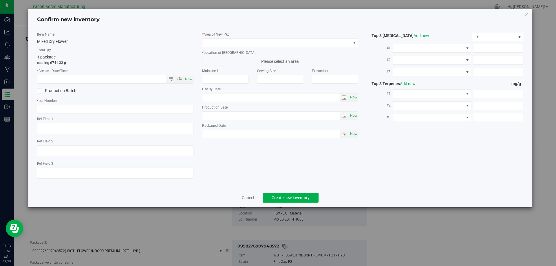
type textarea "472 PBO"
click at [189, 76] on span "Now" at bounding box center [188, 79] width 10 height 8
type input "[DATE] 1:34 PM"
click at [87, 109] on input "text" at bounding box center [115, 109] width 156 height 9
type input "MIXED LOT -THC05"
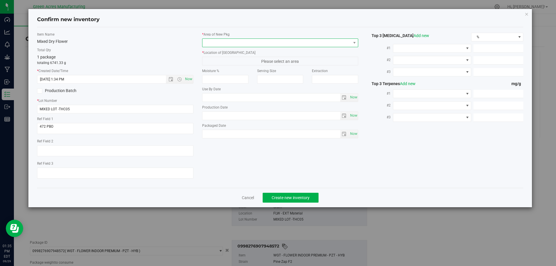
drag, startPoint x: 232, startPoint y: 44, endPoint x: 240, endPoint y: 40, distance: 8.9
click at [232, 43] on span at bounding box center [276, 43] width 148 height 8
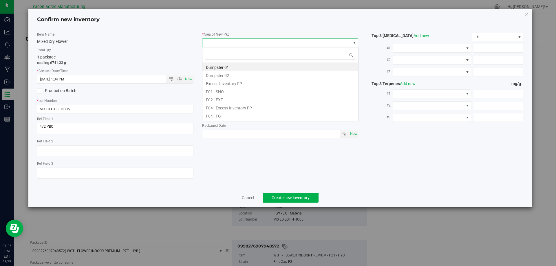
scroll to position [9, 156]
click at [224, 112] on li "F04 - FG" at bounding box center [280, 115] width 156 height 8
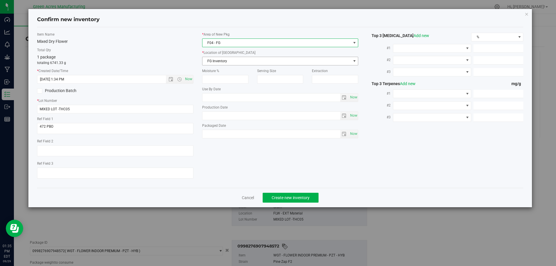
click at [228, 59] on span "FG Inventory" at bounding box center [276, 61] width 148 height 8
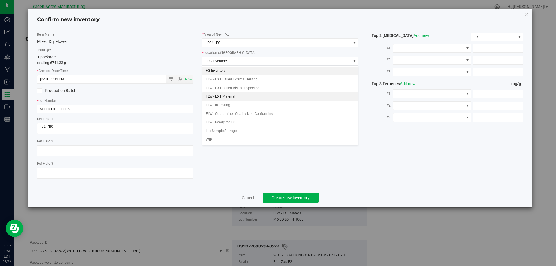
click at [238, 95] on li "FLW - EXT Material" at bounding box center [280, 96] width 156 height 9
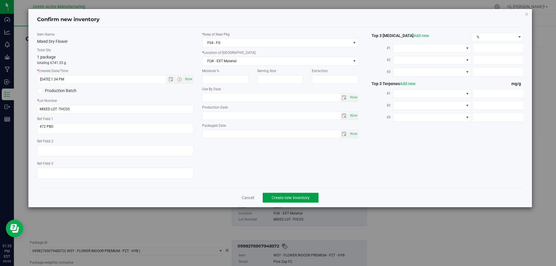
drag, startPoint x: 311, startPoint y: 198, endPoint x: 311, endPoint y: 194, distance: 4.1
click at [311, 198] on button "Create new inventory" at bounding box center [290, 198] width 56 height 10
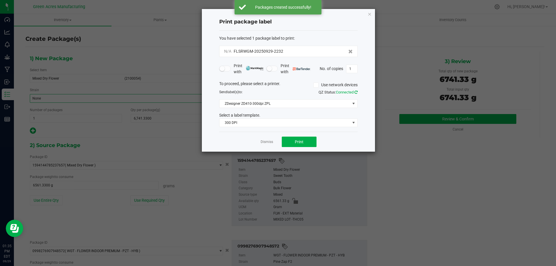
click at [356, 92] on icon at bounding box center [355, 92] width 3 height 4
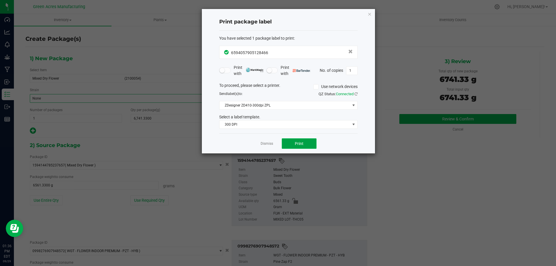
click at [309, 140] on button "Print" at bounding box center [299, 143] width 35 height 10
click at [370, 15] on icon "button" at bounding box center [369, 13] width 4 height 7
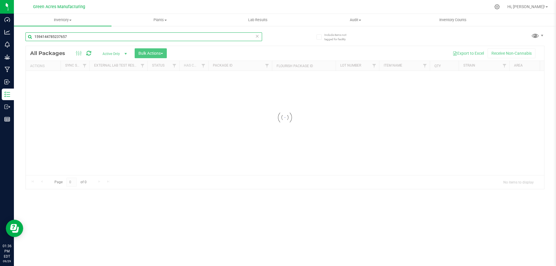
click at [89, 36] on input "1594144785237657" at bounding box center [143, 36] width 236 height 9
click at [256, 36] on icon at bounding box center [257, 35] width 4 height 7
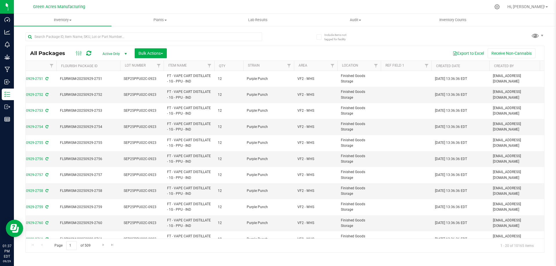
scroll to position [0, 219]
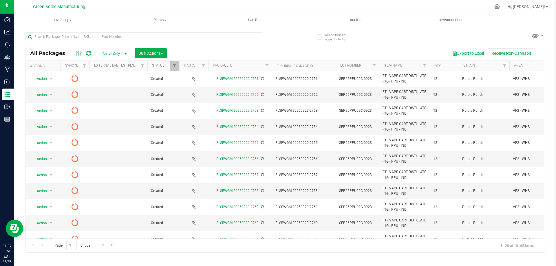
click at [126, 54] on span "select" at bounding box center [125, 54] width 5 height 5
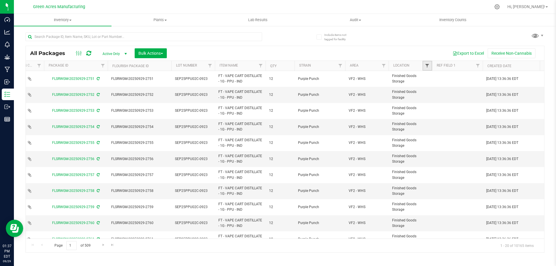
click at [429, 68] on span "Filter" at bounding box center [427, 65] width 5 height 5
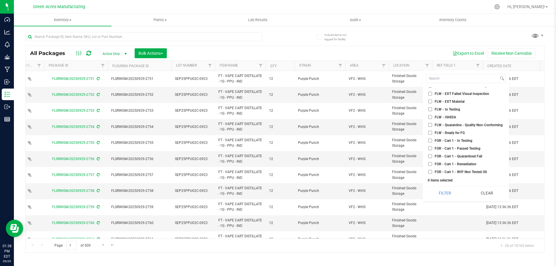
click at [453, 131] on span "FLW - Ready for FG" at bounding box center [449, 132] width 30 height 3
click at [432, 131] on input "FLW - Ready for FG" at bounding box center [430, 133] width 4 height 4
checkbox input "true"
click at [441, 194] on button "Filter" at bounding box center [445, 193] width 38 height 13
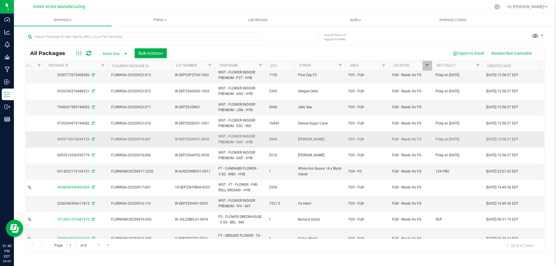
scroll to position [145, 164]
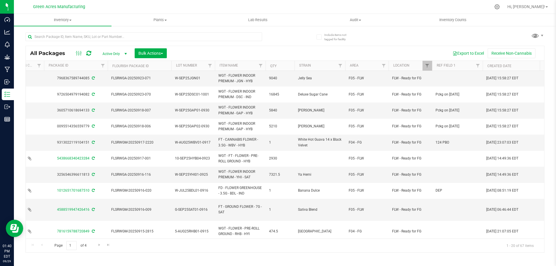
click at [126, 53] on span "select" at bounding box center [125, 54] width 5 height 5
click at [110, 88] on li "All" at bounding box center [113, 88] width 31 height 9
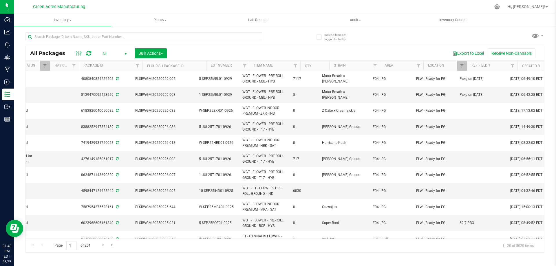
scroll to position [0, 140]
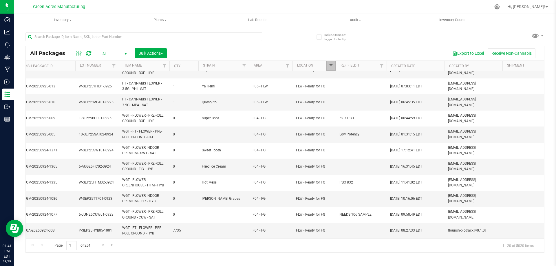
click at [331, 67] on span "Filter" at bounding box center [330, 65] width 5 height 5
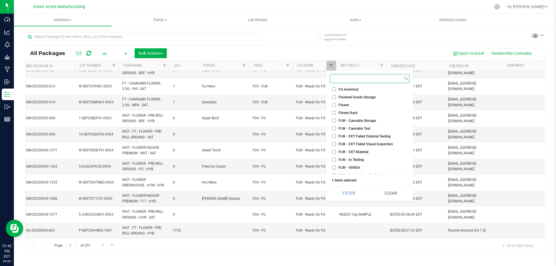
scroll to position [644, 0]
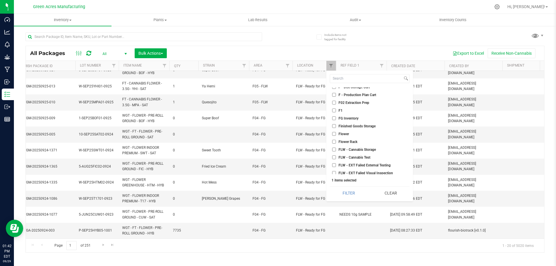
click at [335, 118] on input "FG Inventory" at bounding box center [334, 118] width 4 height 4
checkbox input "true"
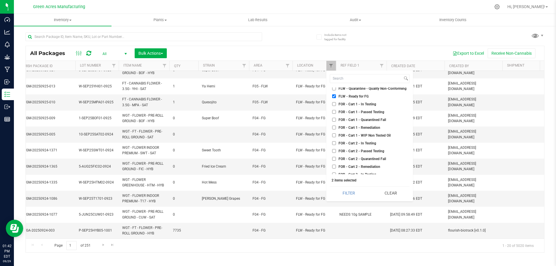
scroll to position [789, 0]
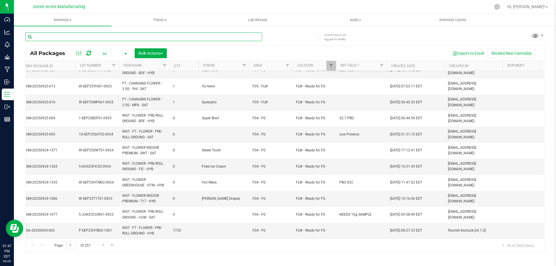
click at [81, 36] on input "text" at bounding box center [143, 36] width 236 height 9
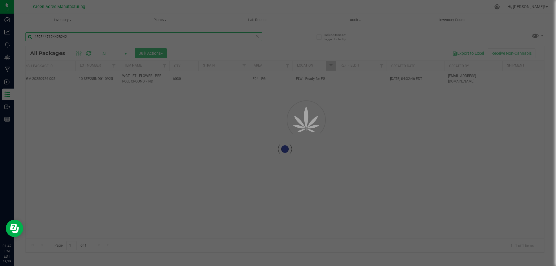
scroll to position [0, 260]
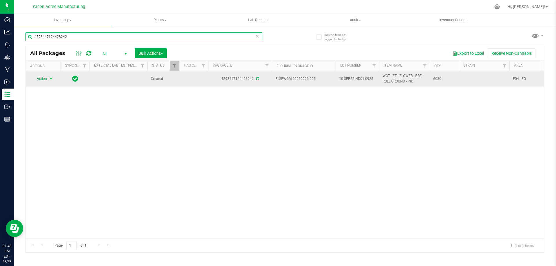
type input "4598447124428242"
click at [49, 81] on span "select" at bounding box center [51, 78] width 5 height 5
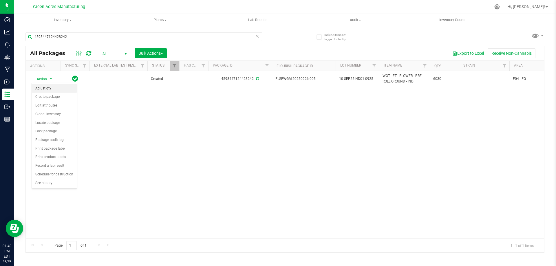
click at [54, 91] on li "Adjust qty" at bounding box center [54, 88] width 45 height 9
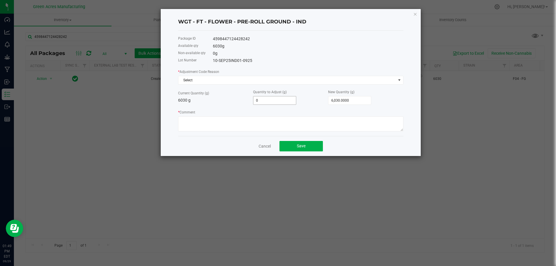
click at [275, 100] on input "0" at bounding box center [274, 100] width 43 height 8
type input "-1"
type input "6,029.0000"
type input "-10"
type input "6,020.0000"
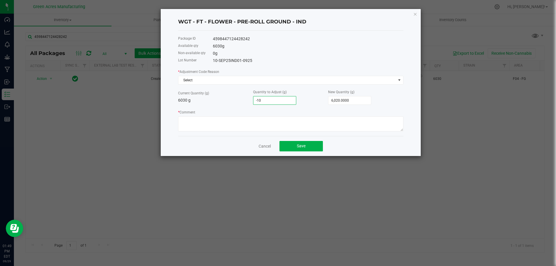
type input "-108"
type input "5,922.0000"
type input "-1085"
type input "4,945.0000"
type input "-1,085.0000"
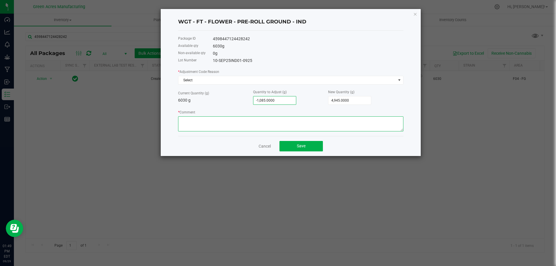
click at [280, 124] on textarea "* Comment" at bounding box center [290, 123] width 225 height 15
type textarea "night shift added stems to source package"
drag, startPoint x: 295, startPoint y: 146, endPoint x: 298, endPoint y: 149, distance: 4.5
click at [298, 148] on button "Save" at bounding box center [300, 146] width 43 height 10
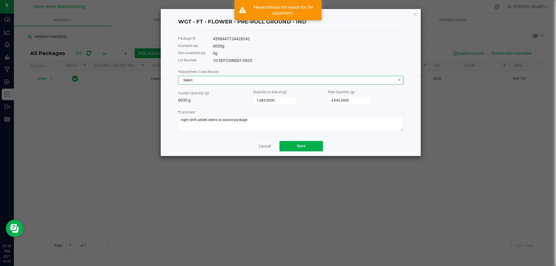
click at [199, 83] on span "Select" at bounding box center [286, 80] width 217 height 8
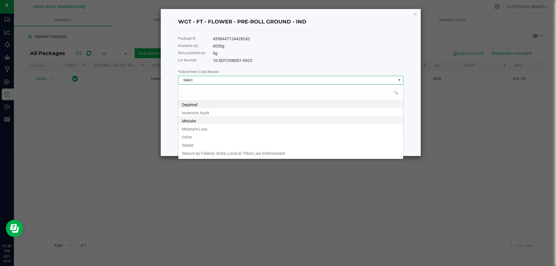
click at [195, 118] on li "Mistake" at bounding box center [290, 120] width 225 height 8
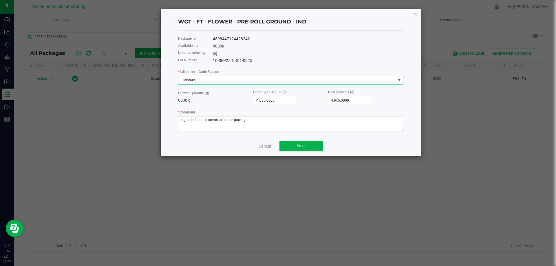
click at [302, 151] on div "Cancel Save" at bounding box center [290, 146] width 225 height 20
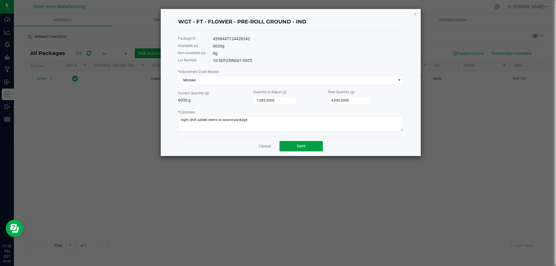
click at [307, 146] on button "Save" at bounding box center [300, 146] width 43 height 10
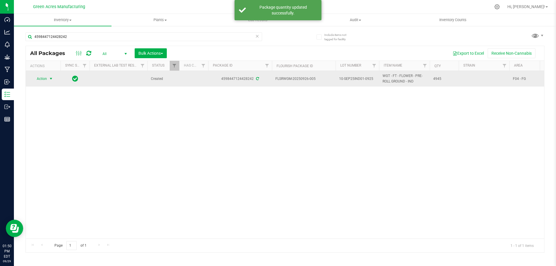
click at [39, 80] on span "Action" at bounding box center [40, 79] width 16 height 8
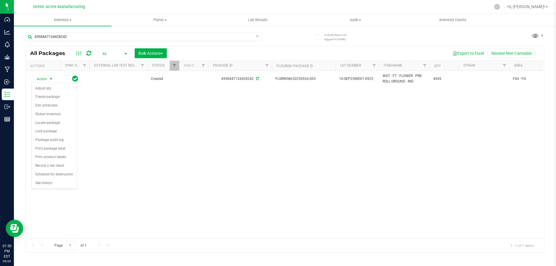
click at [280, 210] on div "Action Action Adjust qty Create package Edit attributes Global inventory Locate…" at bounding box center [285, 155] width 518 height 168
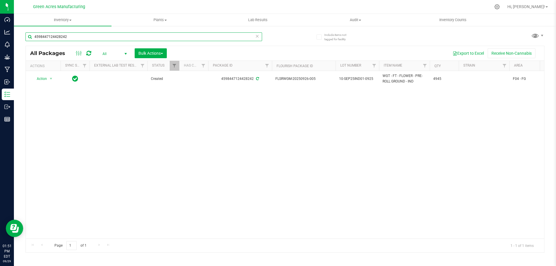
click at [70, 36] on input "4598447124428242" at bounding box center [143, 36] width 236 height 9
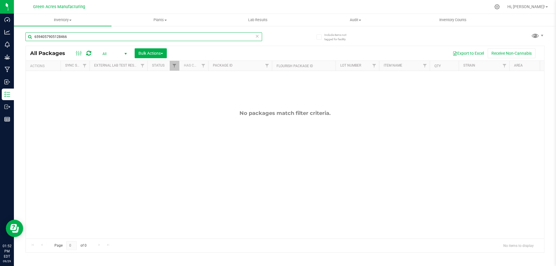
type input "6594057905128466"
click at [122, 54] on span "select" at bounding box center [125, 54] width 7 height 8
click at [96, 123] on div "No packages match filter criteria." at bounding box center [285, 174] width 518 height 207
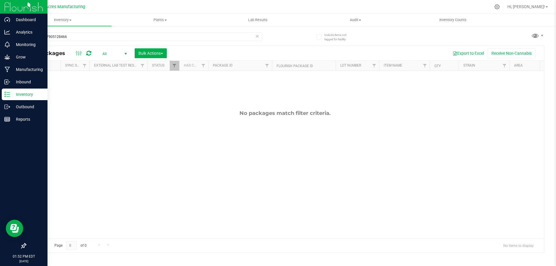
click at [15, 96] on p "Inventory" at bounding box center [27, 94] width 35 height 7
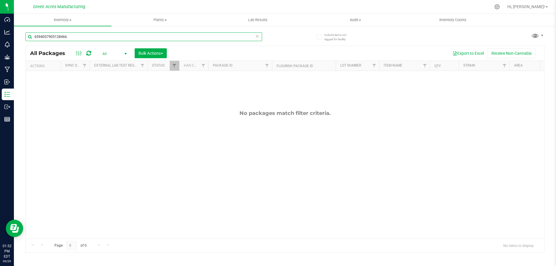
click at [70, 38] on input "6594057905128466" at bounding box center [143, 36] width 236 height 9
type input "6594057905128466"
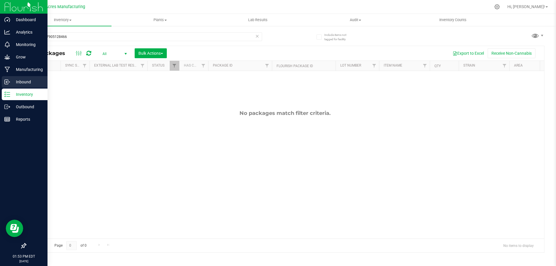
click at [7, 84] on icon at bounding box center [6, 82] width 3 height 4
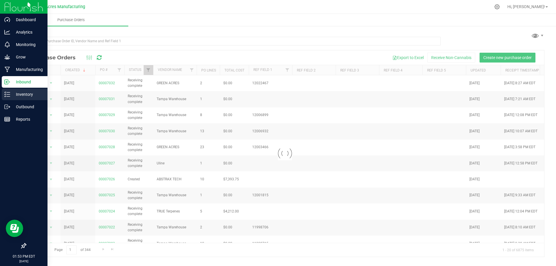
click at [27, 92] on p "Inventory" at bounding box center [27, 94] width 35 height 7
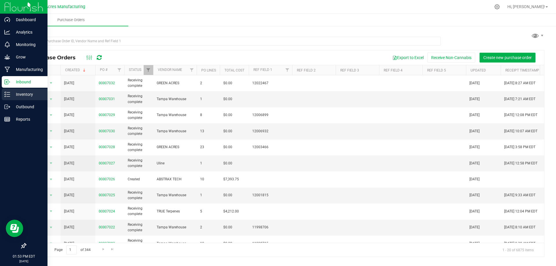
click at [12, 94] on p "Inventory" at bounding box center [27, 94] width 35 height 7
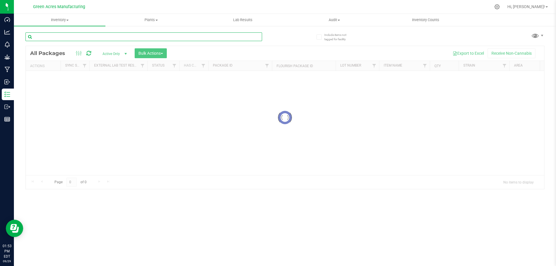
click at [74, 36] on input "text" at bounding box center [143, 36] width 236 height 9
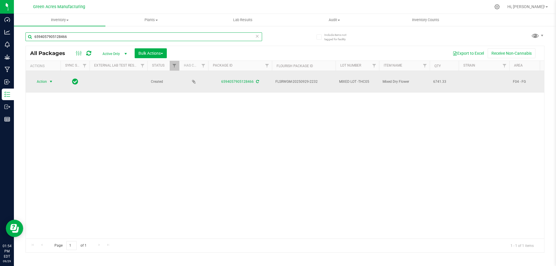
type input "6594057905128466"
click at [42, 81] on span "Action" at bounding box center [40, 82] width 16 height 8
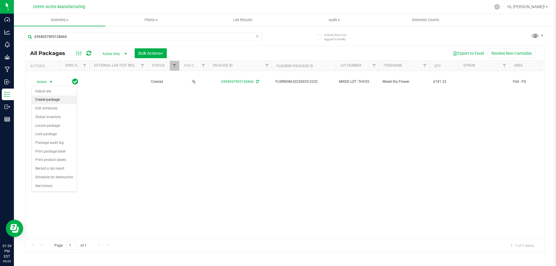
click at [51, 97] on li "Create package" at bounding box center [54, 99] width 45 height 9
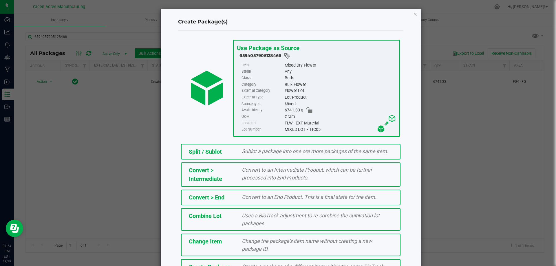
scroll to position [42, 0]
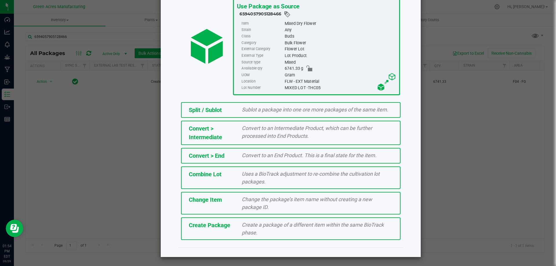
click at [266, 231] on div "Create a package of a different item within the same BioTrack phase." at bounding box center [316, 229] width 159 height 16
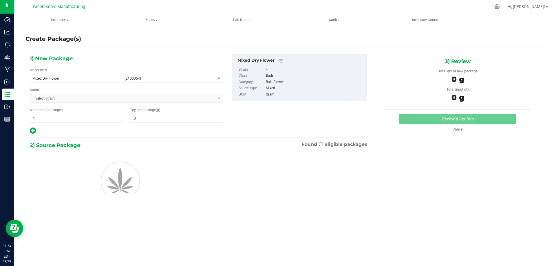
type input "0.0000"
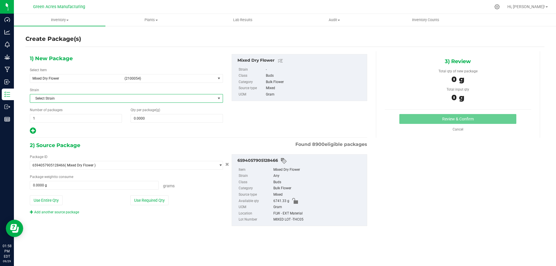
click at [43, 100] on span "Select Strain" at bounding box center [122, 98] width 185 height 8
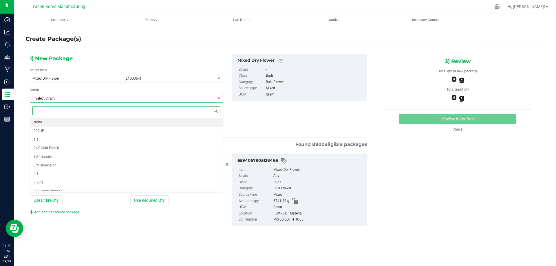
click at [45, 124] on li "None" at bounding box center [126, 122] width 192 height 9
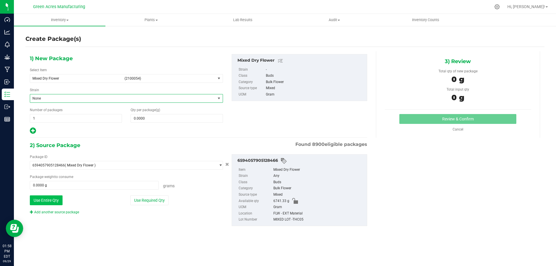
click at [54, 202] on button "Use Entire Qty" at bounding box center [46, 200] width 33 height 10
type input "6741.3300 g"
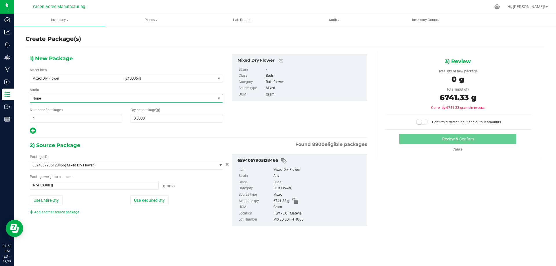
click at [48, 213] on link "Add another source package" at bounding box center [54, 212] width 49 height 4
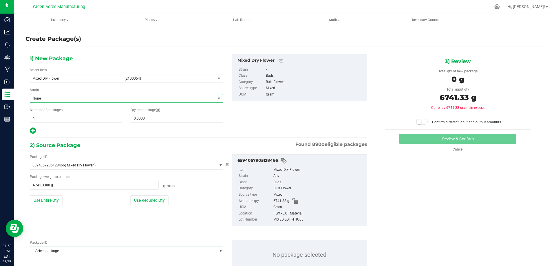
click at [125, 249] on span "Select package" at bounding box center [122, 251] width 185 height 8
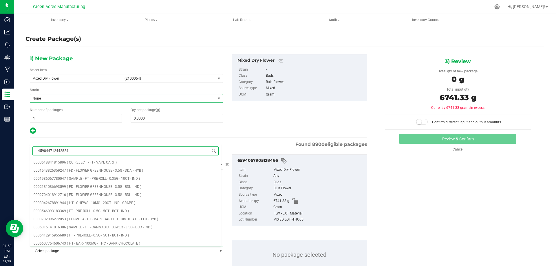
type input "4598447124428242"
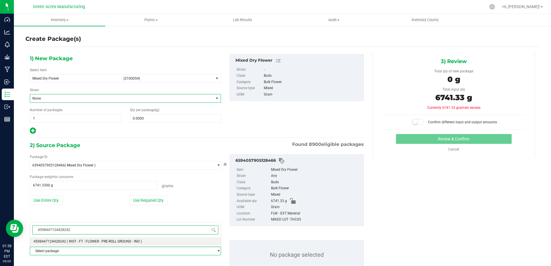
click at [117, 240] on span "( WGT - FT - FLOWER - PRE-ROLL GROUND - IND )" at bounding box center [104, 241] width 75 height 4
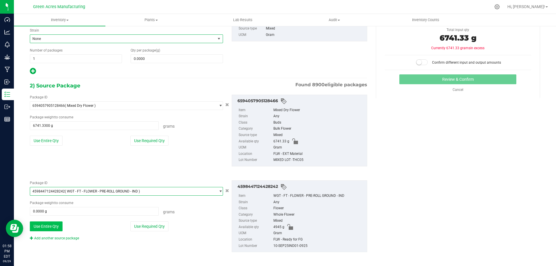
scroll to position [62, 0]
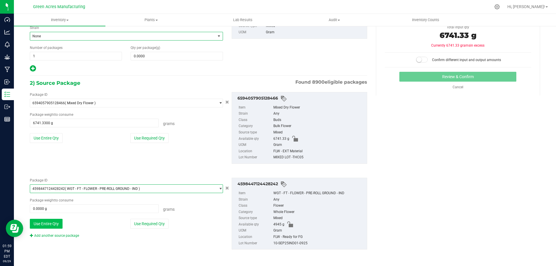
click at [56, 228] on button "Use Entire Qty" at bounding box center [46, 224] width 33 height 10
type input "4945.0000 g"
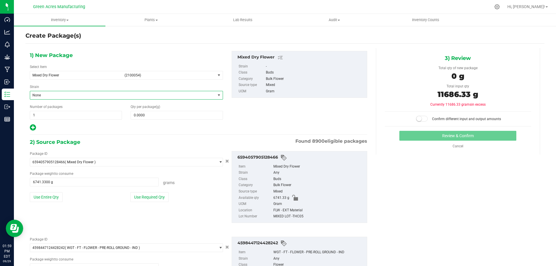
scroll to position [0, 0]
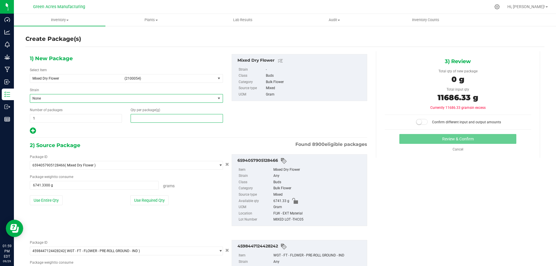
click at [168, 115] on span at bounding box center [177, 118] width 92 height 9
type input "11686.33"
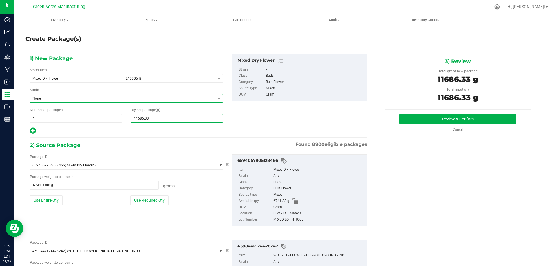
type input "11,686.3300"
click at [430, 124] on div "Review & Confirm Cancel" at bounding box center [458, 123] width 146 height 18
click at [429, 120] on button "Review & Confirm" at bounding box center [457, 119] width 117 height 10
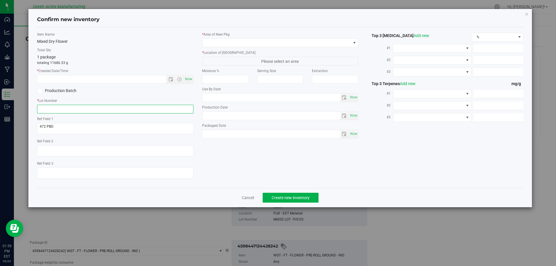
click at [60, 106] on input "text" at bounding box center [115, 109] width 156 height 9
click at [188, 78] on span "Now" at bounding box center [188, 79] width 10 height 8
type input "9/29/2025 1:59 PM"
click at [120, 111] on input "text" at bounding box center [115, 109] width 156 height 9
type input "m"
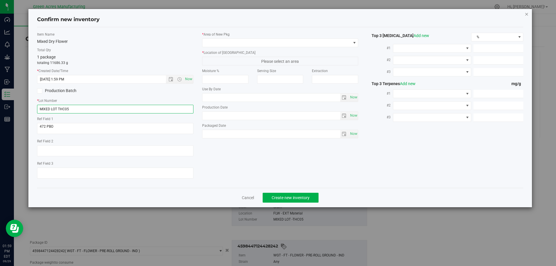
type input "MIXED LOT THC05"
click at [527, 12] on icon "button" at bounding box center [526, 13] width 4 height 7
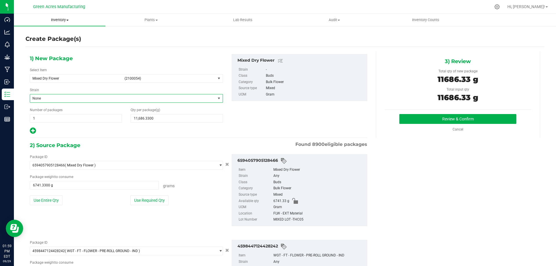
click at [53, 20] on span "Inventory" at bounding box center [59, 19] width 91 height 5
click at [60, 36] on li "All packages" at bounding box center [59, 35] width 91 height 7
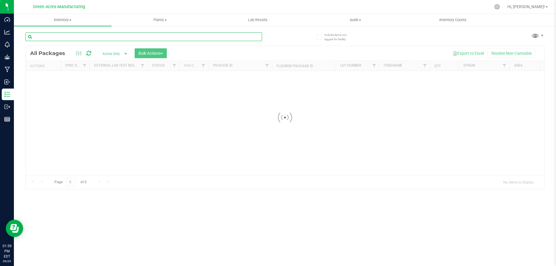
click at [104, 35] on input "text" at bounding box center [143, 36] width 236 height 9
type input "6594057905128466"
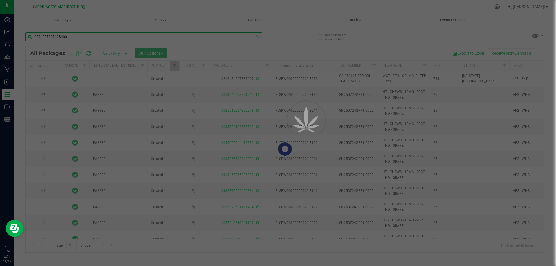
type input "2026-02-03"
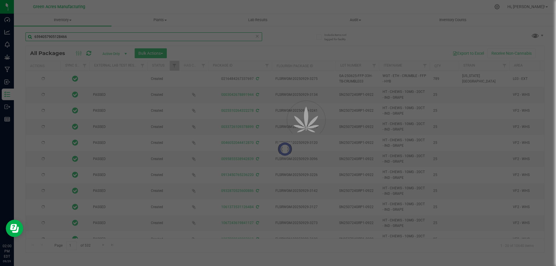
type input "2026-02-03"
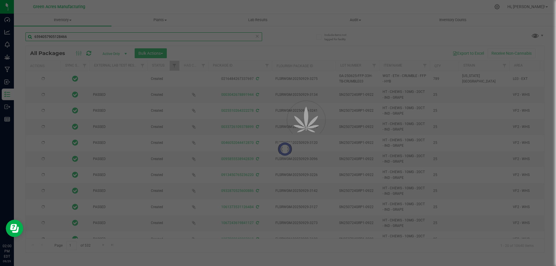
type input "2026-02-03"
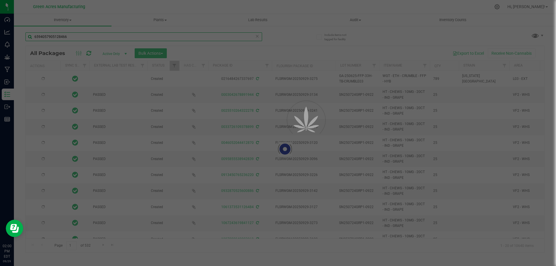
type input "2026-02-03"
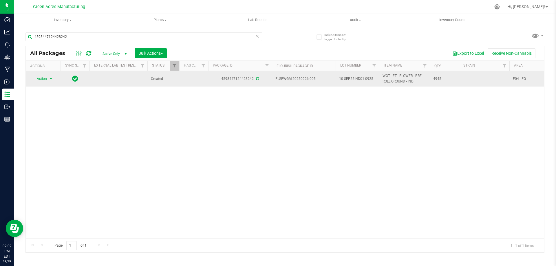
click at [43, 79] on span "Action" at bounding box center [40, 79] width 16 height 8
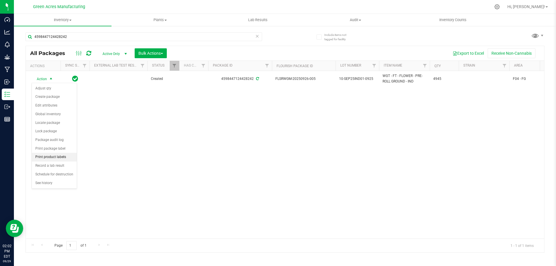
click at [65, 157] on li "Print product labels" at bounding box center [54, 157] width 45 height 9
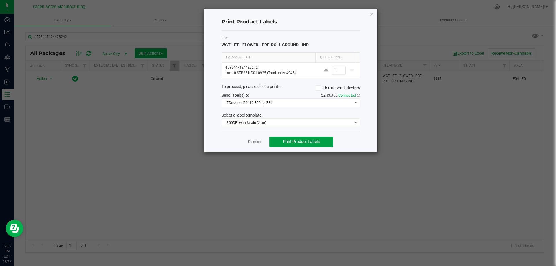
click at [302, 143] on span "Print Product Labels" at bounding box center [301, 141] width 37 height 5
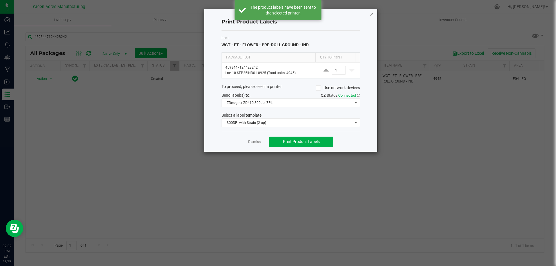
click at [373, 16] on icon "button" at bounding box center [372, 13] width 4 height 7
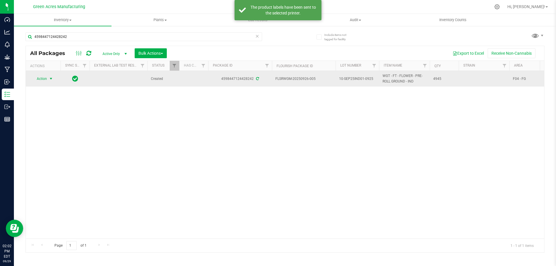
click at [45, 78] on span "Action" at bounding box center [40, 79] width 16 height 8
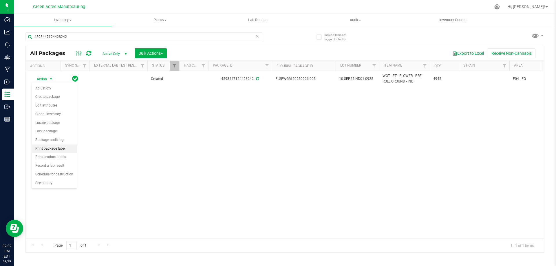
click at [65, 149] on li "Print package label" at bounding box center [54, 148] width 45 height 9
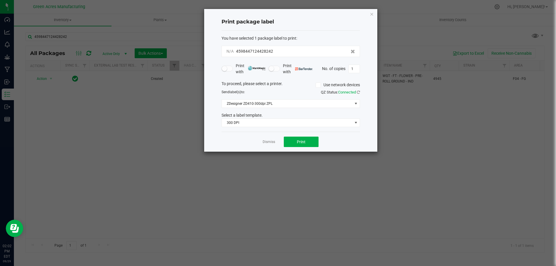
click at [288, 136] on div "Dismiss Print" at bounding box center [290, 142] width 138 height 20
click at [301, 144] on span "Print" at bounding box center [301, 141] width 9 height 5
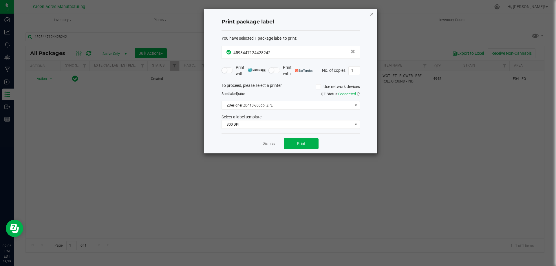
click at [370, 14] on icon "button" at bounding box center [372, 13] width 4 height 7
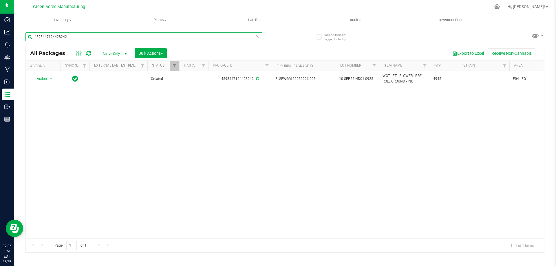
click at [82, 39] on input "4598447124428242" at bounding box center [143, 36] width 236 height 9
type input "4"
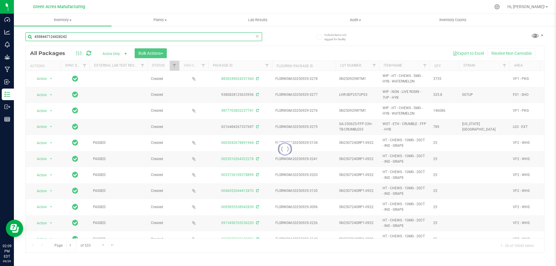
click at [82, 39] on input "4598447124428242" at bounding box center [143, 36] width 236 height 9
type input "4"
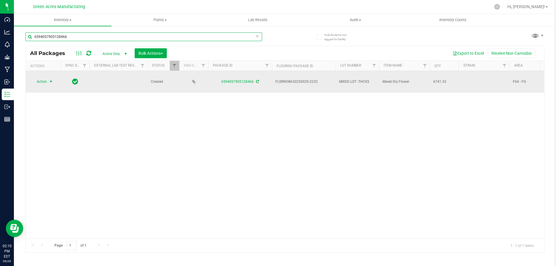
type input "6594057905128466"
click at [49, 82] on span "select" at bounding box center [51, 81] width 5 height 5
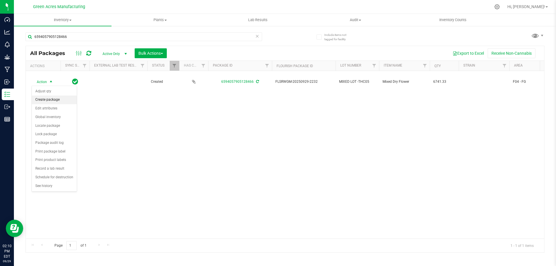
click at [59, 100] on li "Create package" at bounding box center [54, 99] width 45 height 9
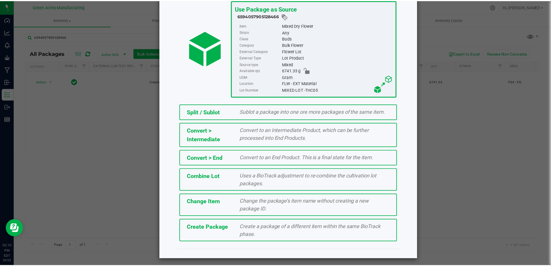
scroll to position [42, 0]
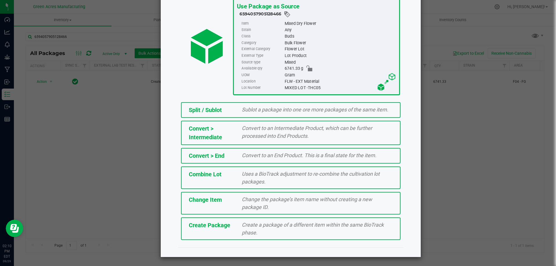
click at [253, 225] on span "Create a package of a different item within the same BioTrack phase." at bounding box center [313, 229] width 142 height 14
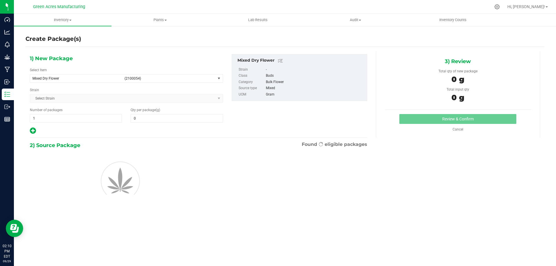
type input "0.0000"
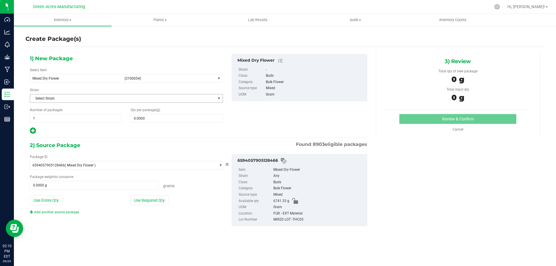
click at [71, 100] on span "Select Strain" at bounding box center [122, 98] width 185 height 8
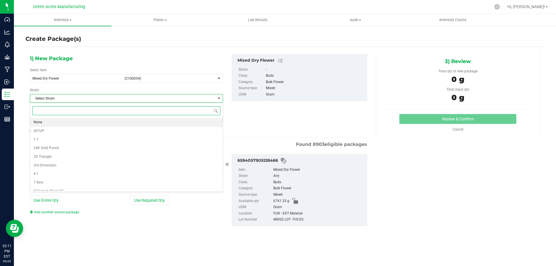
click at [41, 124] on span "None" at bounding box center [38, 123] width 8 height 8
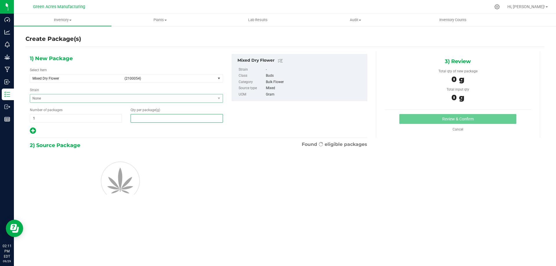
click at [156, 117] on span at bounding box center [177, 118] width 92 height 9
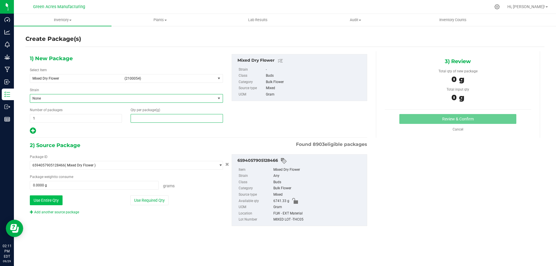
type input "0.0000"
click at [32, 202] on button "Use Entire Qty" at bounding box center [46, 200] width 33 height 10
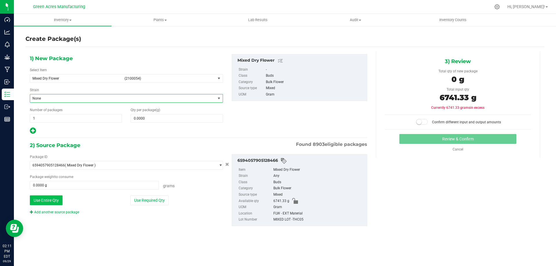
type input "6741.3300 g"
click at [70, 212] on link "Add another source package" at bounding box center [54, 212] width 49 height 4
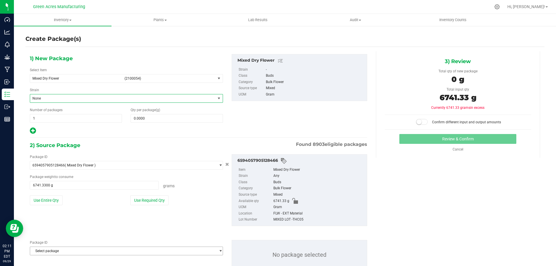
click at [69, 247] on span "Select package" at bounding box center [126, 251] width 193 height 9
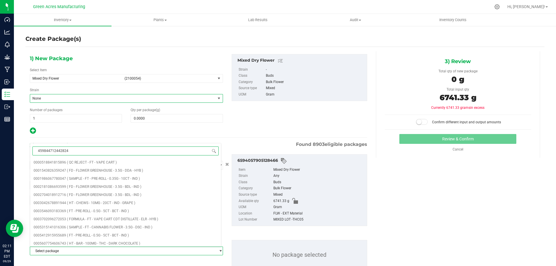
type input "4598447124428242"
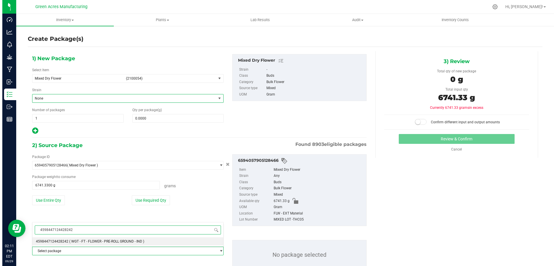
scroll to position [20, 0]
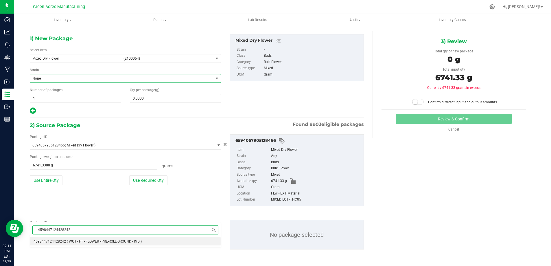
click at [106, 243] on span "( WGT - FT - FLOWER - PRE-ROLL GROUND - IND )" at bounding box center [104, 241] width 75 height 4
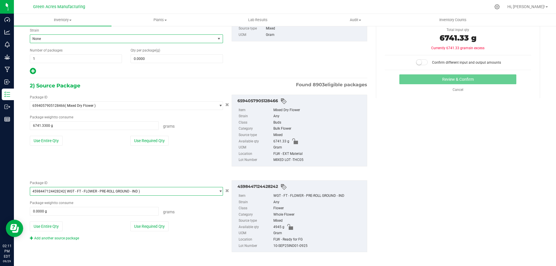
scroll to position [62, 0]
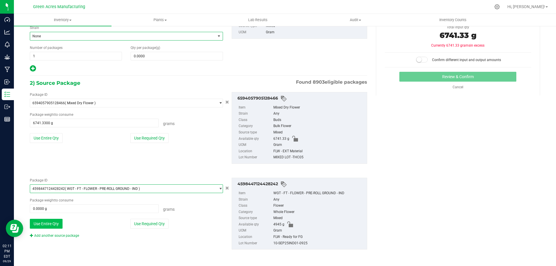
click at [37, 226] on button "Use Entire Qty" at bounding box center [46, 224] width 33 height 10
type input "4945.0000 g"
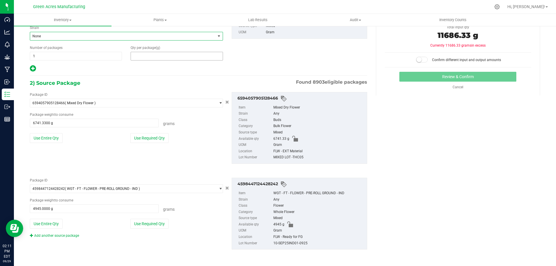
click at [154, 58] on span at bounding box center [177, 56] width 92 height 9
type input "11686.33"
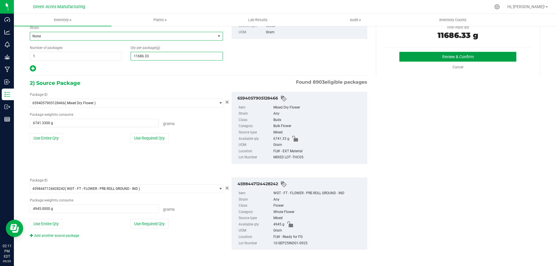
type input "11,686.3300"
click at [447, 55] on button "Review & Confirm" at bounding box center [457, 57] width 117 height 10
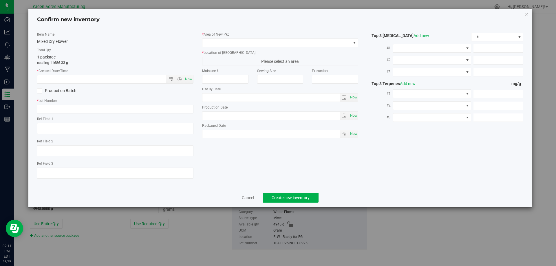
type textarea "472 PBO"
click at [186, 78] on span "Now" at bounding box center [188, 79] width 10 height 8
type input "9/29/2025 2:11 PM"
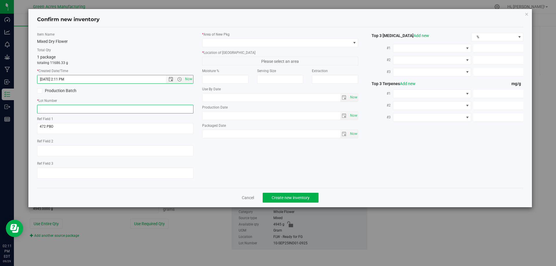
click at [115, 112] on input "text" at bounding box center [115, 109] width 156 height 9
type input "MIXED LOT -THC05"
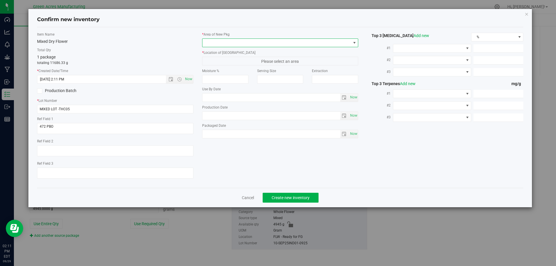
click at [223, 41] on span at bounding box center [276, 43] width 148 height 8
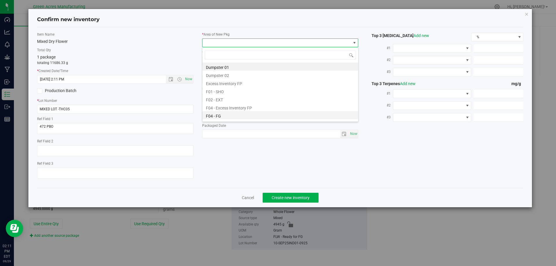
scroll to position [9, 156]
click at [236, 116] on li "F04 - FG" at bounding box center [280, 115] width 156 height 8
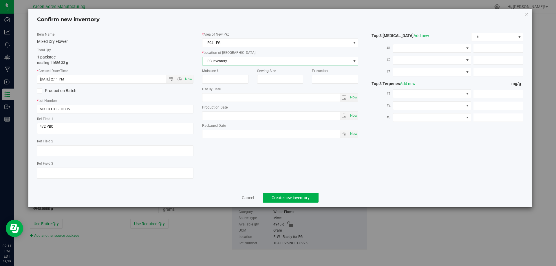
click at [230, 59] on span "FG Inventory" at bounding box center [276, 61] width 148 height 8
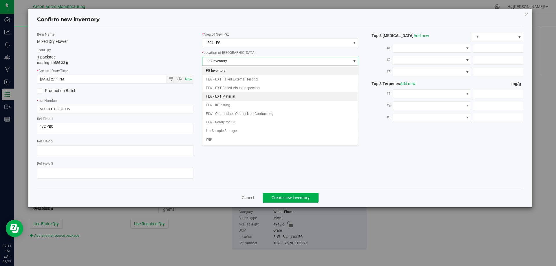
click at [237, 95] on li "FLW - EXT Material" at bounding box center [280, 96] width 156 height 9
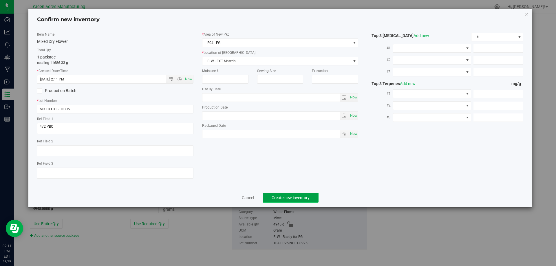
click at [288, 201] on button "Create new inventory" at bounding box center [290, 198] width 56 height 10
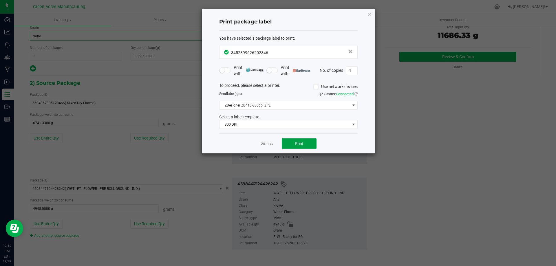
click at [308, 148] on button "Print" at bounding box center [299, 143] width 35 height 10
drag, startPoint x: 102, startPoint y: 277, endPoint x: 453, endPoint y: 219, distance: 356.4
click at [453, 219] on ngb-modal-window "Print package label You have selected 1 package label to print : 34528996262023…" at bounding box center [278, 133] width 556 height 266
click at [370, 13] on icon "button" at bounding box center [369, 13] width 4 height 7
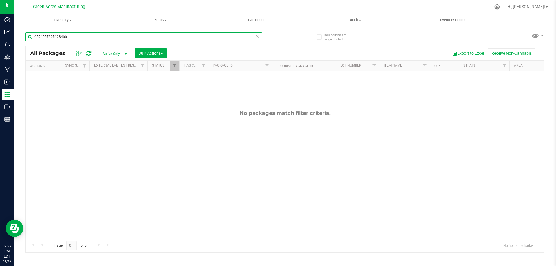
click at [78, 36] on input "6594057905128466" at bounding box center [143, 36] width 236 height 9
type input "6"
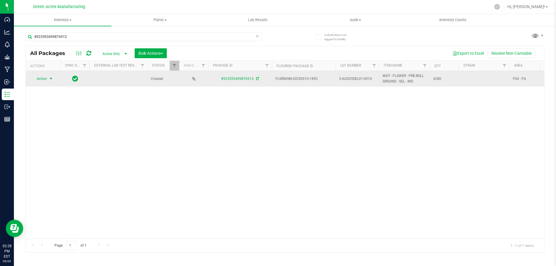
click at [50, 79] on span "select" at bounding box center [51, 78] width 5 height 5
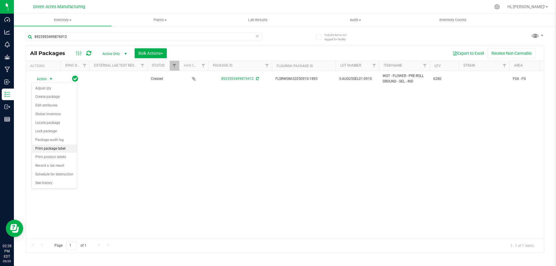
click at [65, 149] on li "Print package label" at bounding box center [54, 148] width 45 height 9
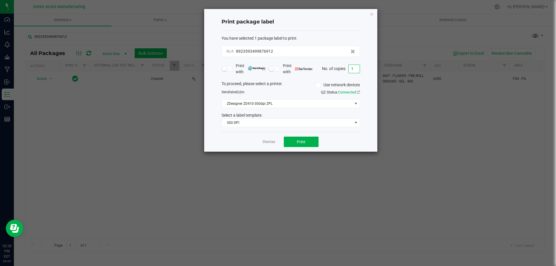
click at [356, 70] on input "1" at bounding box center [353, 69] width 11 height 8
click at [303, 142] on span "Print" at bounding box center [301, 141] width 9 height 5
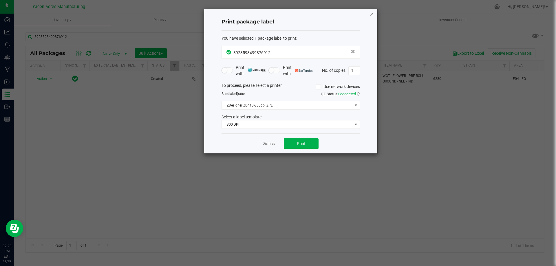
click at [371, 14] on icon "button" at bounding box center [372, 13] width 4 height 7
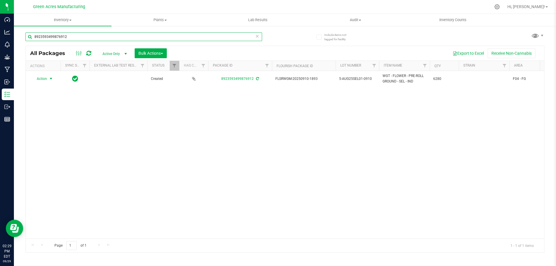
click at [87, 36] on input "8923593499876912" at bounding box center [143, 36] width 236 height 9
type input "8"
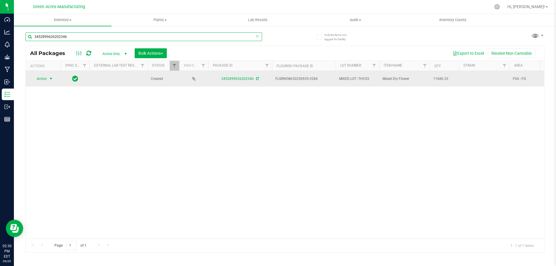
type input "3452899626202346"
click at [51, 78] on span "select" at bounding box center [51, 78] width 5 height 5
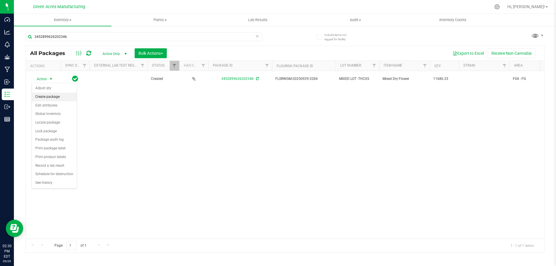
click at [60, 98] on li "Create package" at bounding box center [54, 97] width 45 height 9
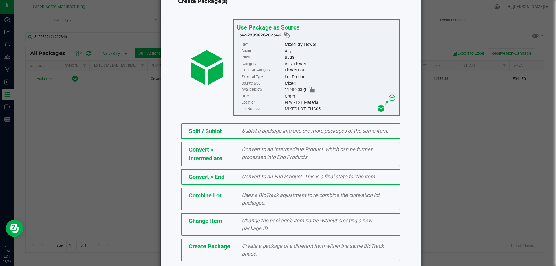
scroll to position [42, 0]
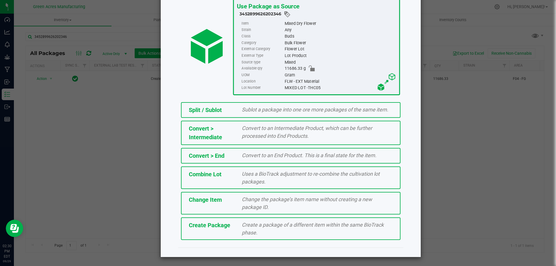
click at [247, 237] on div "Create Package Create a package of a different item within the same BioTrack ph…" at bounding box center [290, 228] width 219 height 23
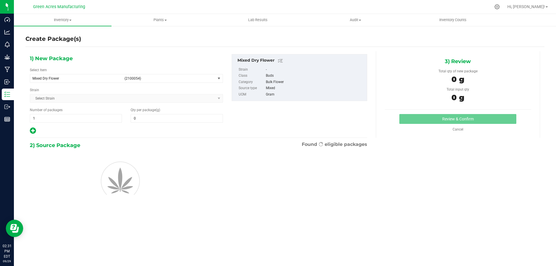
type input "0.0000"
click at [70, 99] on span "Select Strain" at bounding box center [122, 98] width 185 height 8
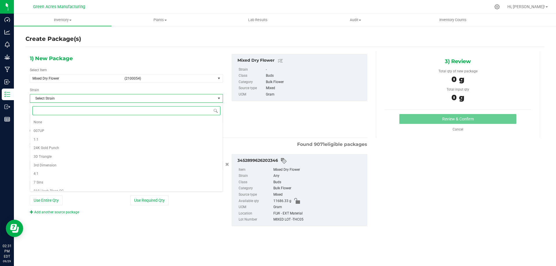
type input "0.0000 g"
click at [49, 122] on li "None" at bounding box center [126, 122] width 192 height 9
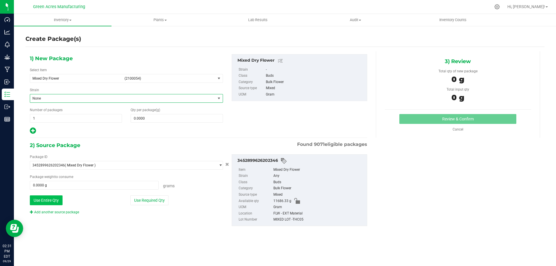
click at [51, 203] on button "Use Entire Qty" at bounding box center [46, 200] width 33 height 10
type input "11686.3300 g"
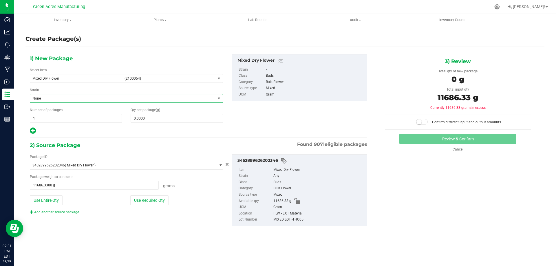
click at [70, 212] on link "Add another source package" at bounding box center [54, 212] width 49 height 4
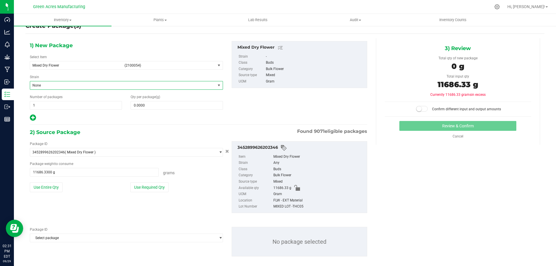
scroll to position [20, 0]
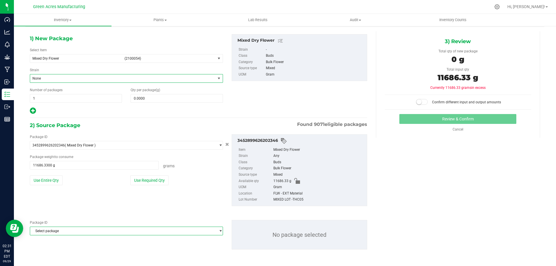
click at [73, 234] on span "Select package" at bounding box center [122, 231] width 185 height 8
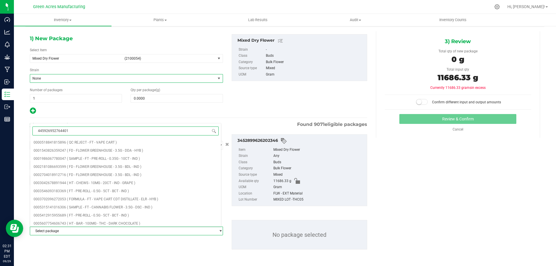
type input "4459269527644011"
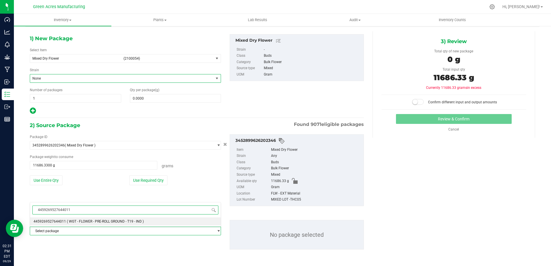
click at [106, 221] on span "( WGT - FLOWER - PRE-ROLL GROUND - T19 - IND )" at bounding box center [105, 221] width 77 height 4
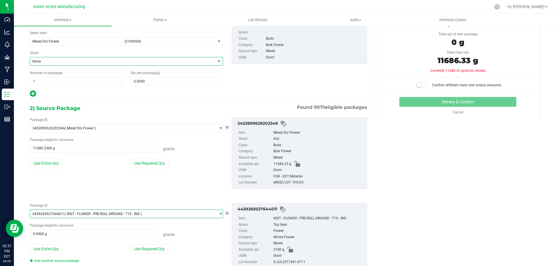
scroll to position [56, 0]
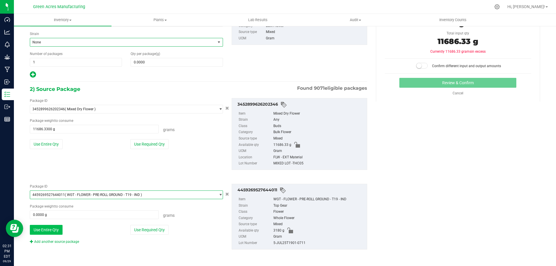
click at [61, 232] on button "Use Entire Qty" at bounding box center [46, 230] width 33 height 10
type input "3180.0000 g"
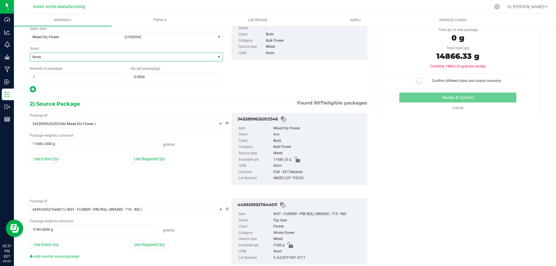
scroll to position [27, 0]
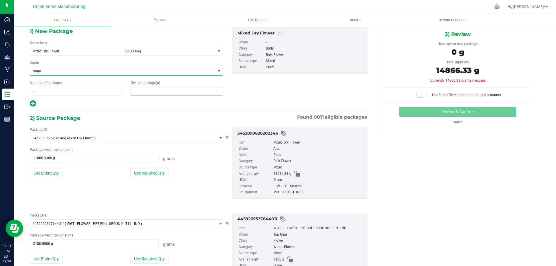
click at [147, 89] on span at bounding box center [177, 91] width 92 height 9
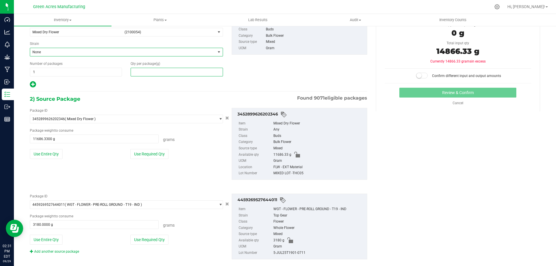
scroll to position [56, 0]
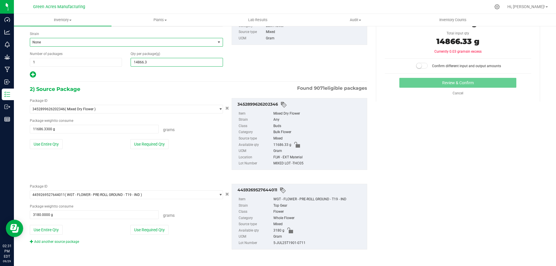
type input "14866.33"
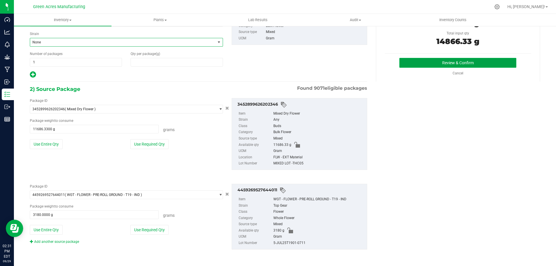
type input "14,866.3300"
click at [431, 61] on button "Review & Confirm" at bounding box center [457, 63] width 117 height 10
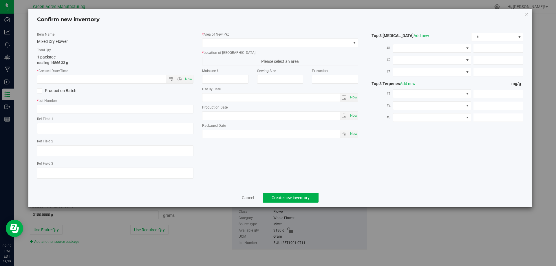
type textarea "472 PBO"
click at [189, 80] on span "Now" at bounding box center [188, 79] width 10 height 8
type input "9/29/2025 2:32 PM"
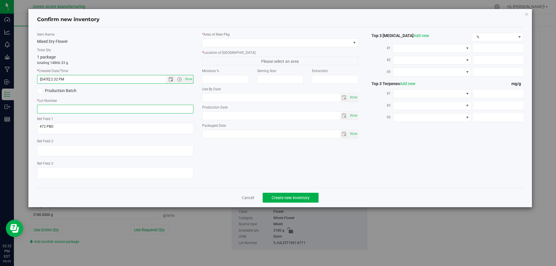
click at [49, 111] on input "text" at bounding box center [115, 109] width 156 height 9
type input "MIXED LOT - THC05"
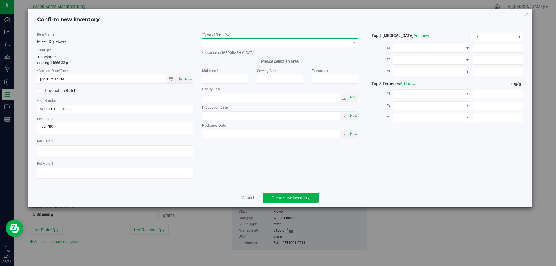
click at [243, 44] on span at bounding box center [276, 43] width 148 height 8
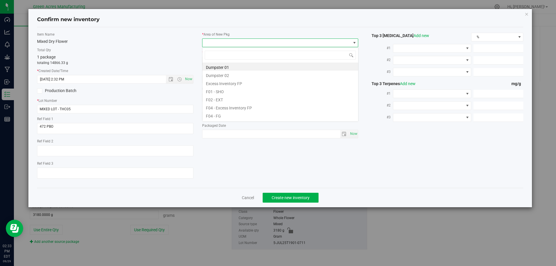
scroll to position [9, 156]
click at [225, 114] on li "F04 - FG" at bounding box center [280, 115] width 156 height 8
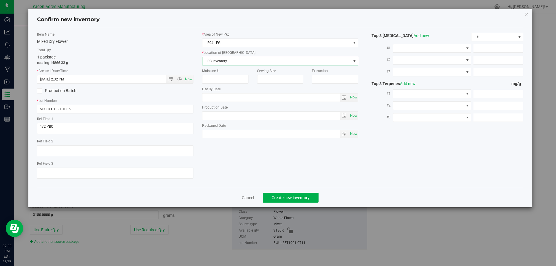
click at [233, 59] on span "FG Inventory" at bounding box center [276, 61] width 148 height 8
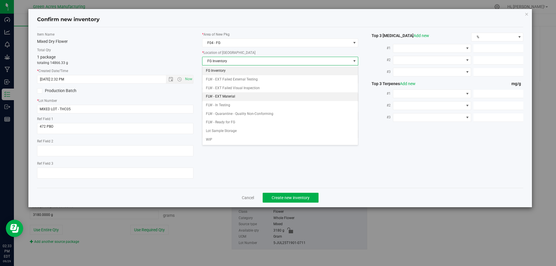
click at [229, 97] on li "FLW - EXT Material" at bounding box center [280, 96] width 156 height 9
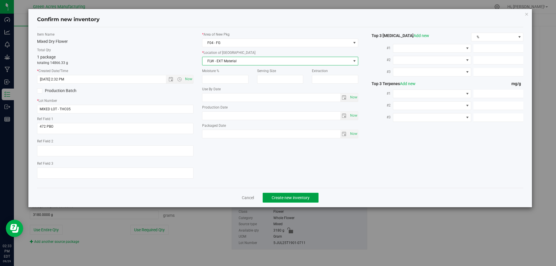
click at [306, 200] on button "Create new inventory" at bounding box center [290, 198] width 56 height 10
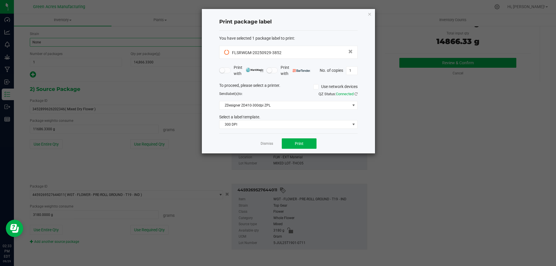
click at [357, 94] on div "QZ Status: Connected" at bounding box center [325, 94] width 74 height 6
click at [356, 94] on icon at bounding box center [355, 94] width 3 height 4
click at [293, 142] on button "Print" at bounding box center [299, 143] width 35 height 10
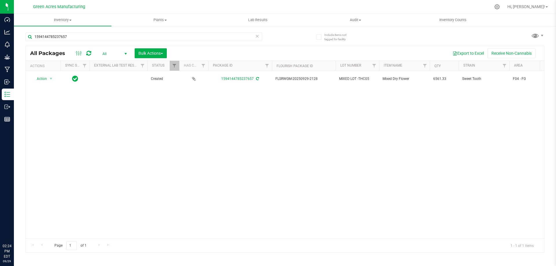
click at [81, 36] on input "1594144785237657" at bounding box center [143, 36] width 236 height 9
type input "1"
drag, startPoint x: 73, startPoint y: 38, endPoint x: 22, endPoint y: 41, distance: 51.3
click at [22, 41] on div "Include items not tagged for facility 8923593499876912 Loading... All Packages …" at bounding box center [285, 113] width 542 height 177
type input "C"
